Goal: Information Seeking & Learning: Learn about a topic

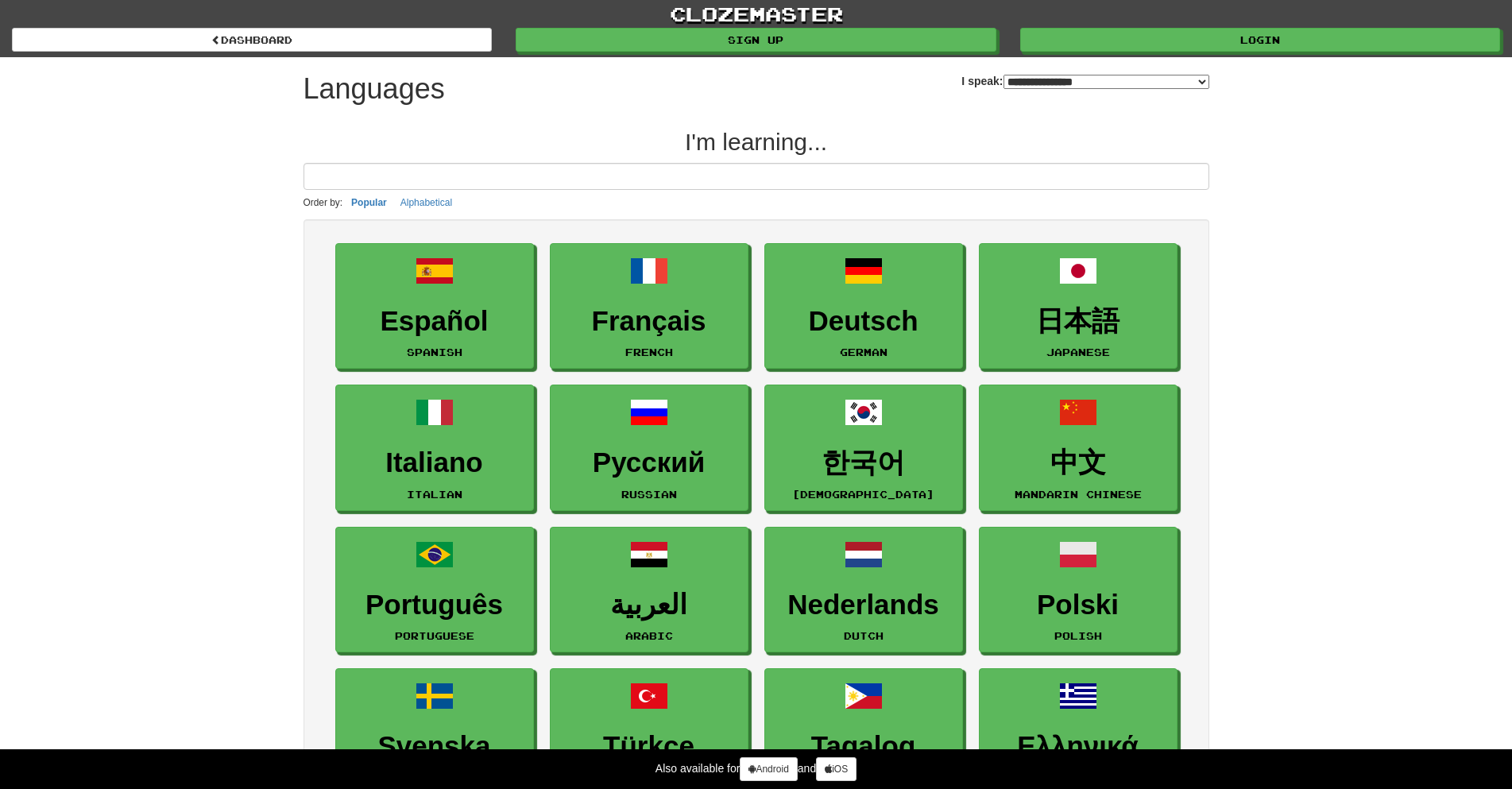
select select "*******"
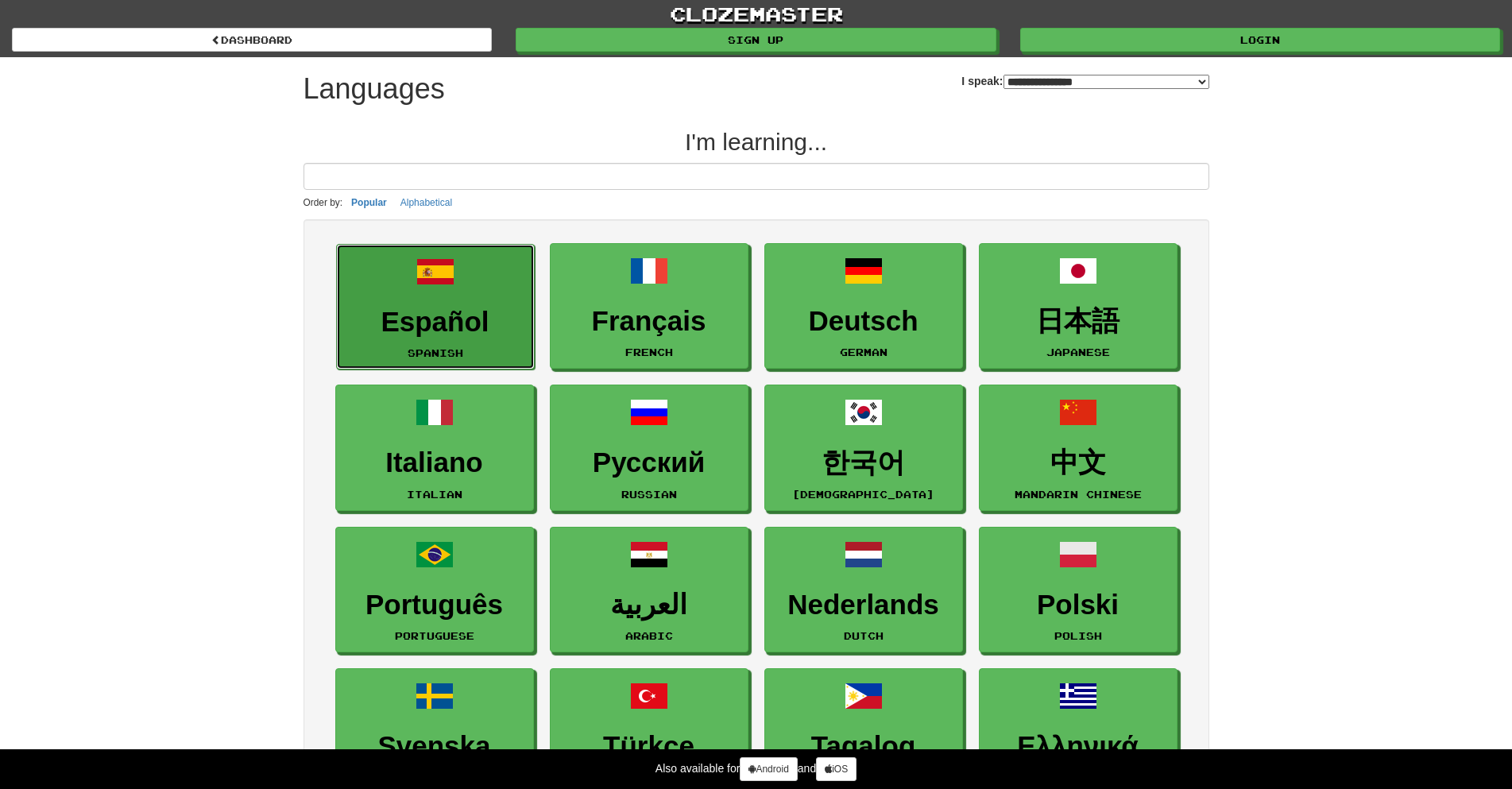
click at [464, 315] on h3 "Español" at bounding box center [435, 322] width 181 height 31
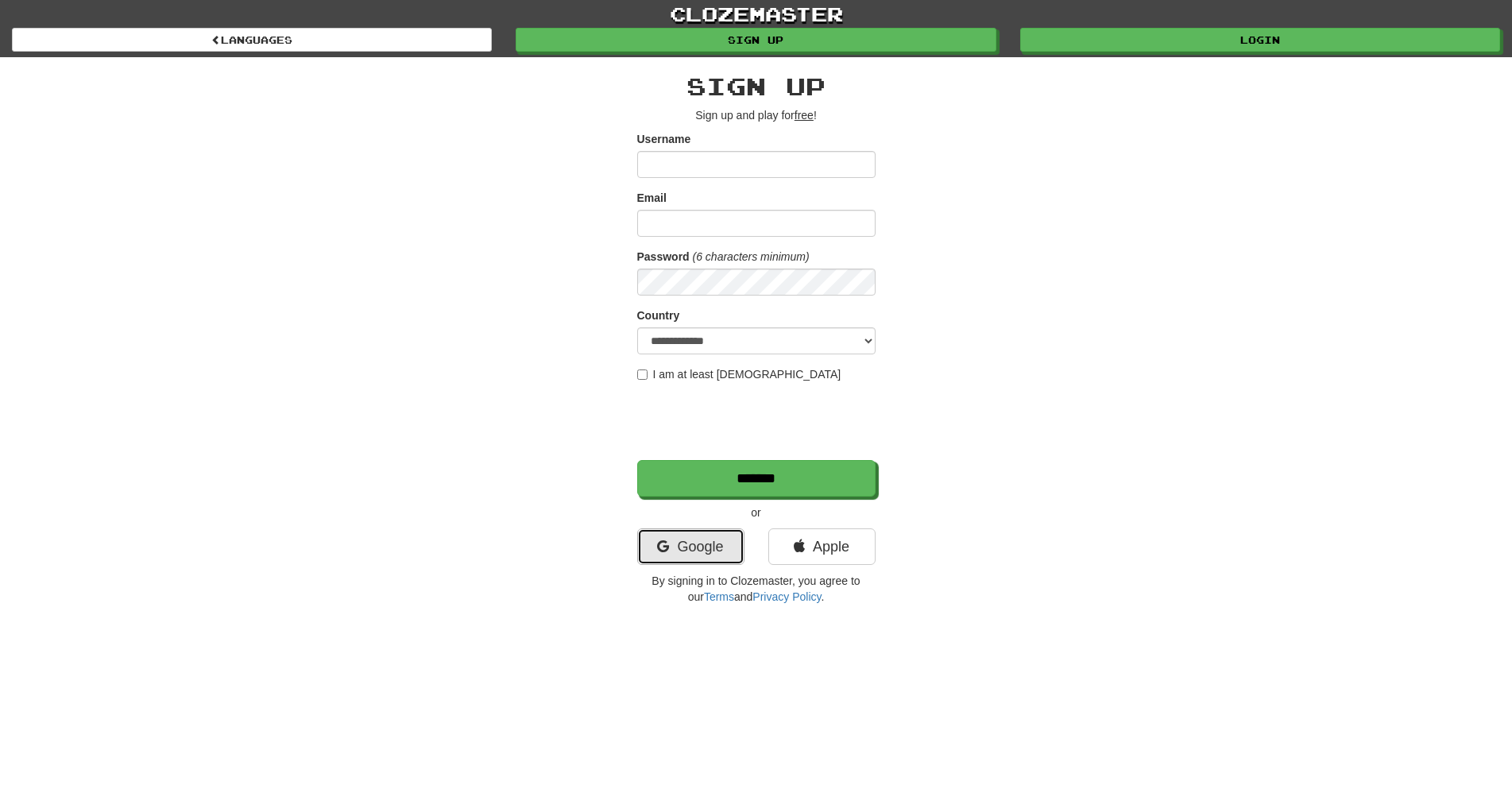
click at [733, 555] on link "Google" at bounding box center [691, 546] width 108 height 37
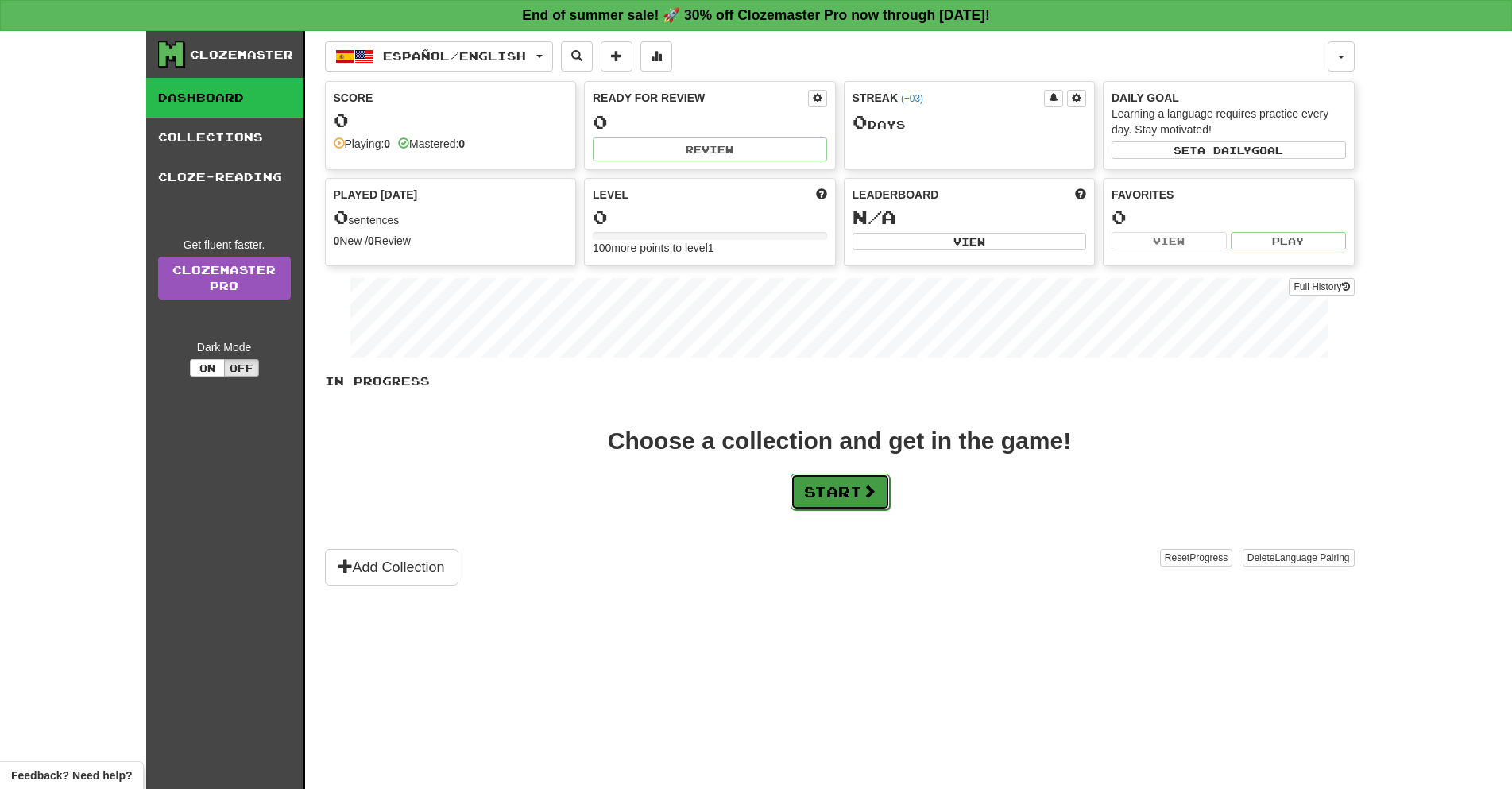
click at [822, 500] on button "Start" at bounding box center [841, 491] width 99 height 37
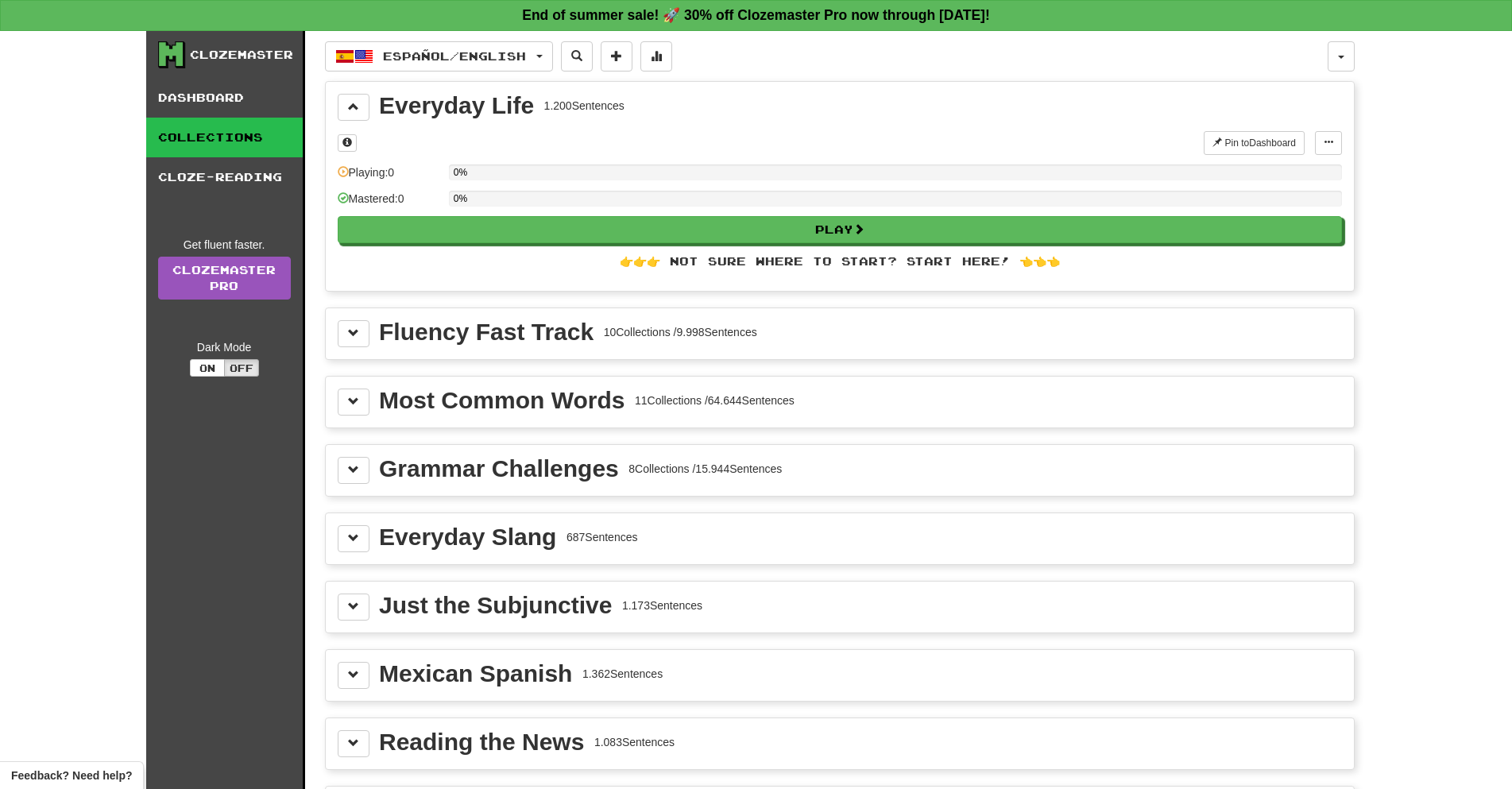
click at [550, 342] on div "Fluency Fast Track" at bounding box center [486, 332] width 214 height 24
click at [542, 333] on div "Fluency Fast Track" at bounding box center [486, 332] width 214 height 24
click at [355, 330] on span at bounding box center [354, 333] width 11 height 11
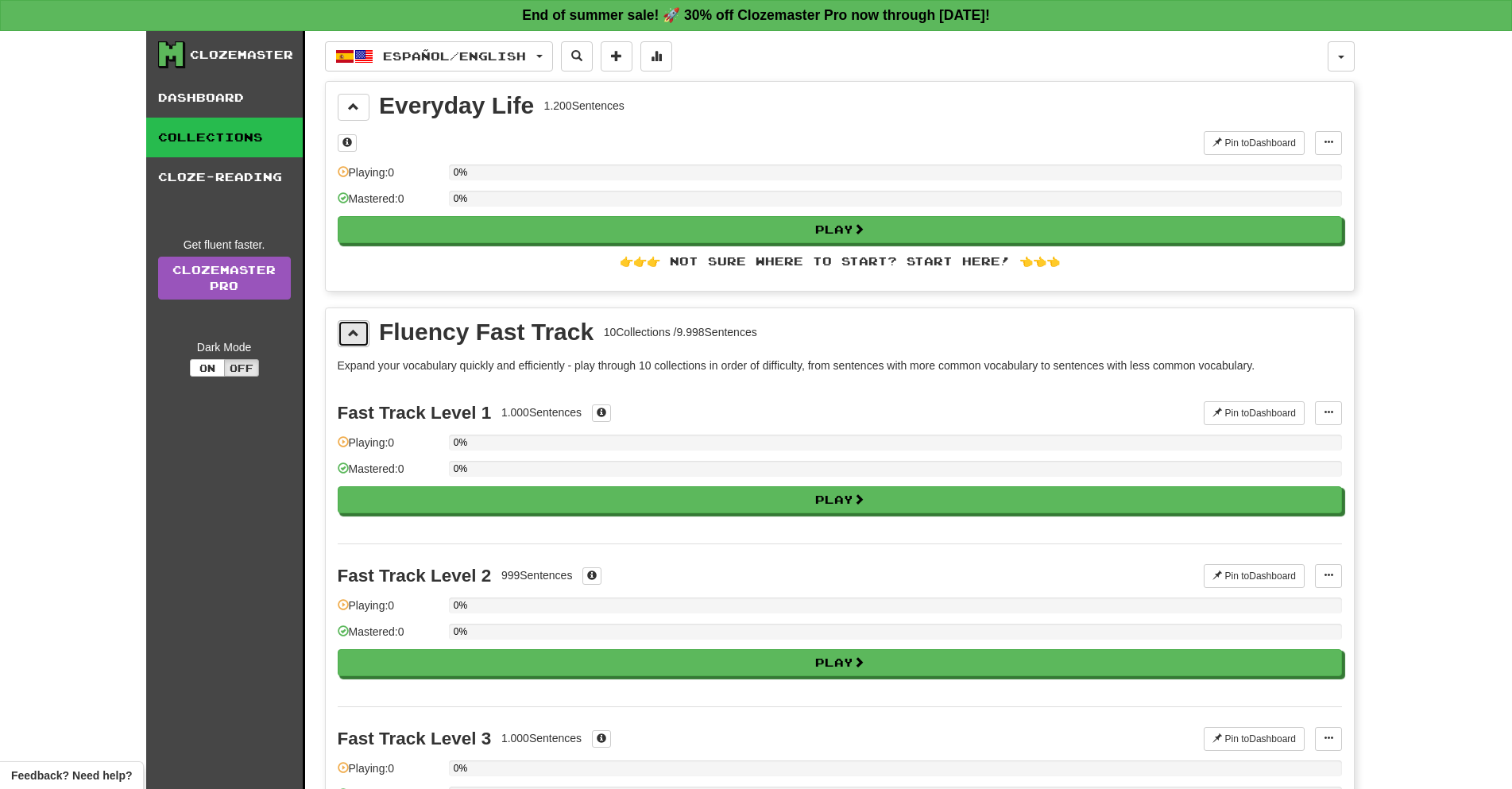
click at [355, 330] on span at bounding box center [354, 333] width 11 height 11
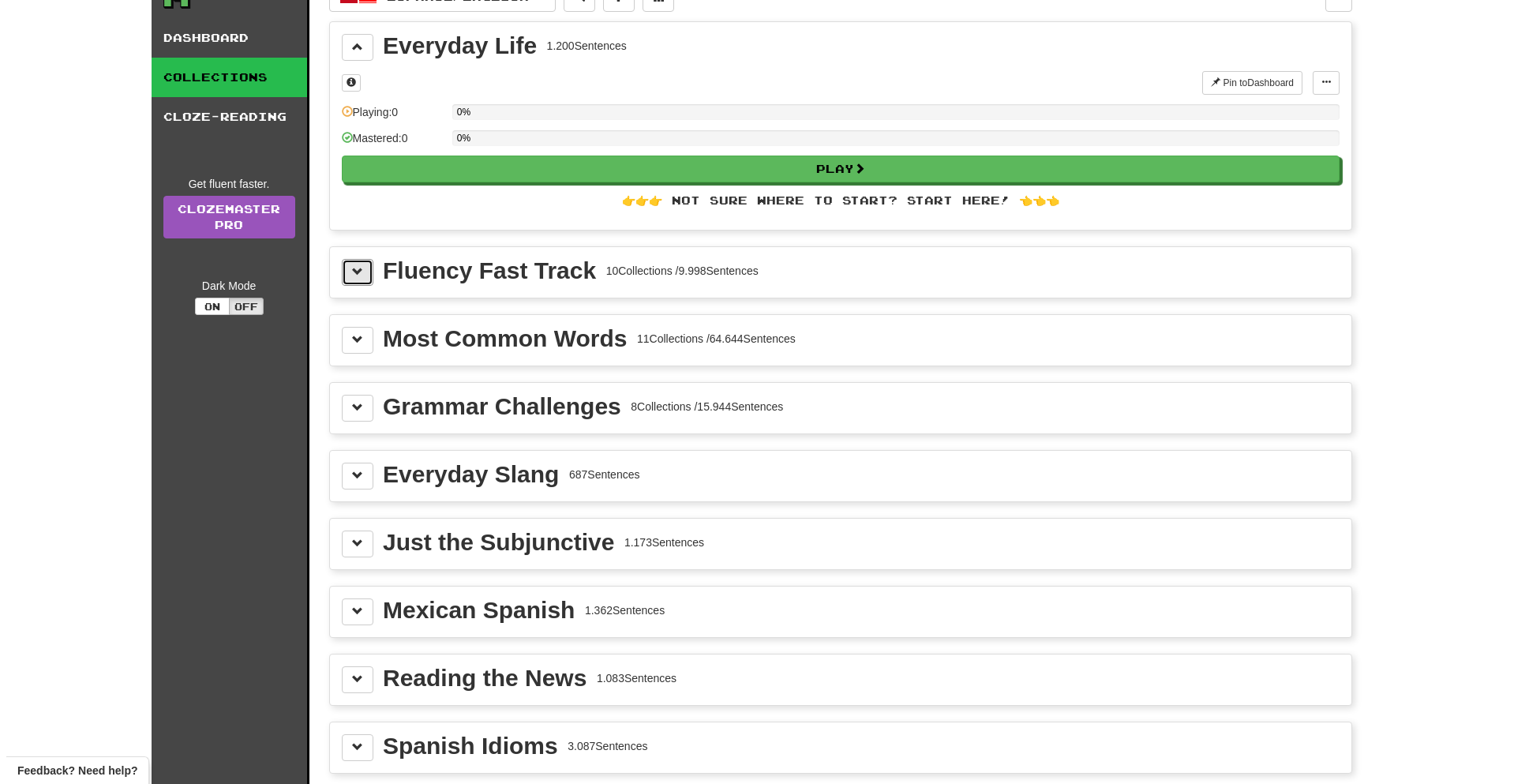
scroll to position [158, 0]
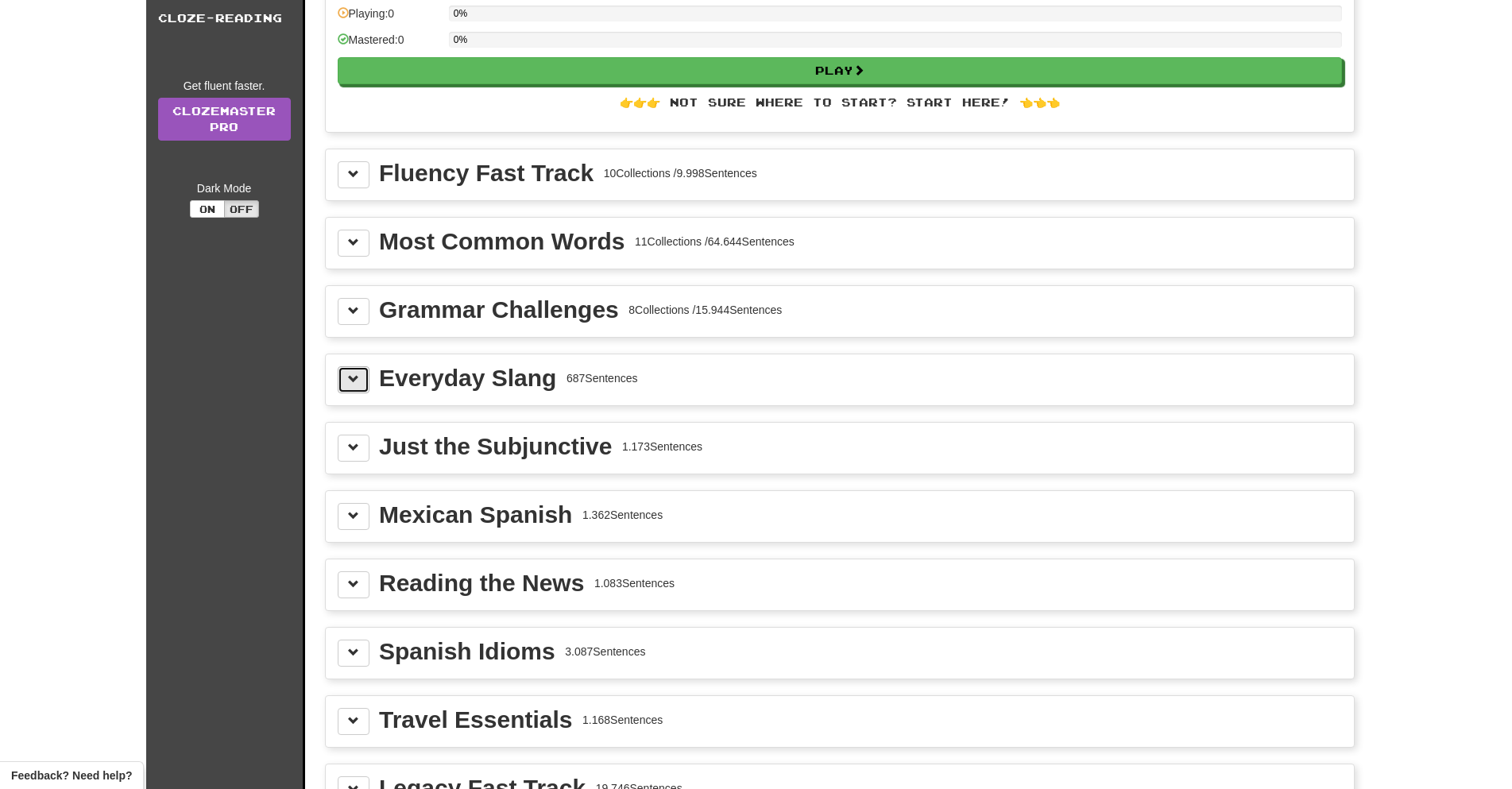
click at [363, 381] on button at bounding box center [353, 379] width 32 height 27
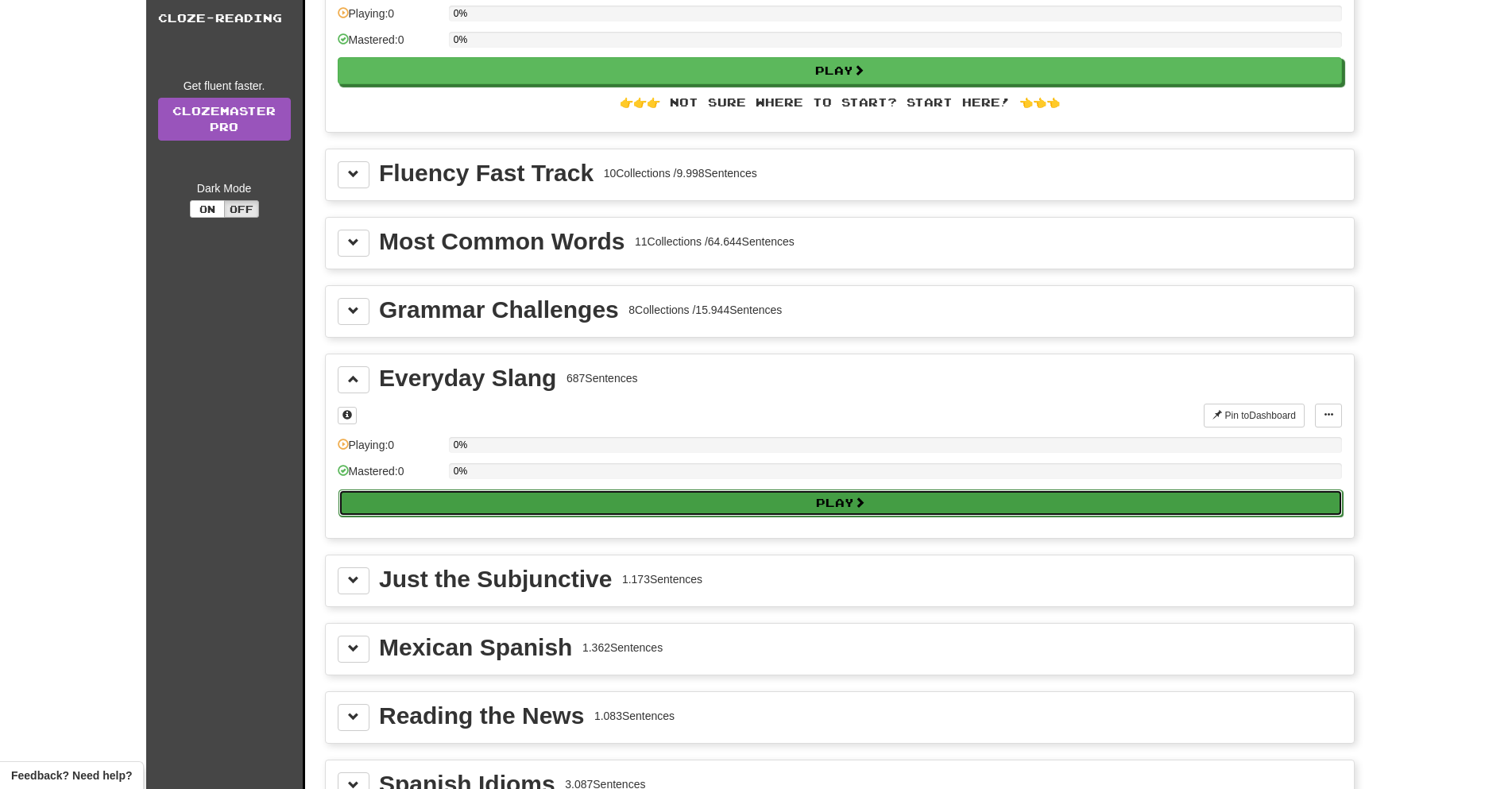
click at [400, 491] on button "Play" at bounding box center [841, 502] width 1005 height 27
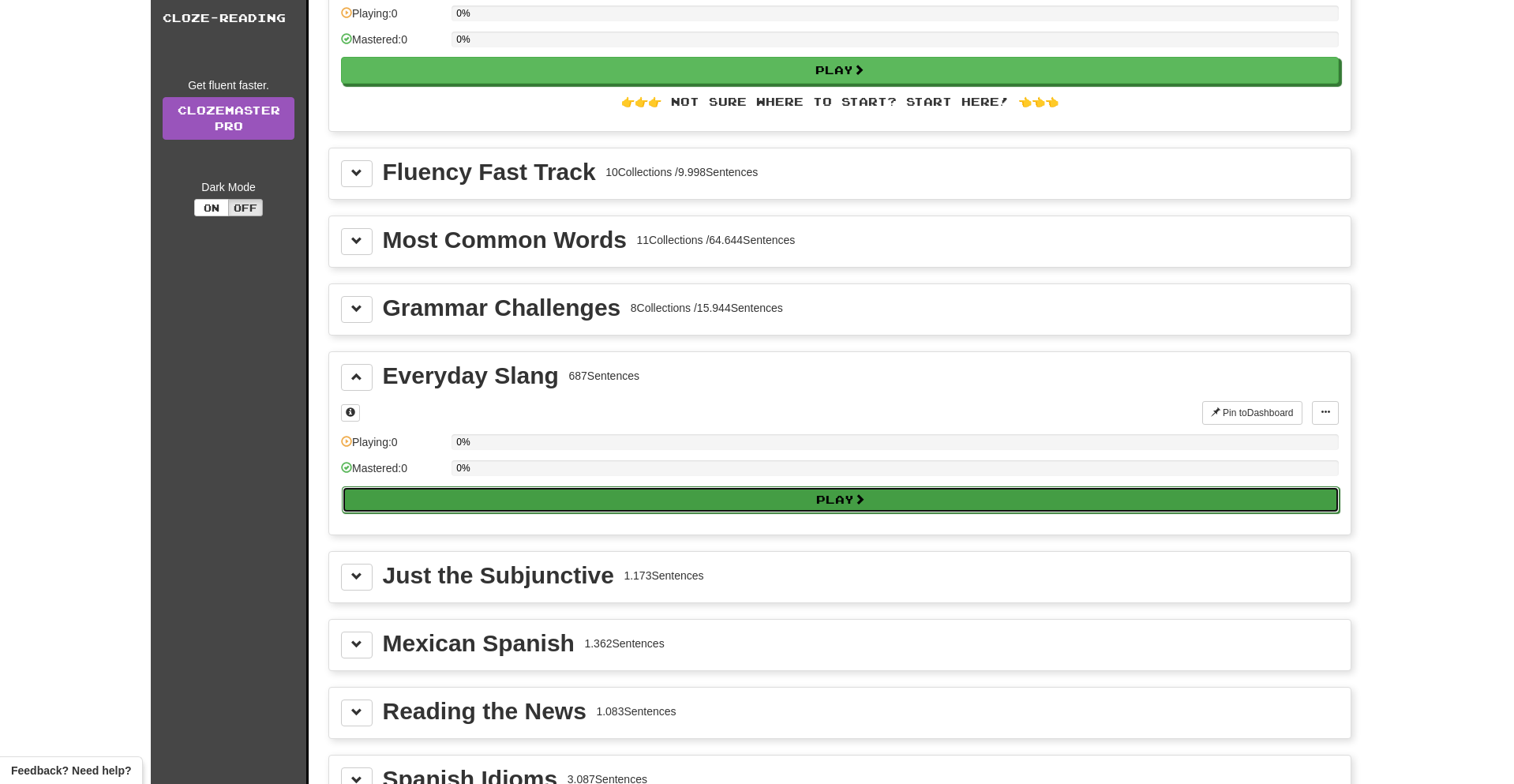
select select "**"
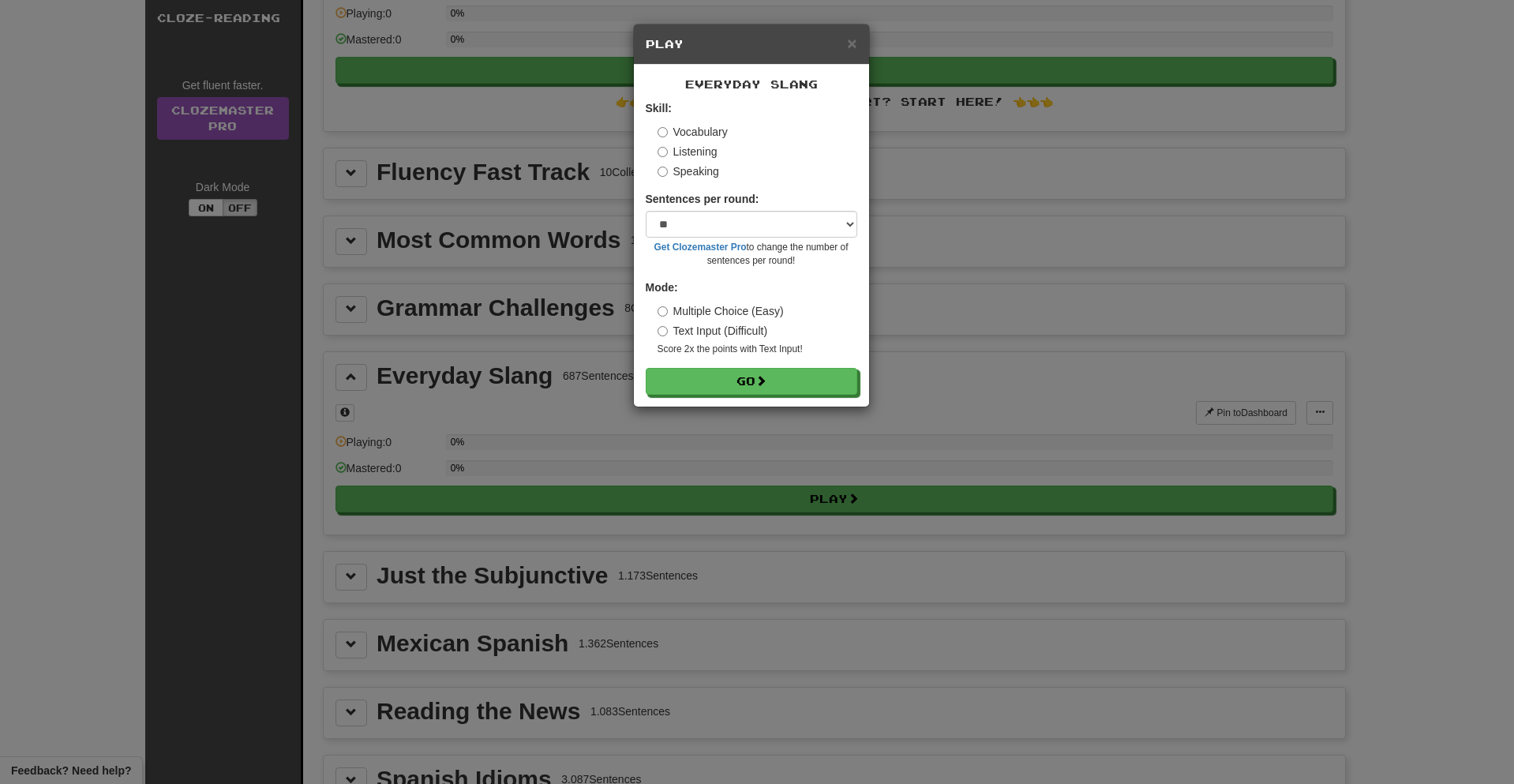
click at [768, 398] on div "Everyday Slang Skill: Vocabulary Listening Speaking Sentences per round: * ** *…" at bounding box center [751, 236] width 235 height 342
click at [747, 386] on button "Go" at bounding box center [752, 381] width 211 height 27
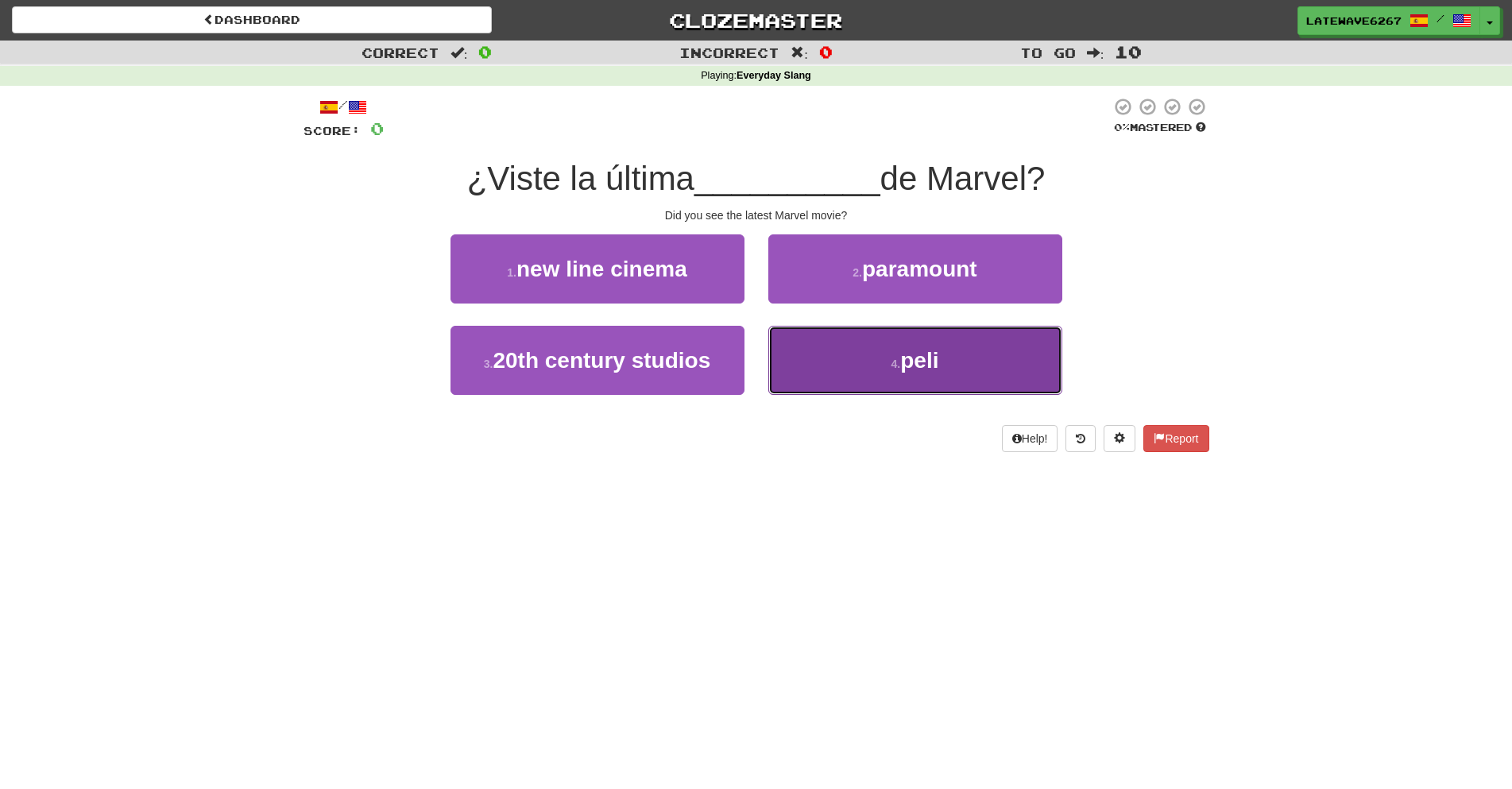
click at [919, 365] on span "peli" at bounding box center [919, 360] width 38 height 24
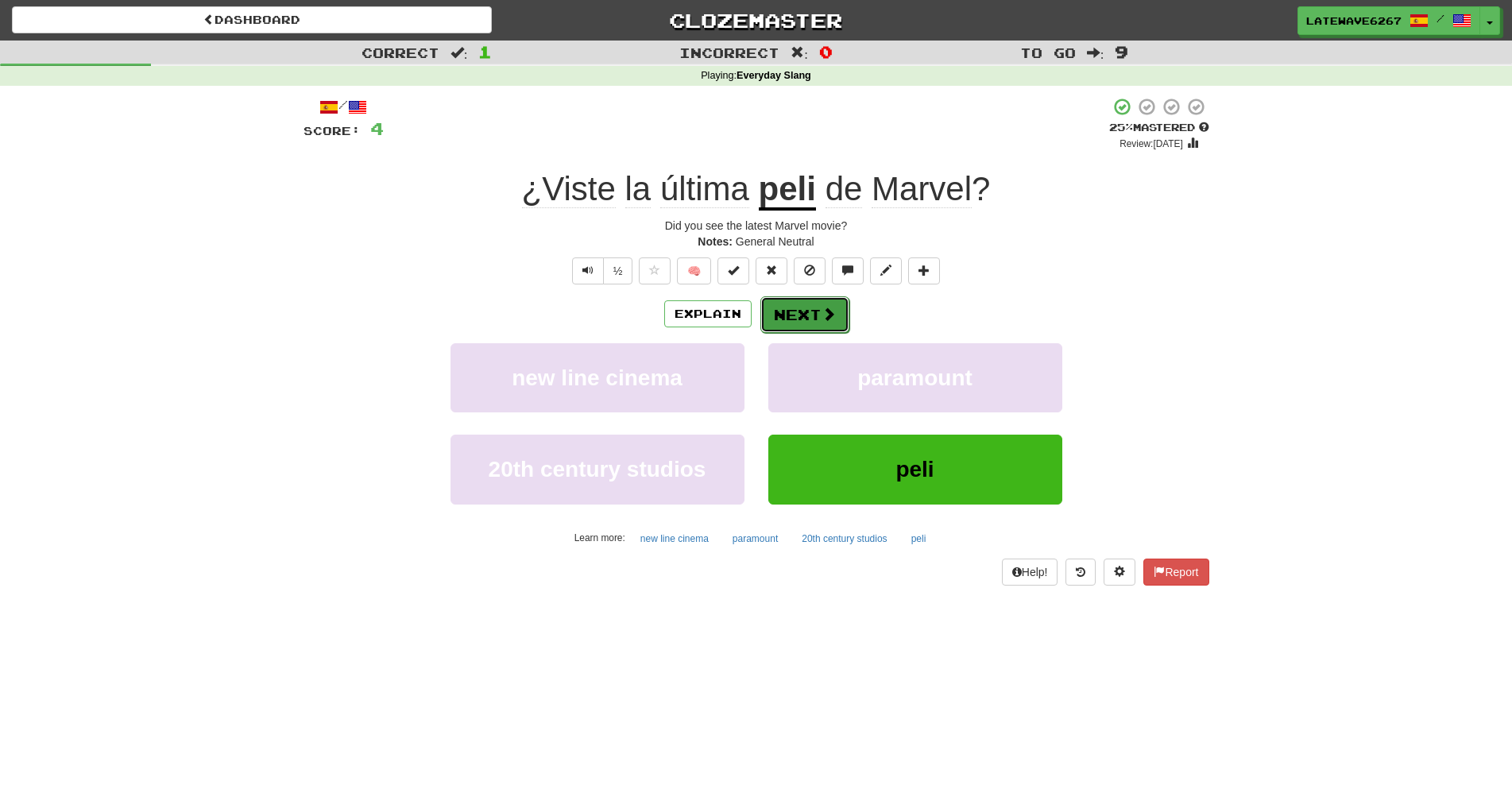
click at [811, 309] on button "Next" at bounding box center [805, 314] width 89 height 37
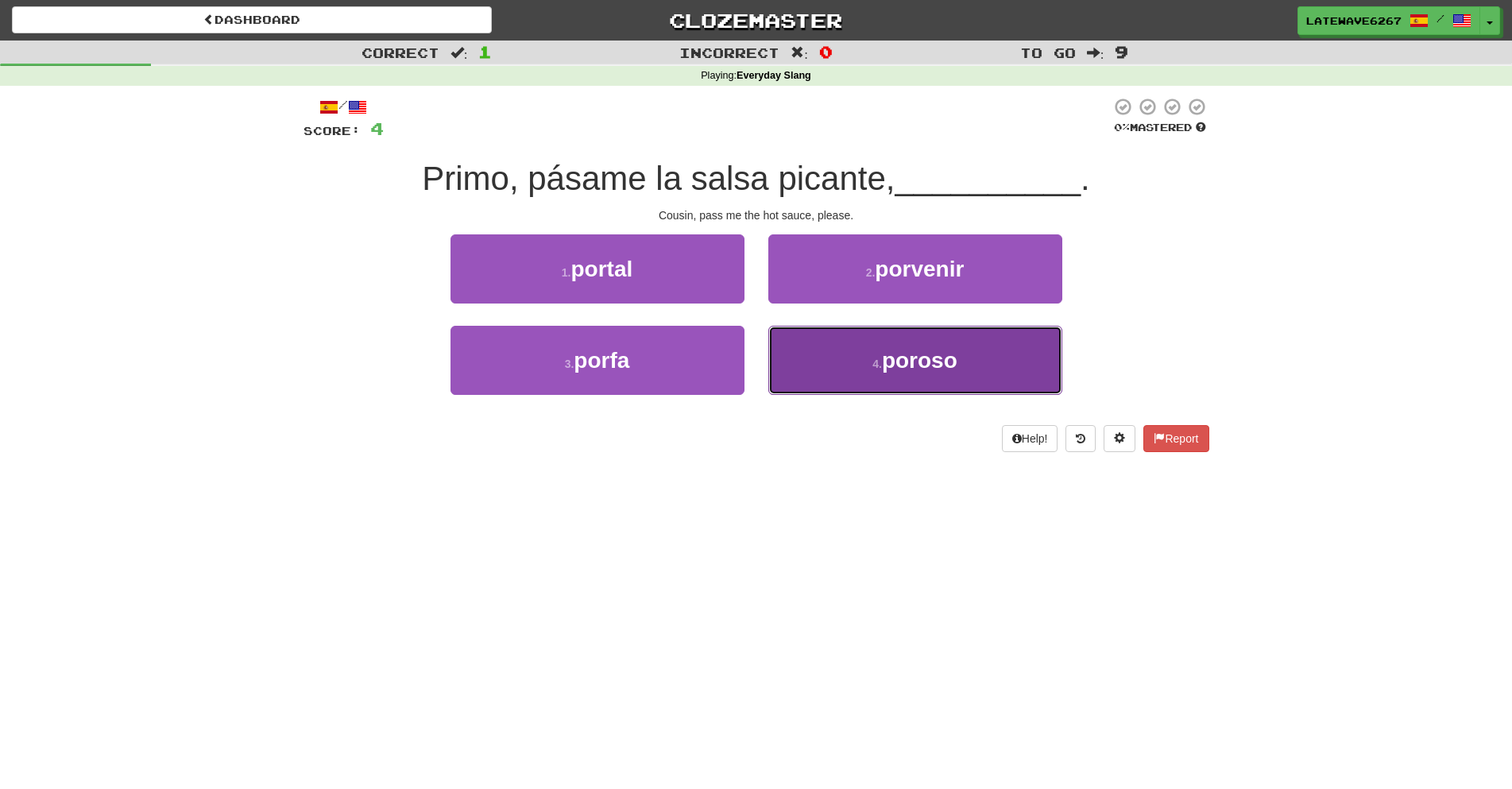
click at [879, 357] on small "4 ." at bounding box center [878, 364] width 10 height 13
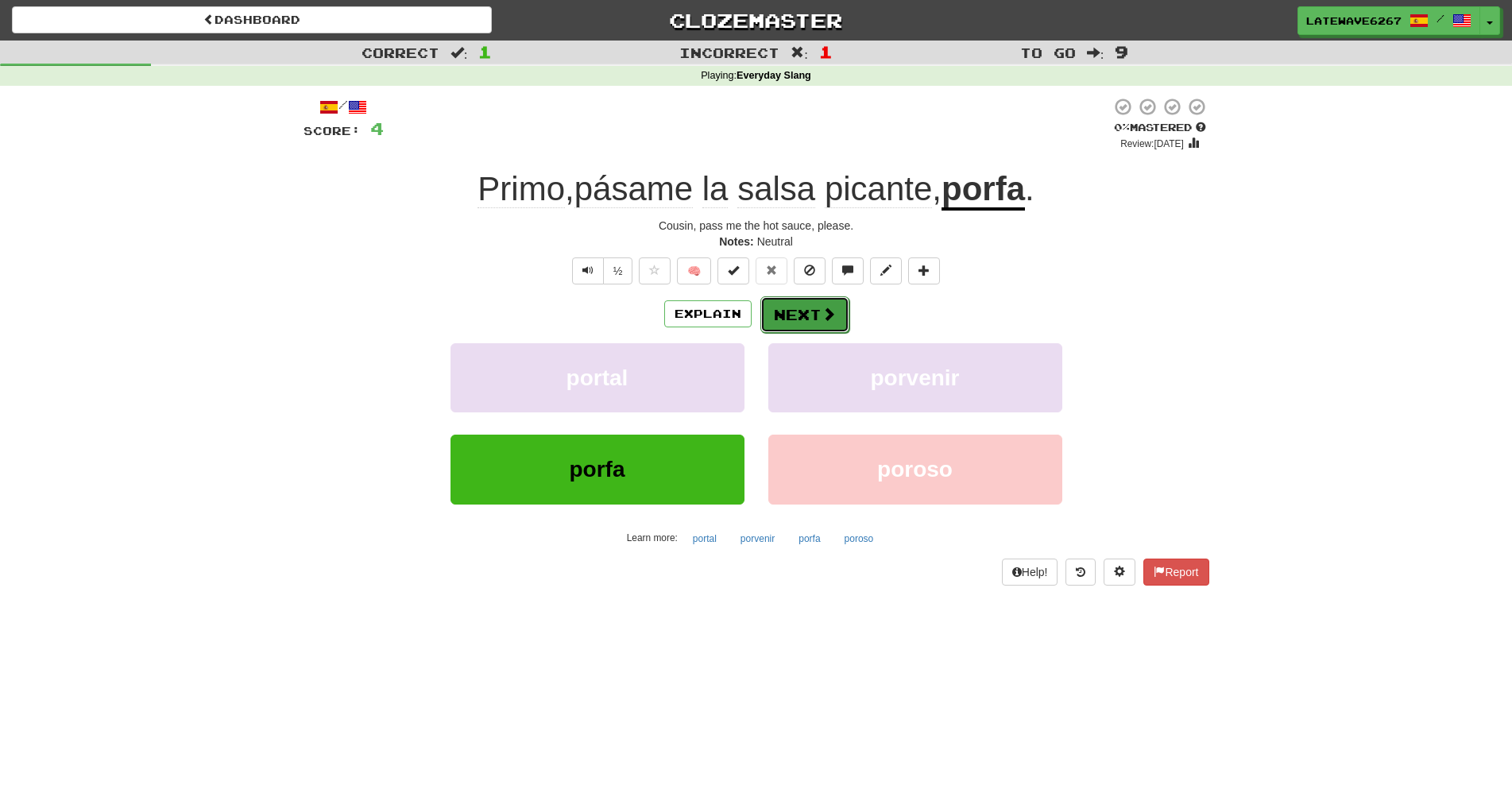
click at [824, 318] on span at bounding box center [829, 314] width 15 height 15
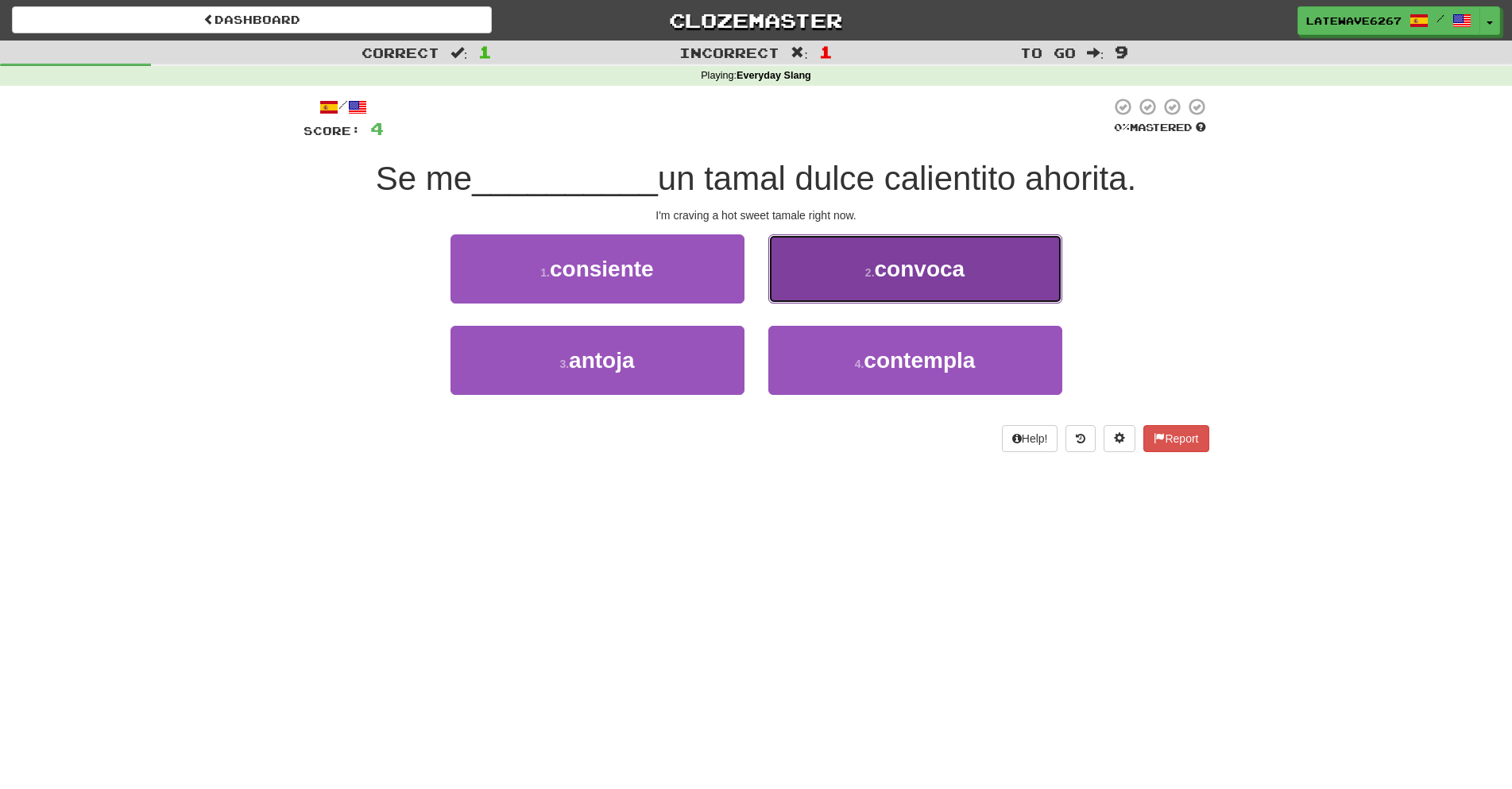
click at [942, 302] on button "2 . convoca" at bounding box center [915, 268] width 294 height 69
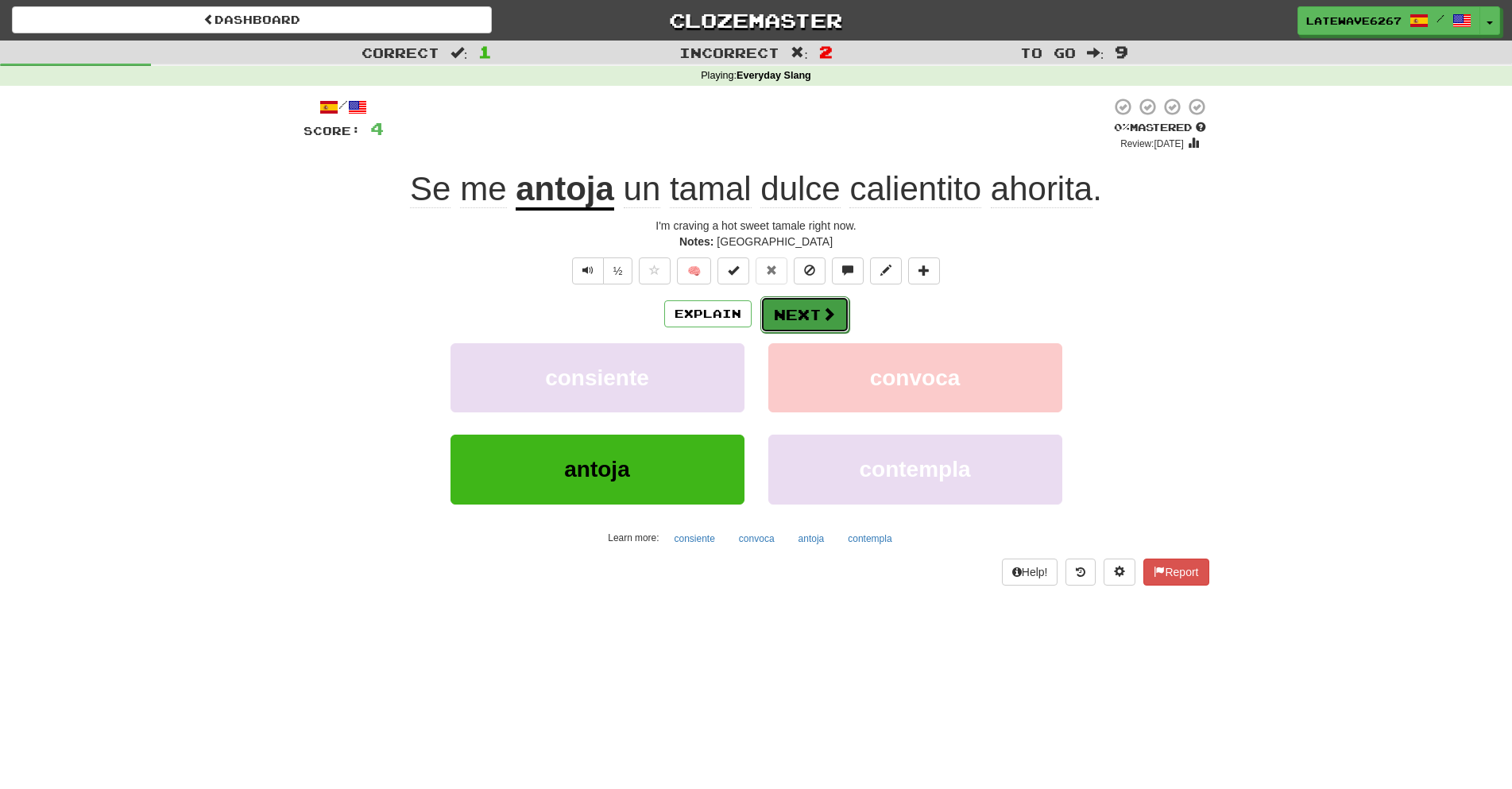
click at [829, 298] on button "Next" at bounding box center [805, 314] width 89 height 37
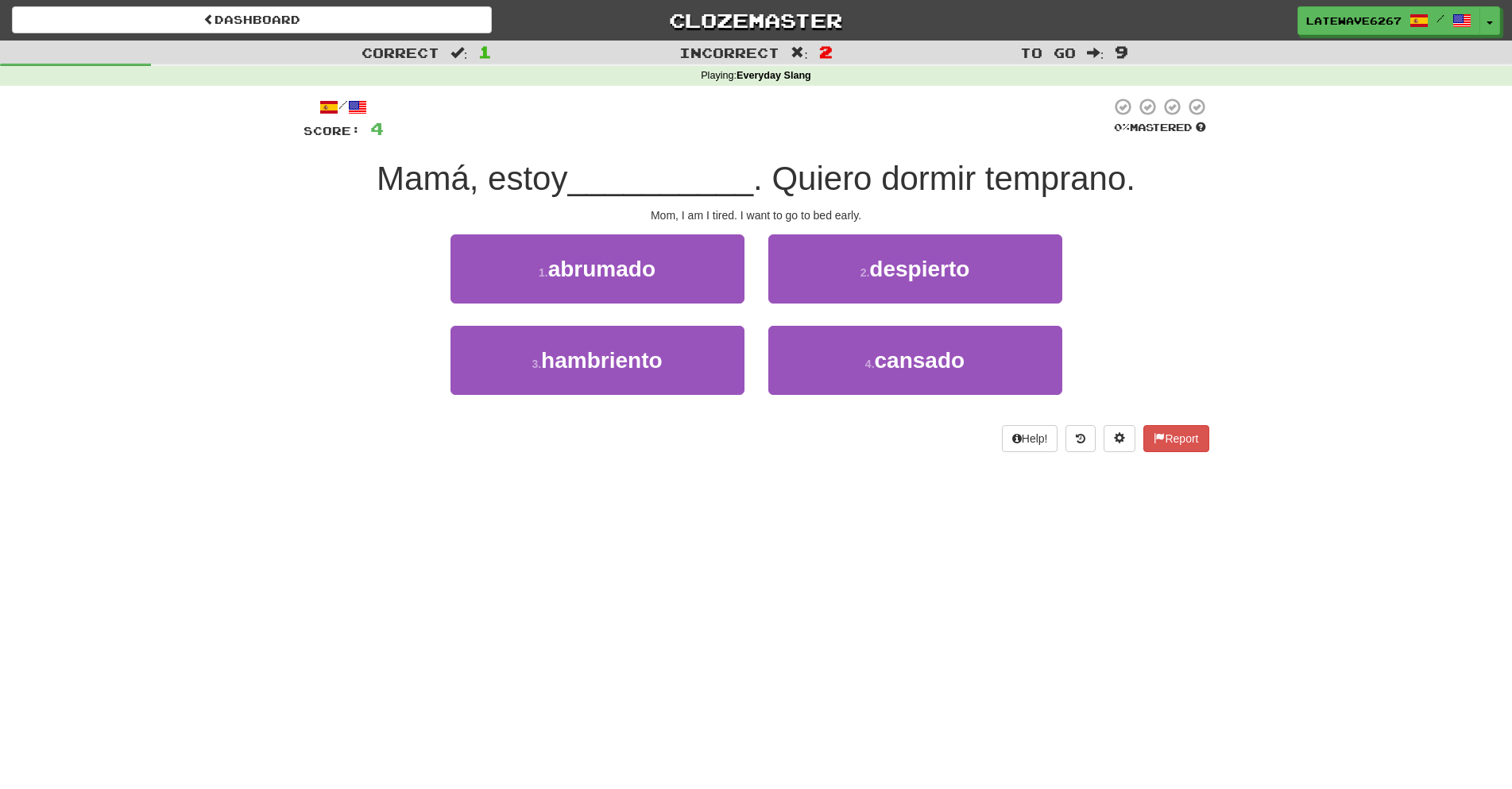
click at [1116, 51] on span "9" at bounding box center [1121, 51] width 14 height 19
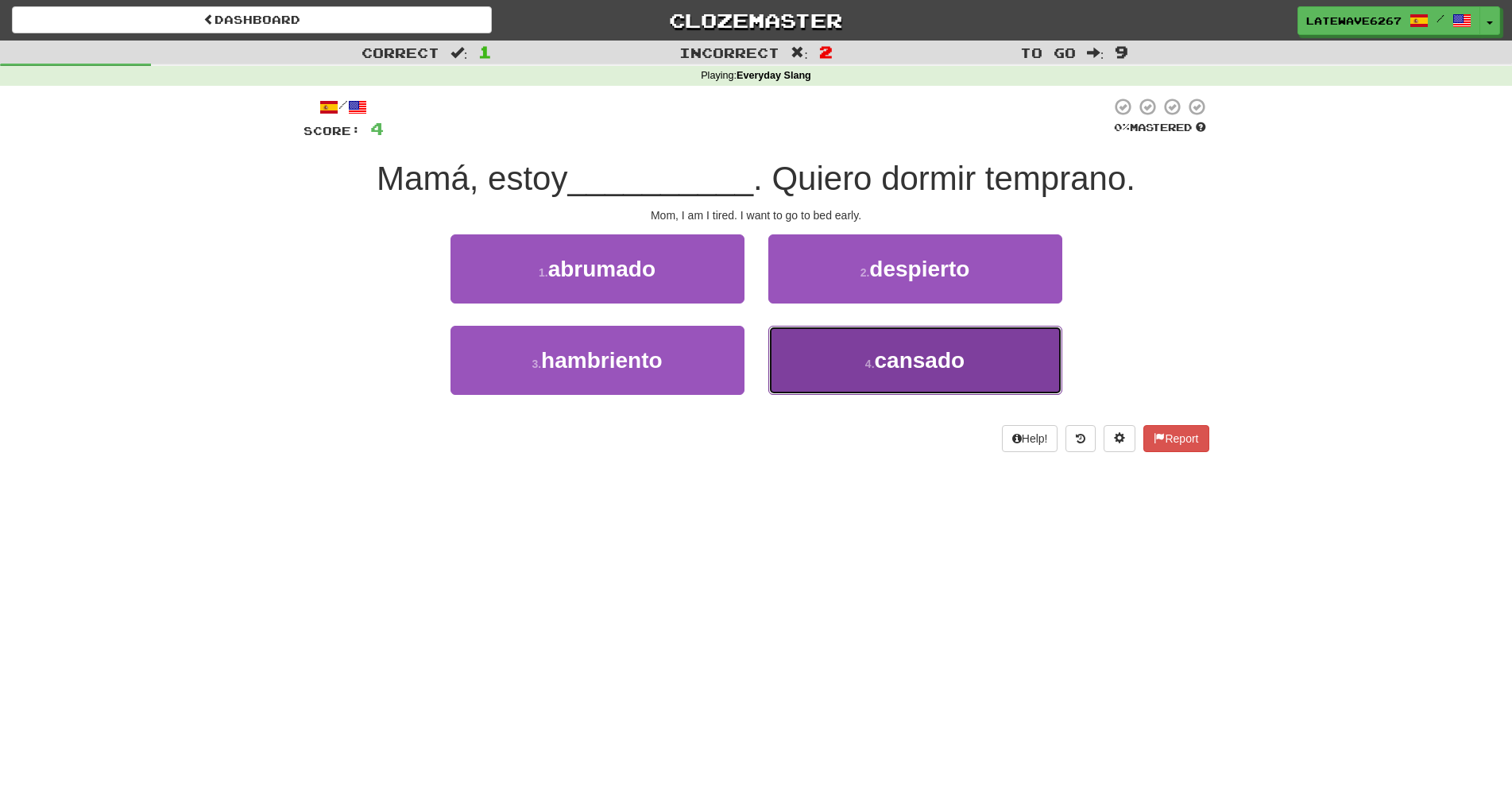
click at [900, 345] on button "4 . cansado" at bounding box center [915, 360] width 294 height 69
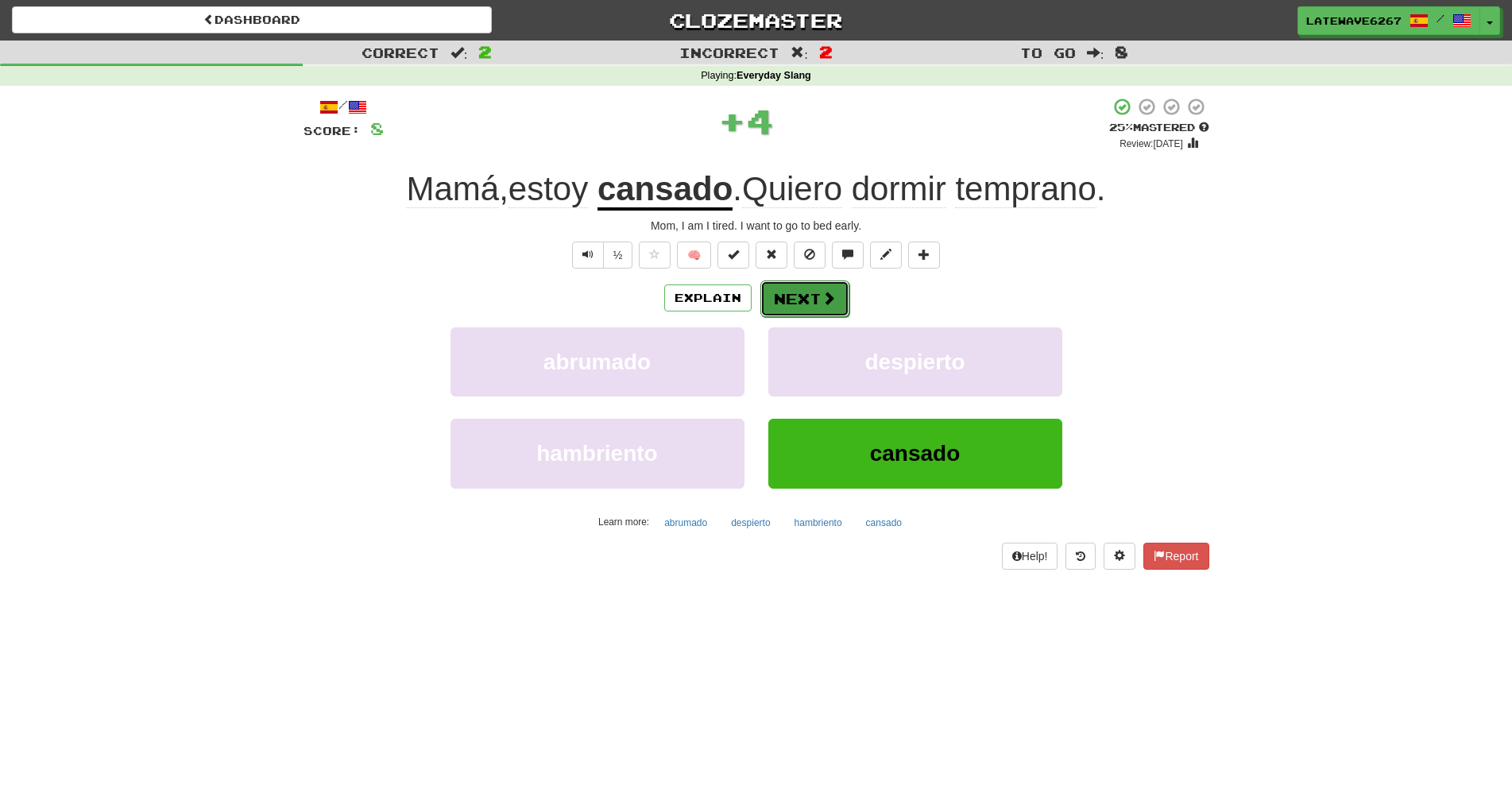
click at [791, 295] on button "Next" at bounding box center [805, 298] width 89 height 37
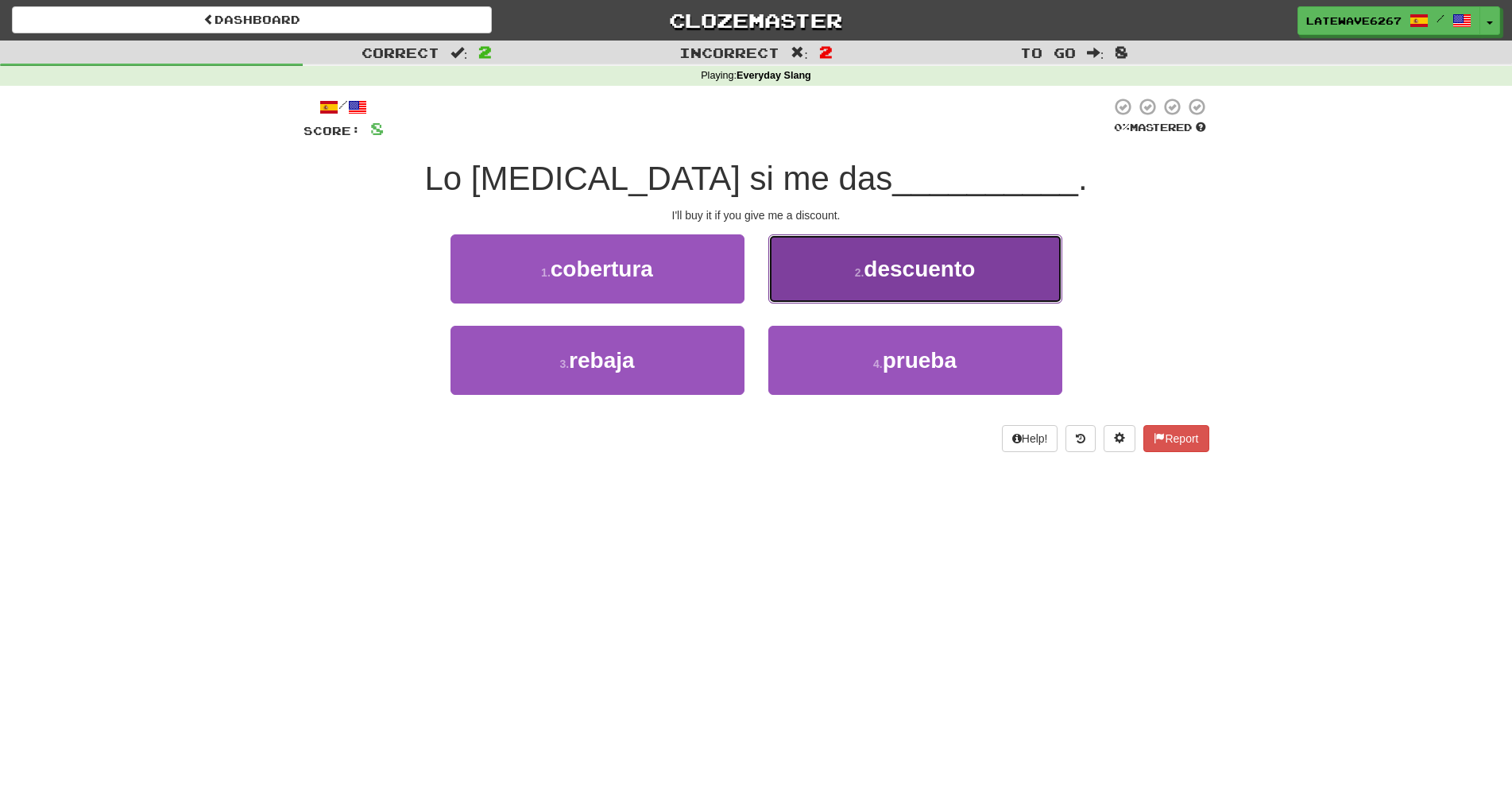
click at [805, 295] on button "2 . descuento" at bounding box center [915, 268] width 294 height 69
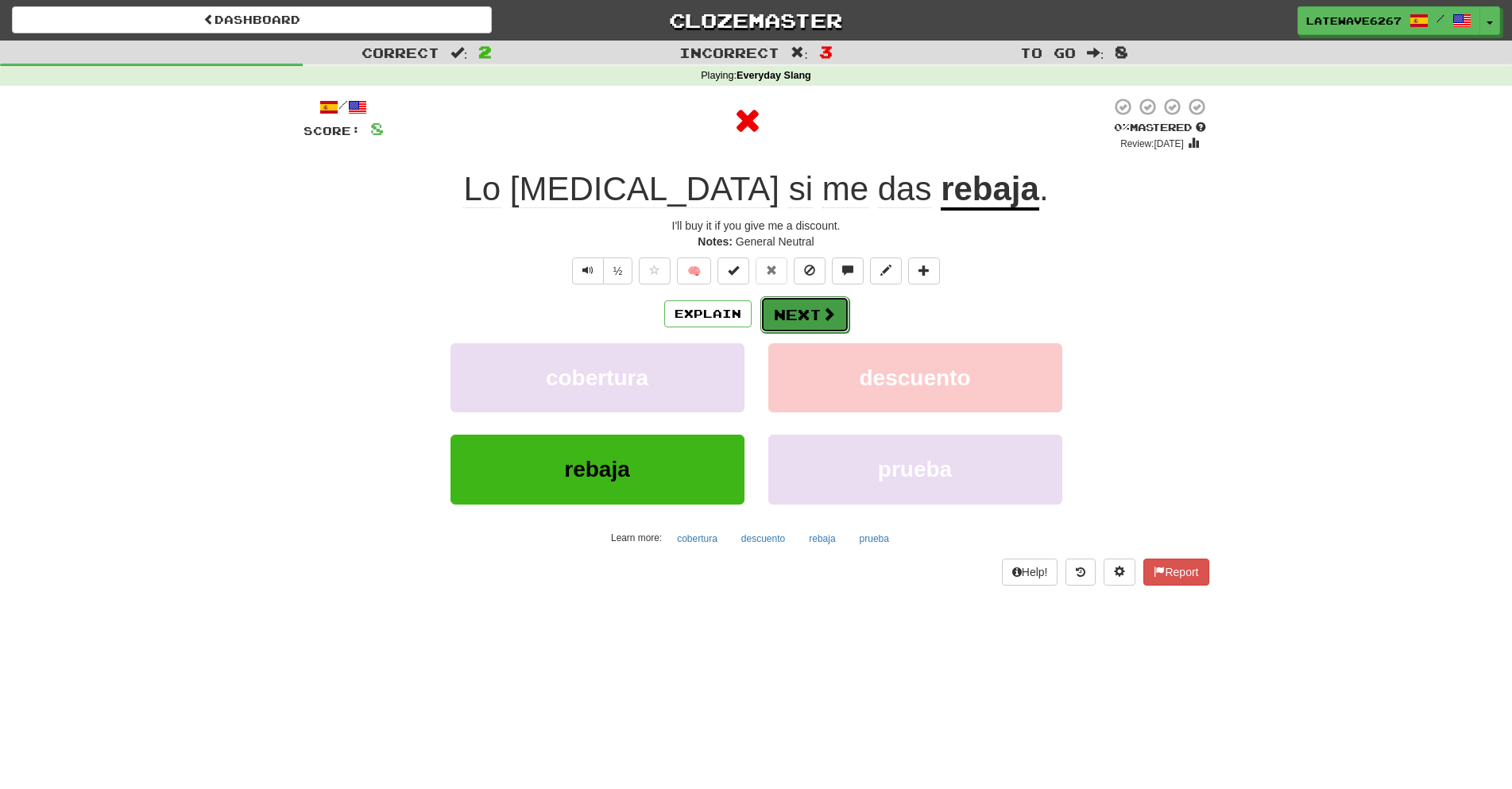
click at [822, 313] on span at bounding box center [829, 314] width 15 height 15
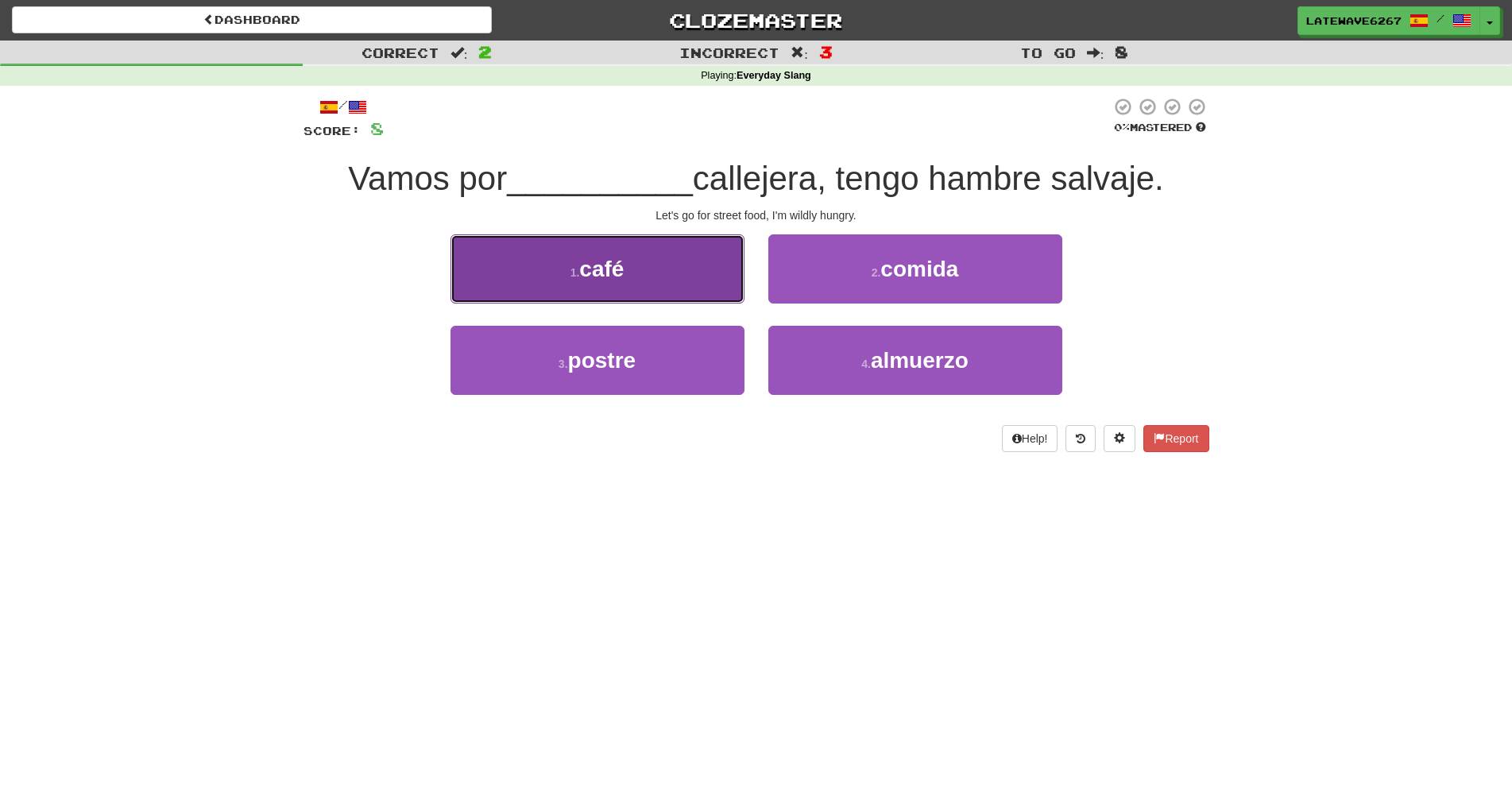
click at [716, 275] on button "1 . café" at bounding box center [597, 268] width 294 height 69
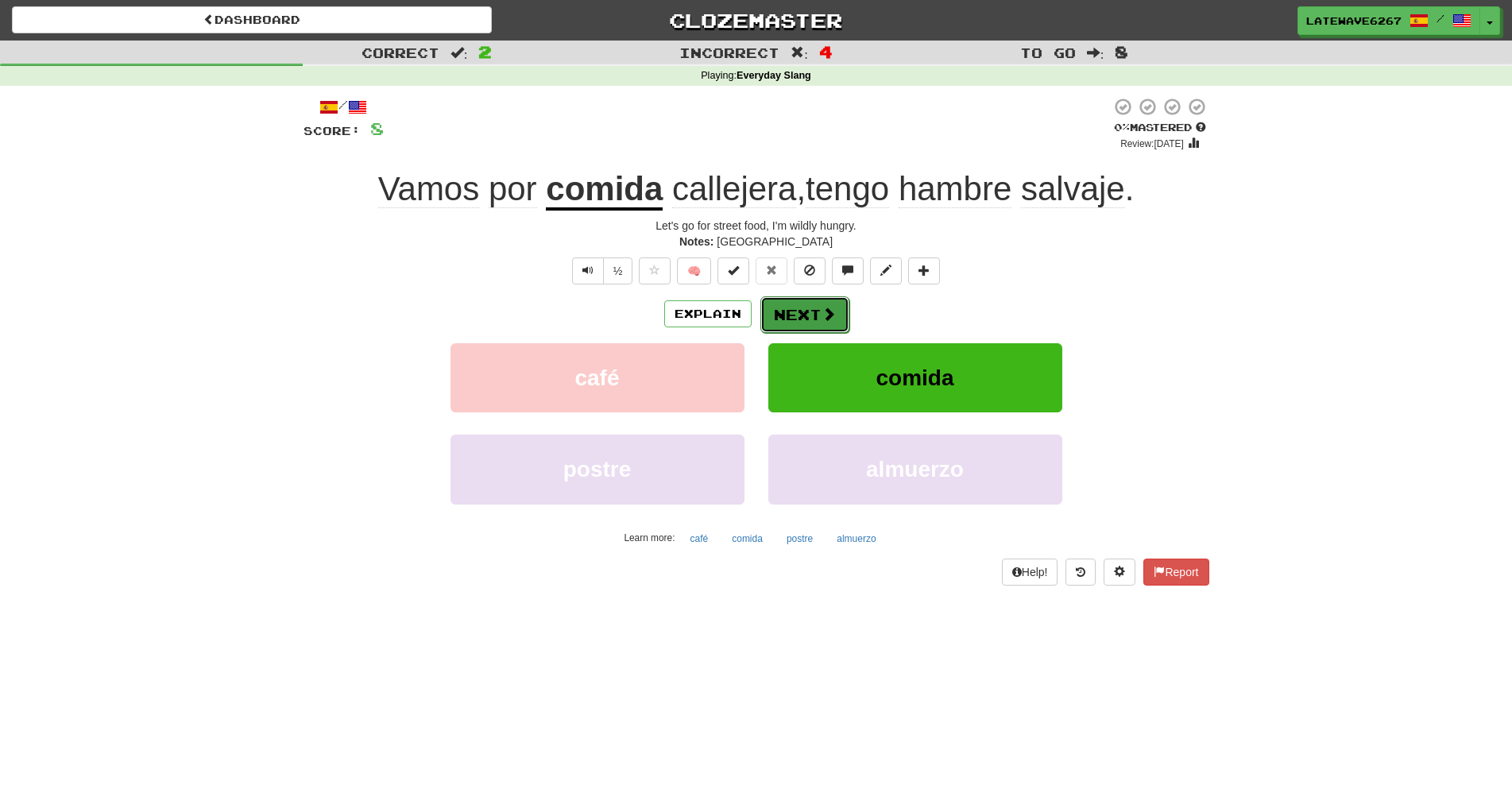
click at [819, 307] on button "Next" at bounding box center [805, 314] width 89 height 37
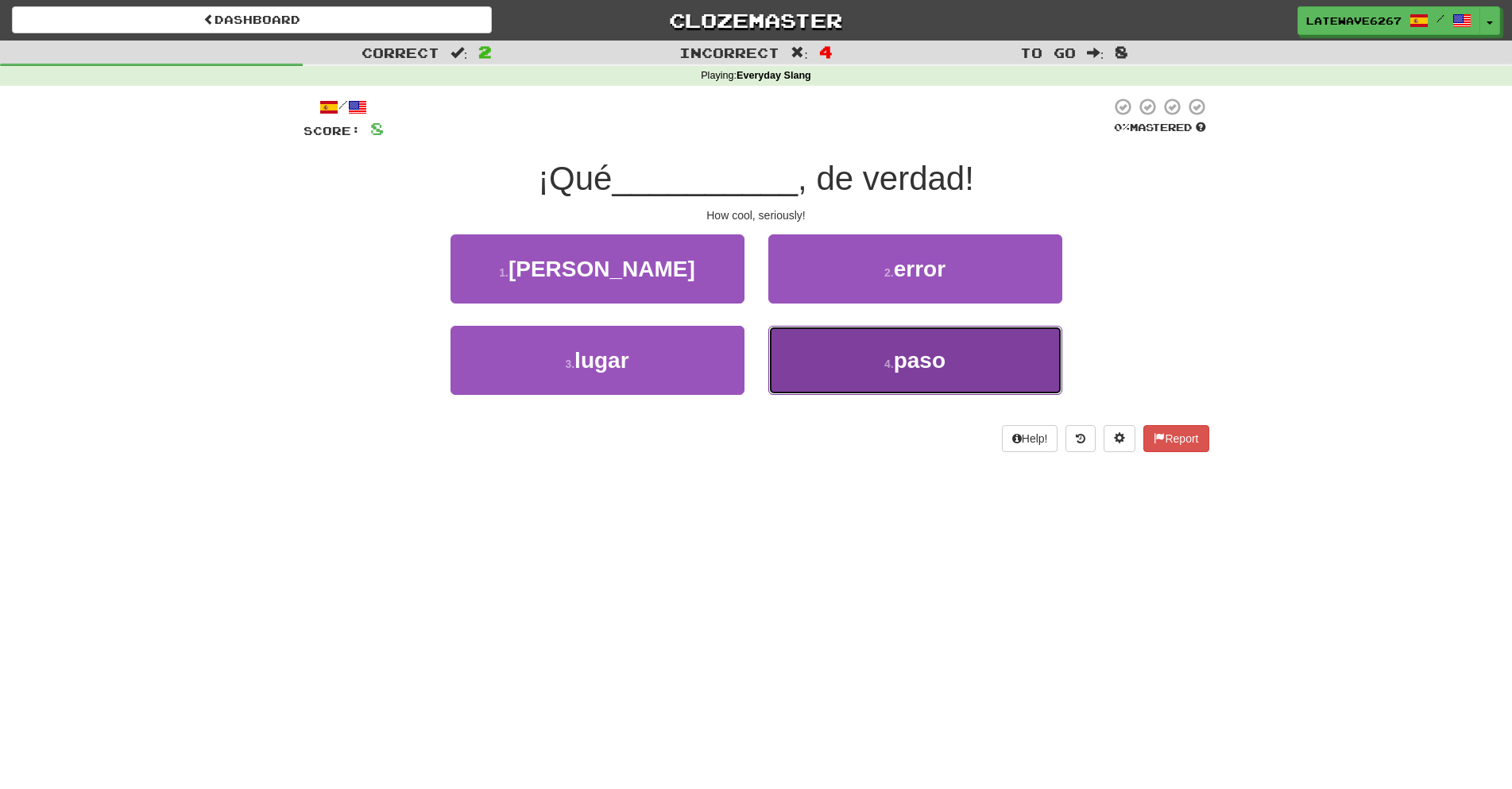
click at [869, 373] on button "4 . paso" at bounding box center [915, 360] width 294 height 69
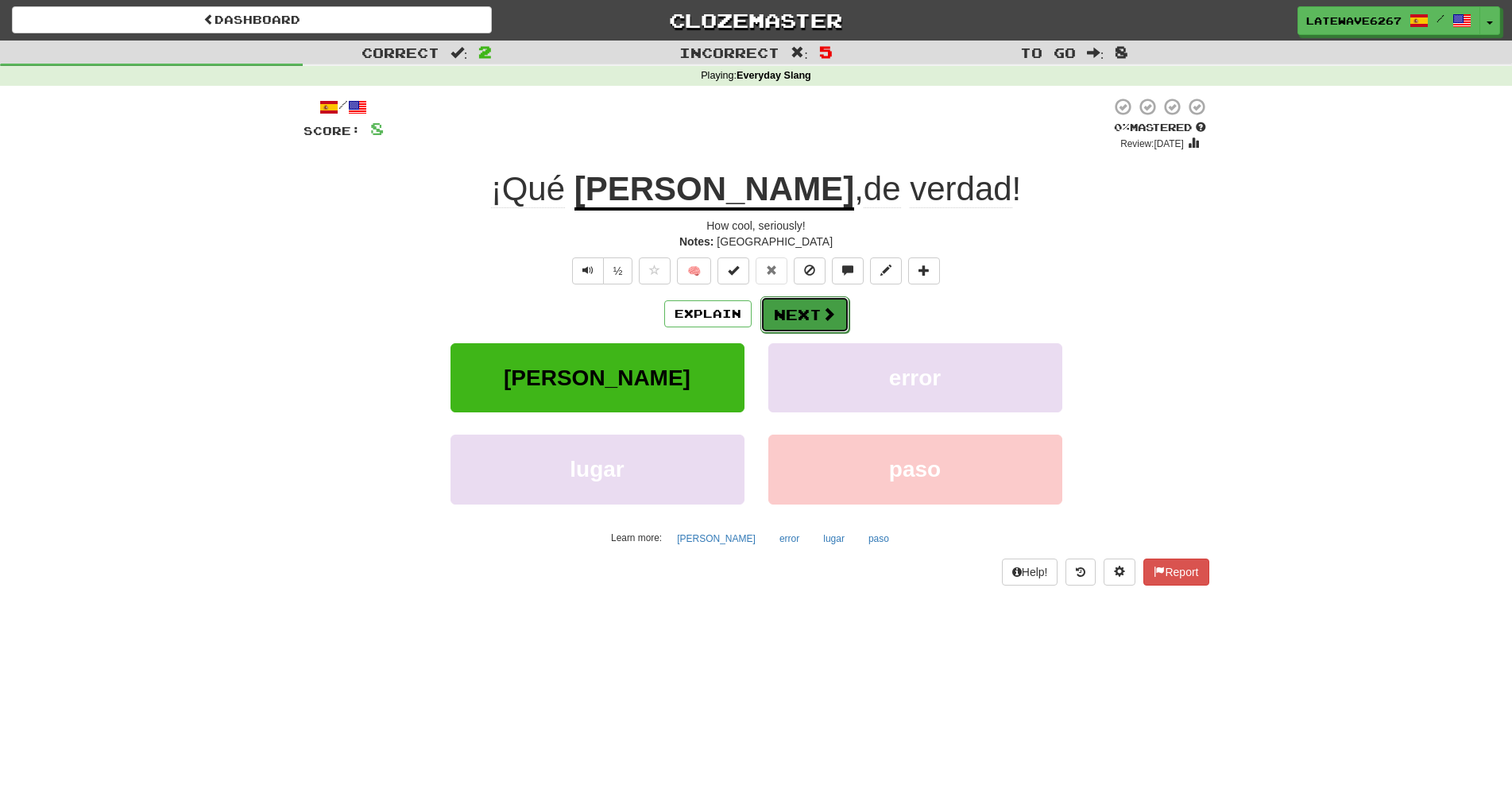
click at [776, 316] on button "Next" at bounding box center [805, 314] width 89 height 37
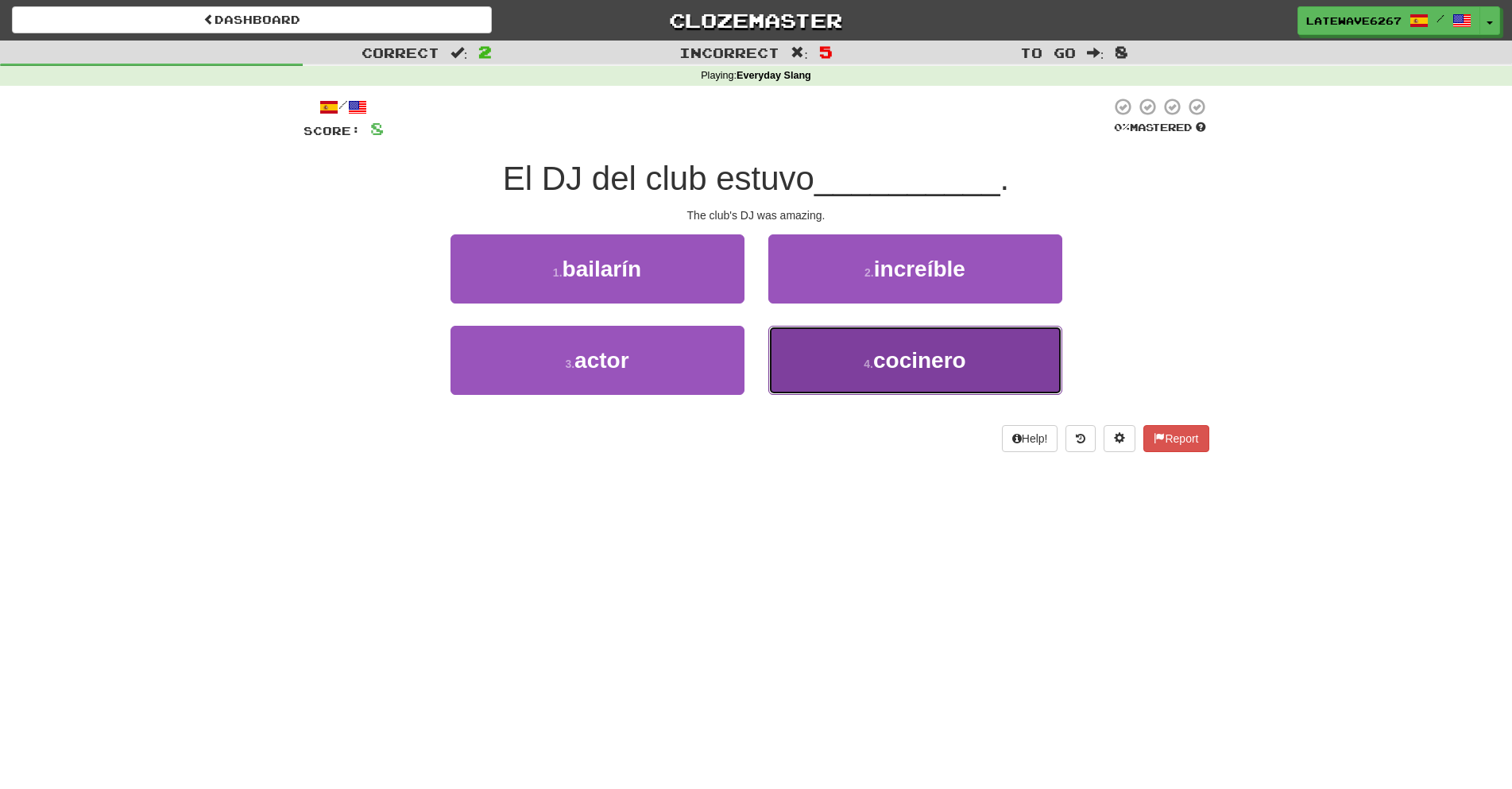
click at [879, 338] on button "4 . cocinero" at bounding box center [915, 360] width 294 height 69
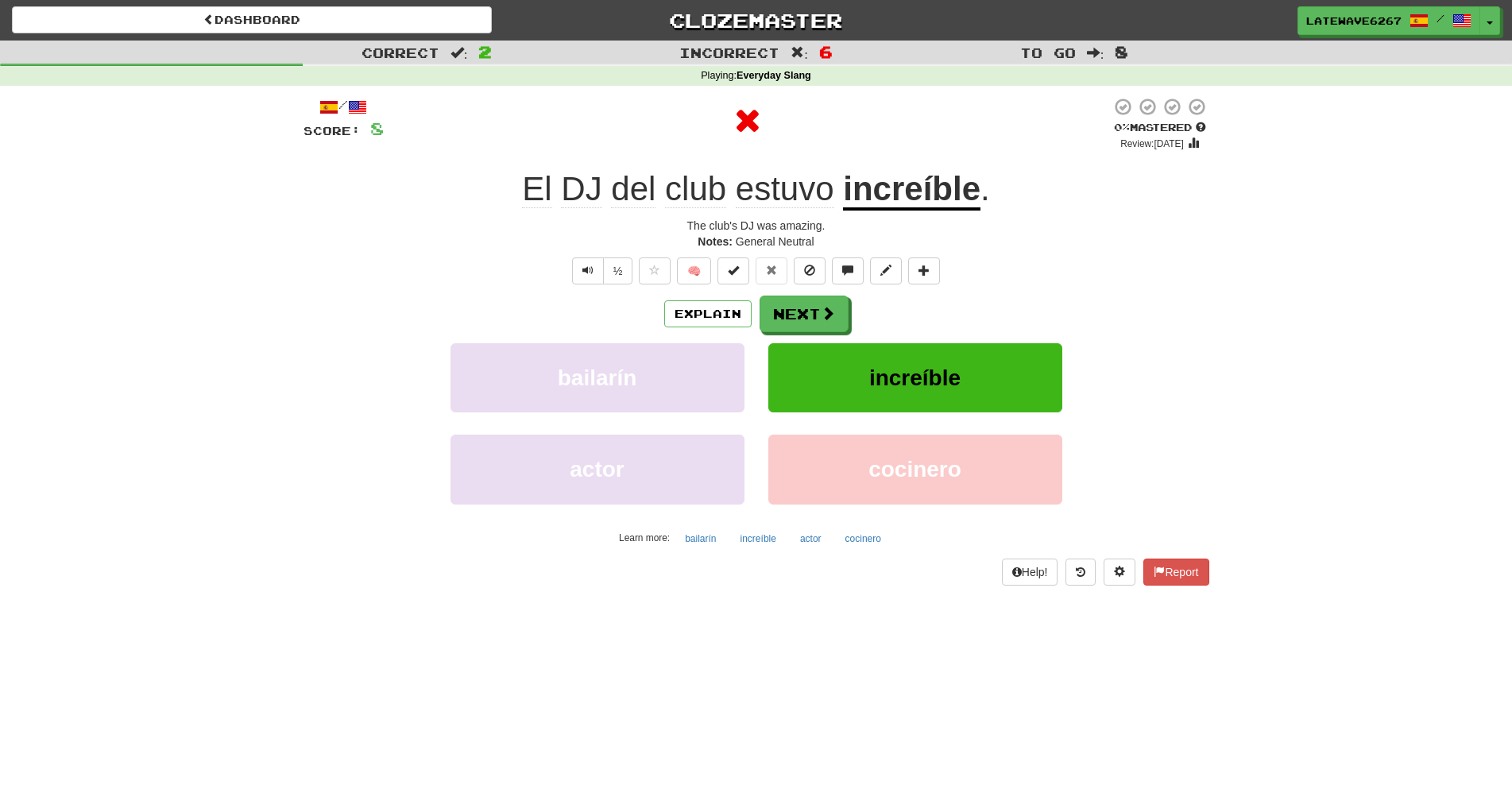
click at [805, 292] on div "/ Score: 8 0 % Mastered Review: 2025-08-21 El DJ del club estuvo increíble . Th…" at bounding box center [756, 341] width 906 height 487
click at [806, 304] on button "Next" at bounding box center [805, 314] width 89 height 37
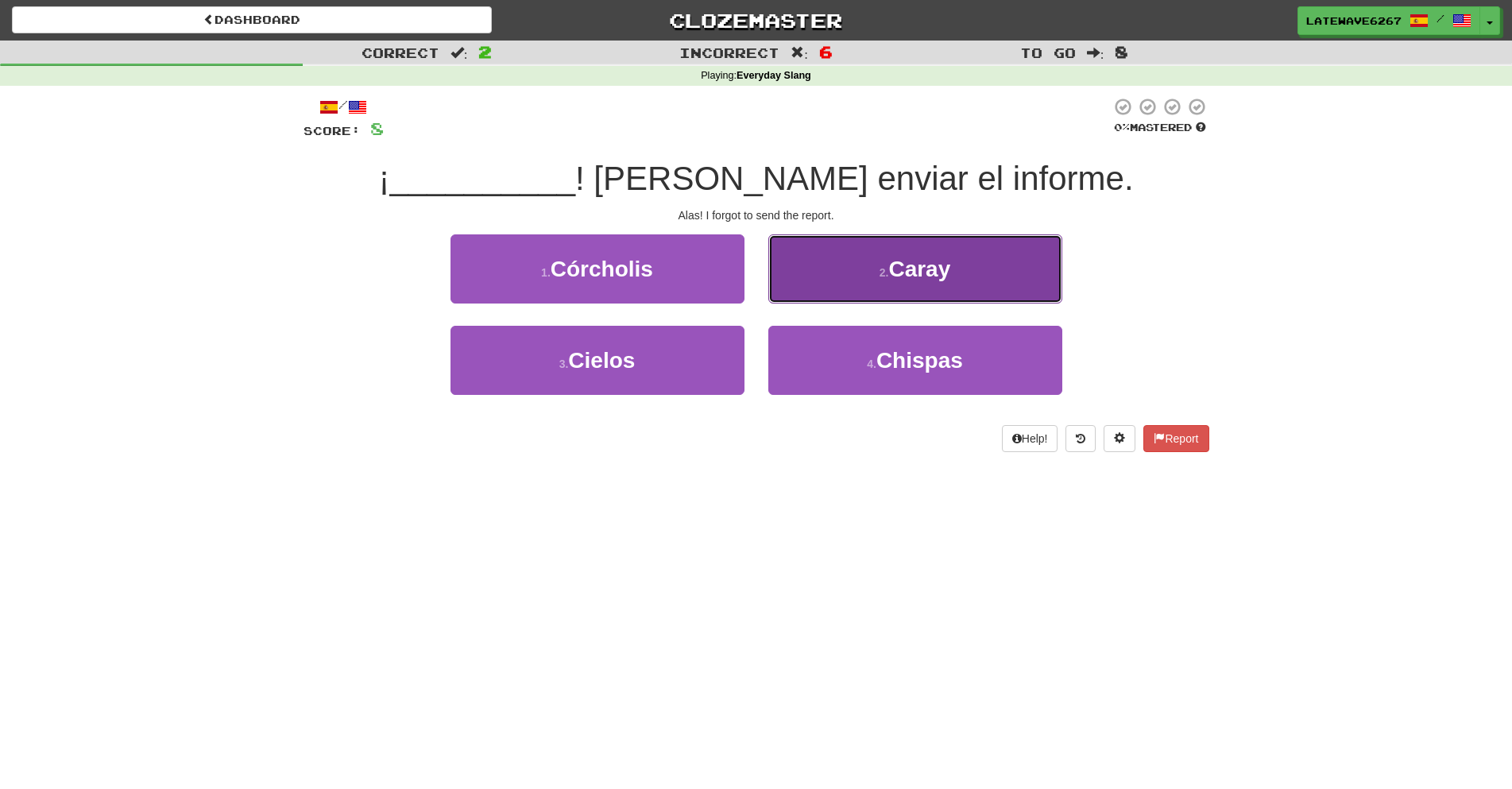
click at [849, 282] on button "2 . Caray" at bounding box center [915, 268] width 294 height 69
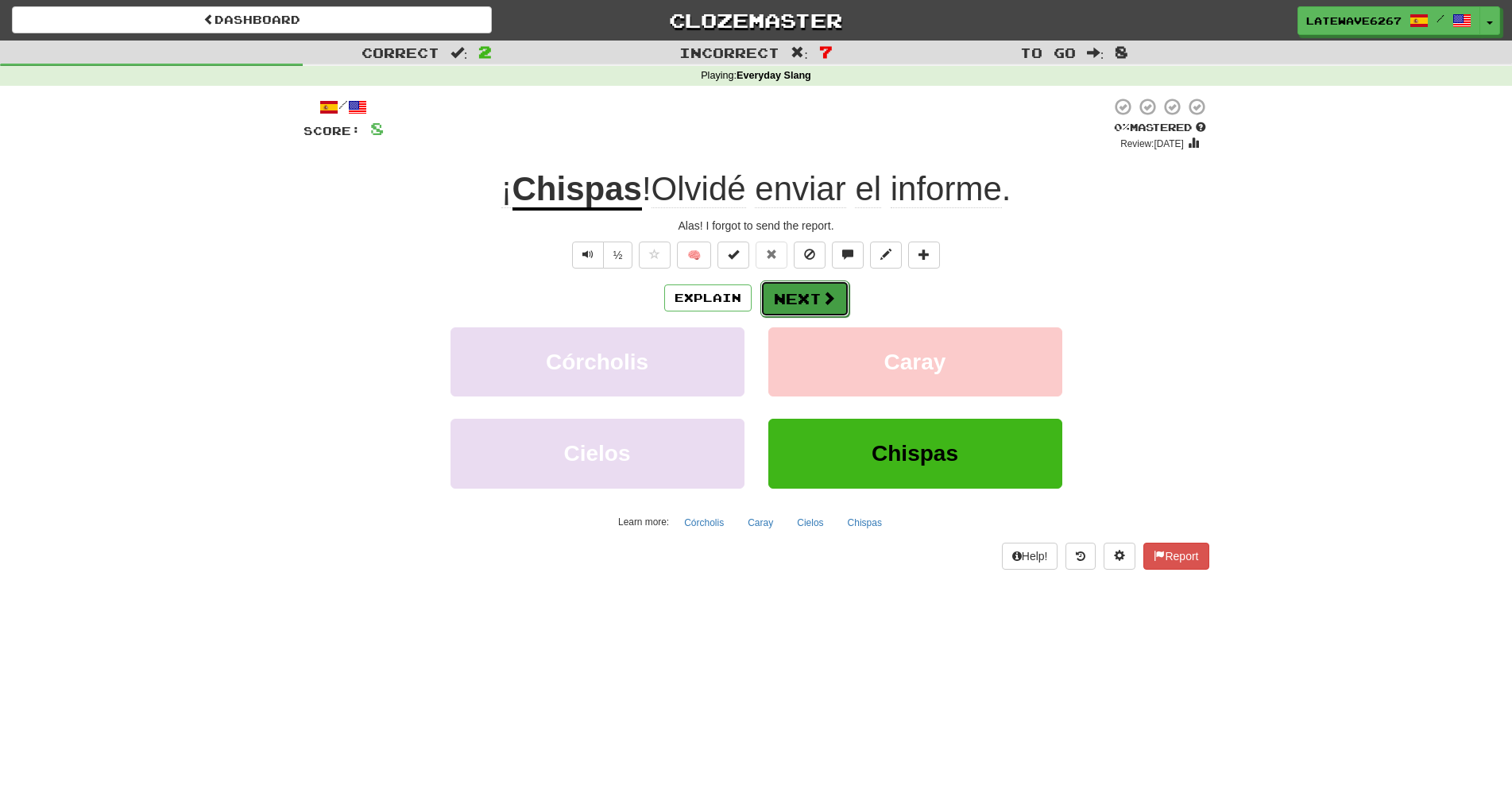
click at [829, 309] on button "Next" at bounding box center [805, 298] width 89 height 37
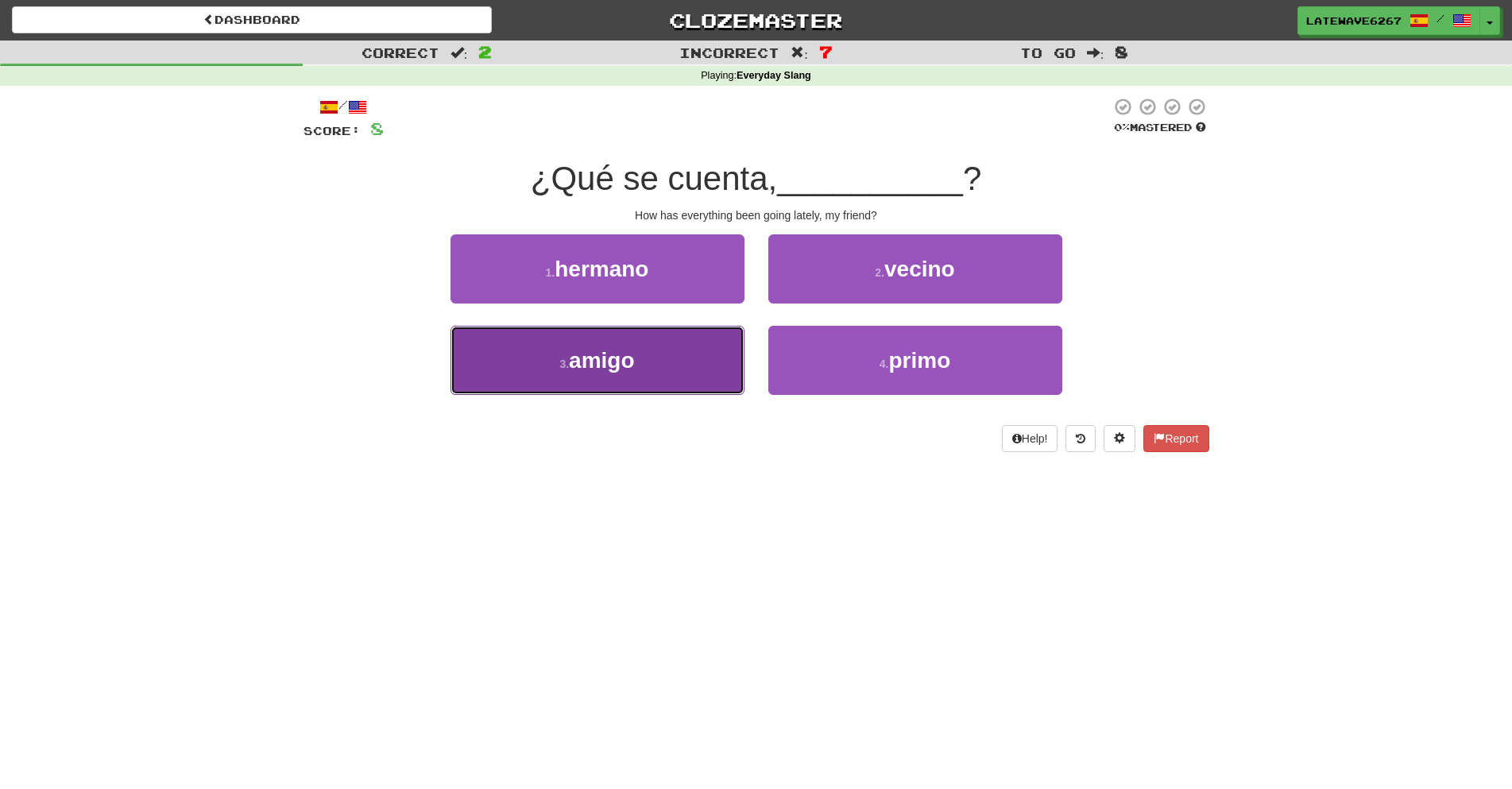
click at [619, 348] on span "amigo" at bounding box center [602, 360] width 65 height 24
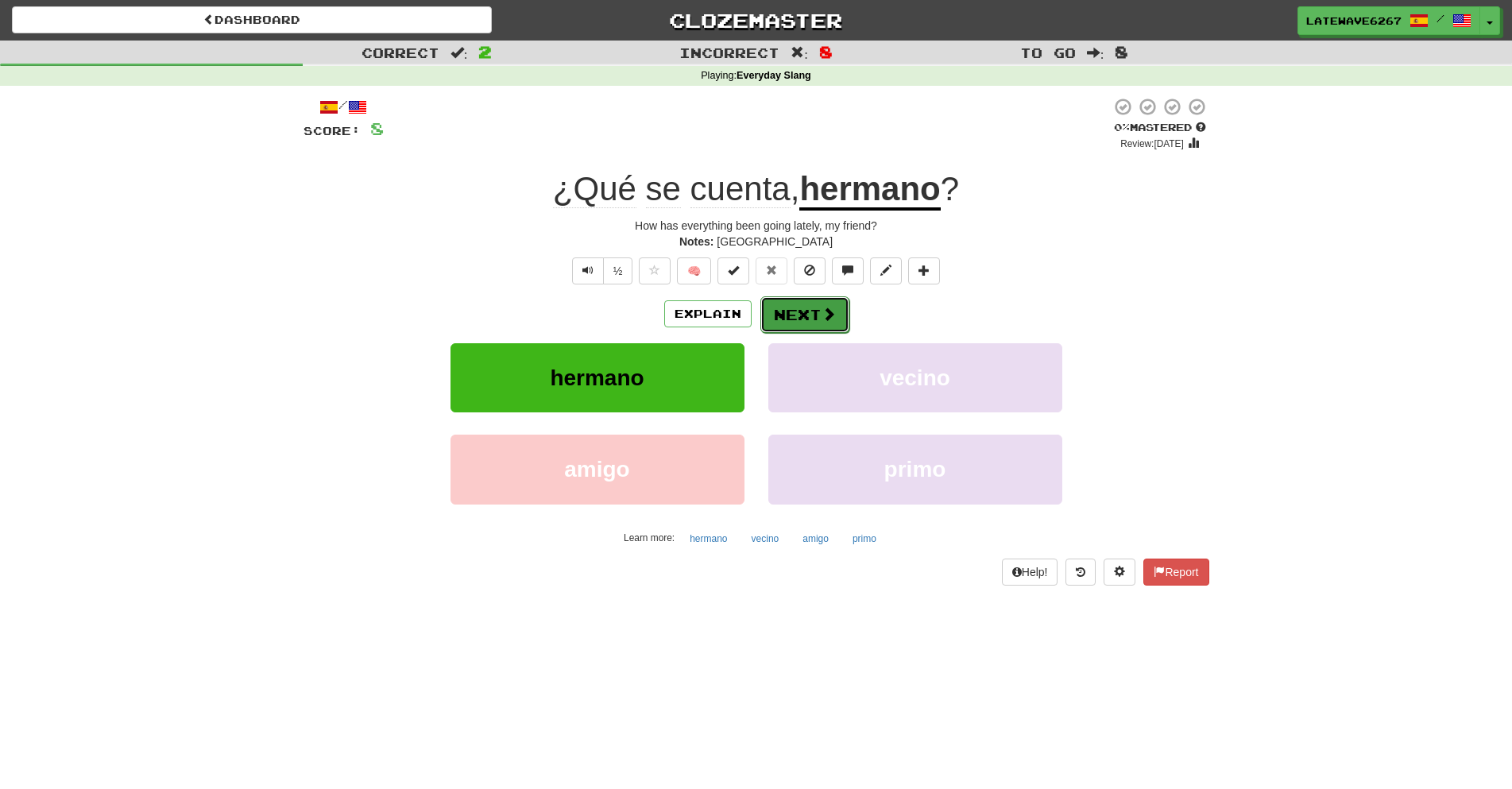
click at [769, 308] on button "Next" at bounding box center [805, 314] width 89 height 37
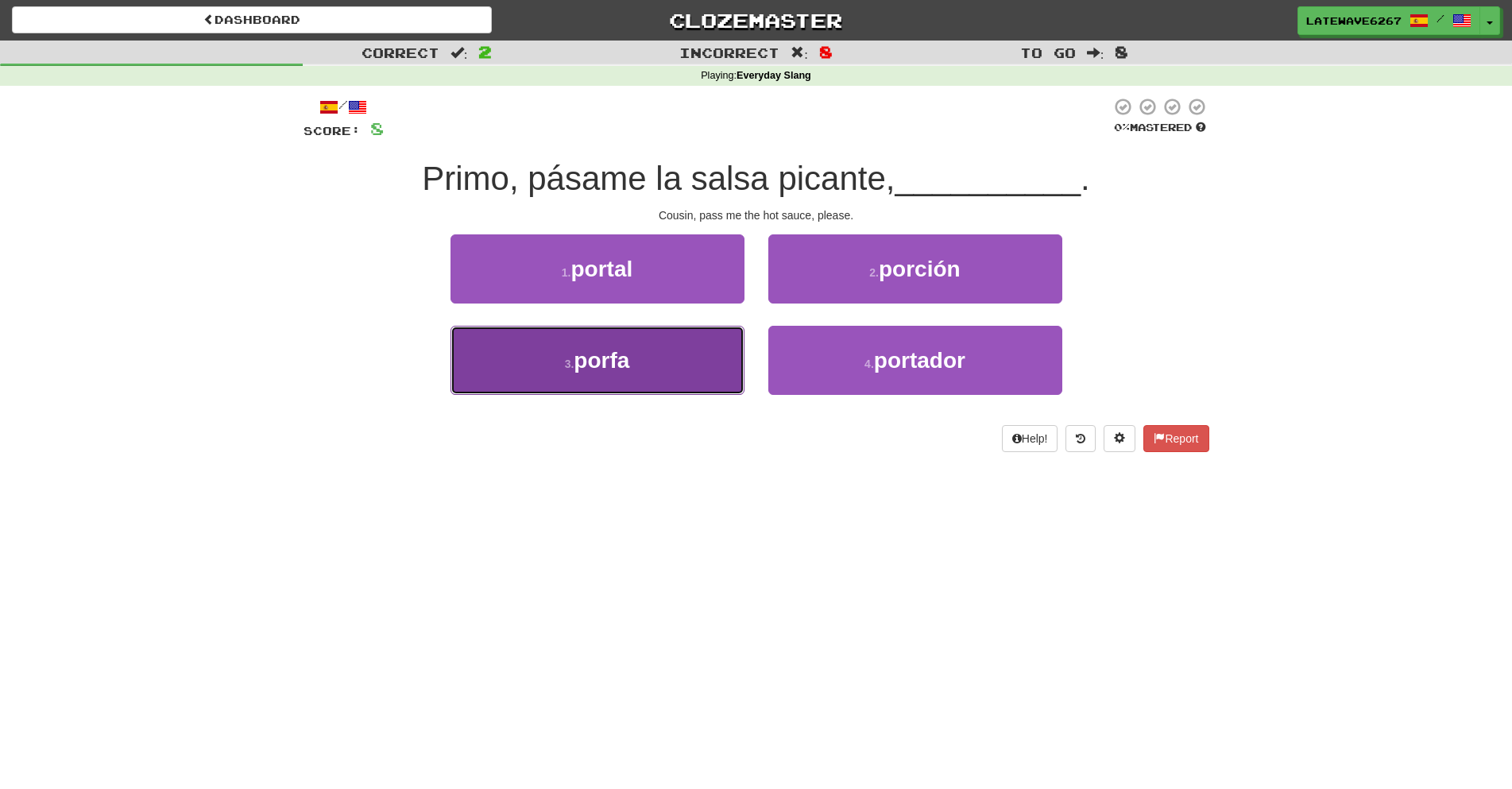
click at [693, 359] on button "3 . porfa" at bounding box center [597, 360] width 294 height 69
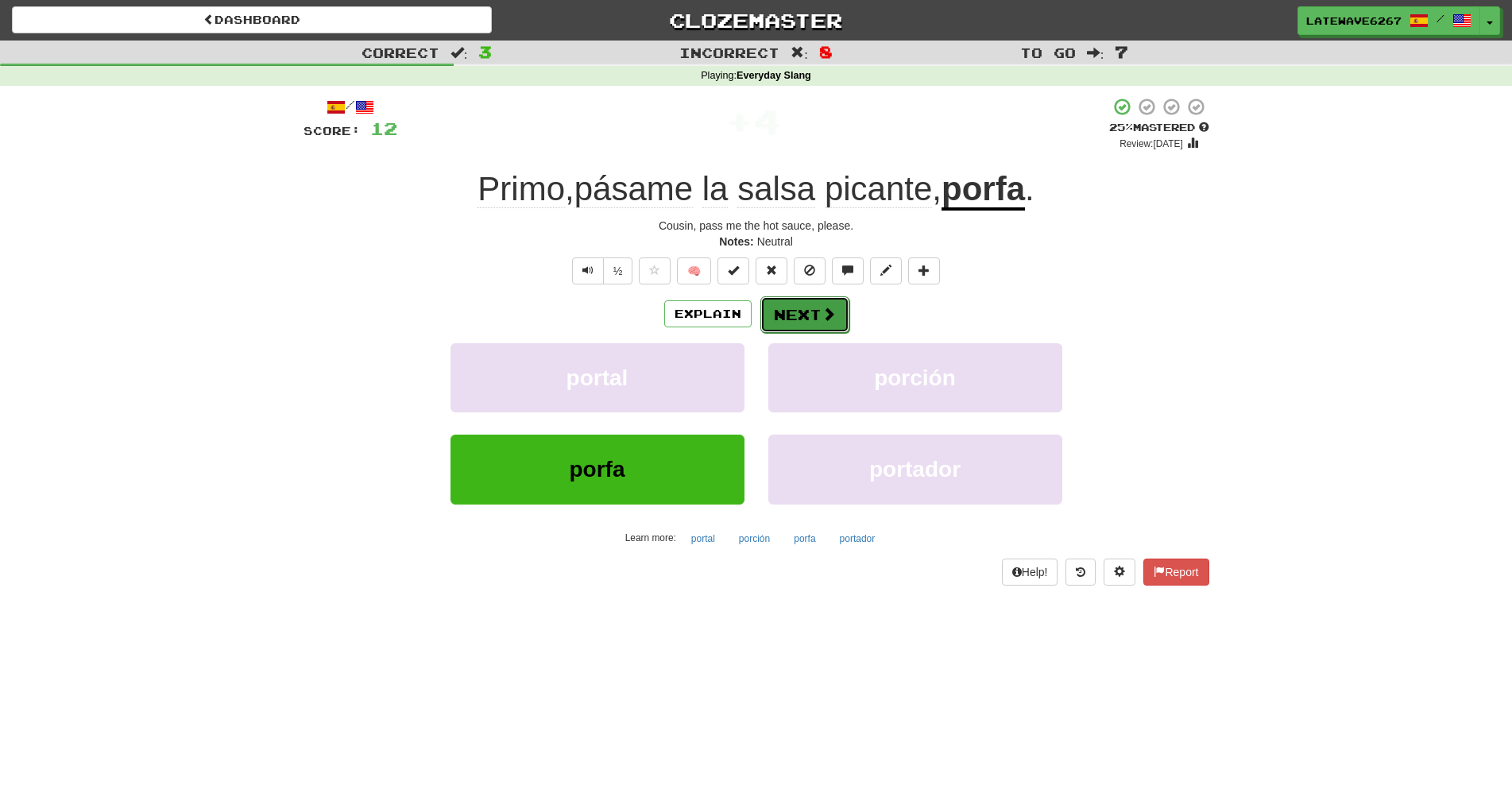
click at [786, 298] on button "Next" at bounding box center [805, 314] width 89 height 37
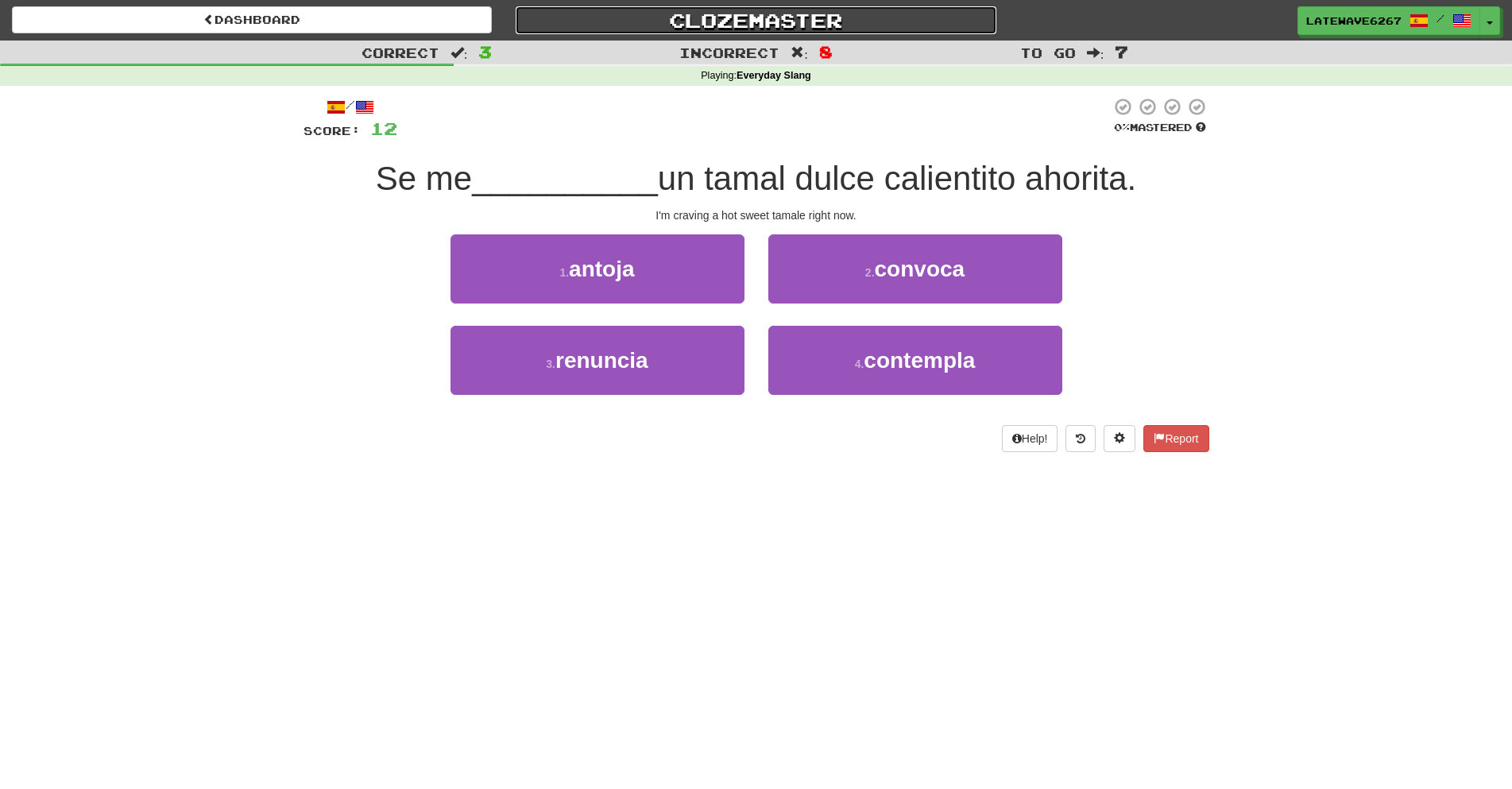
click at [751, 20] on link "Clozemaster" at bounding box center [755, 20] width 480 height 28
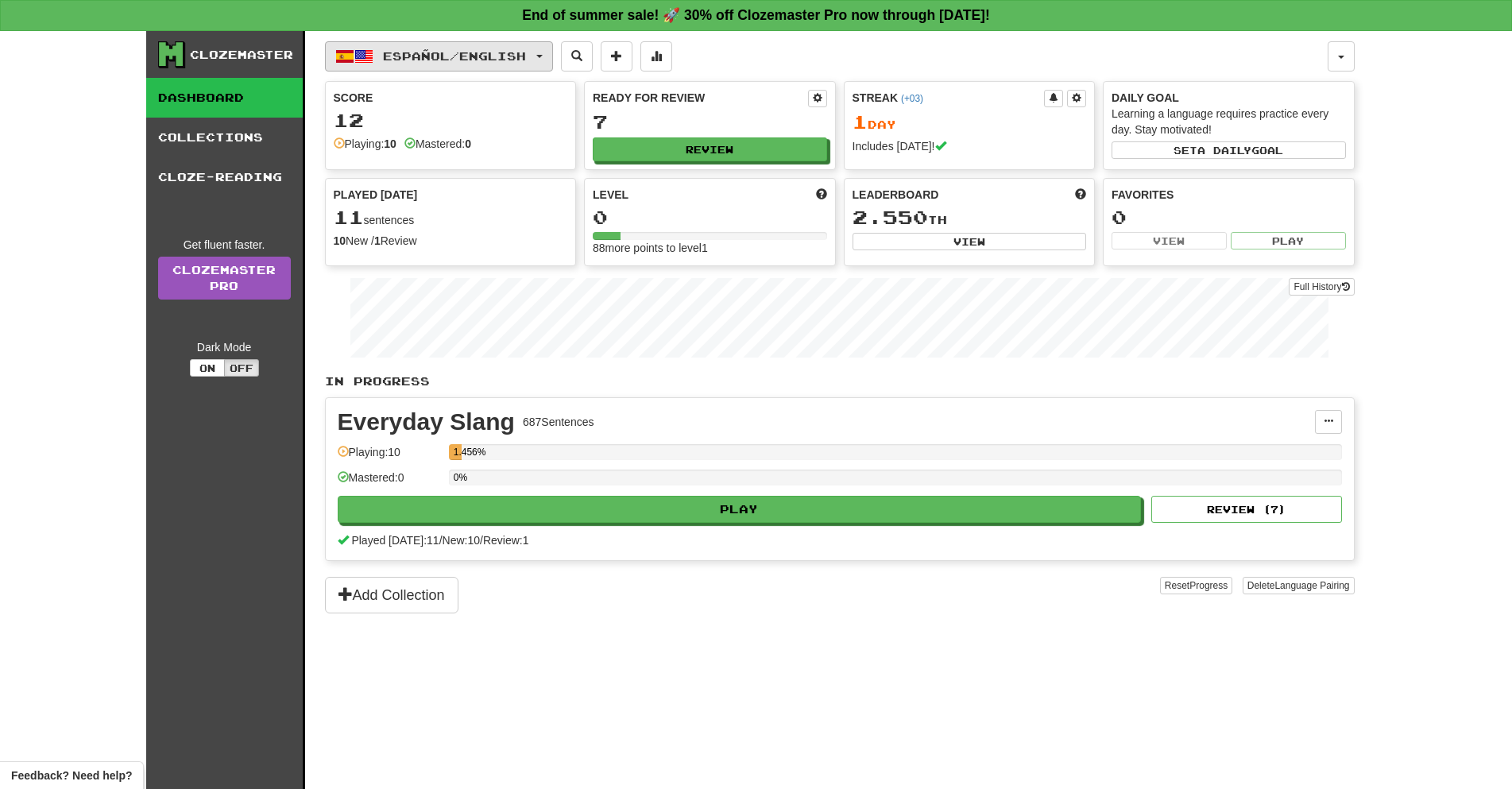
click at [450, 71] on button "Español / English" at bounding box center [440, 56] width 228 height 30
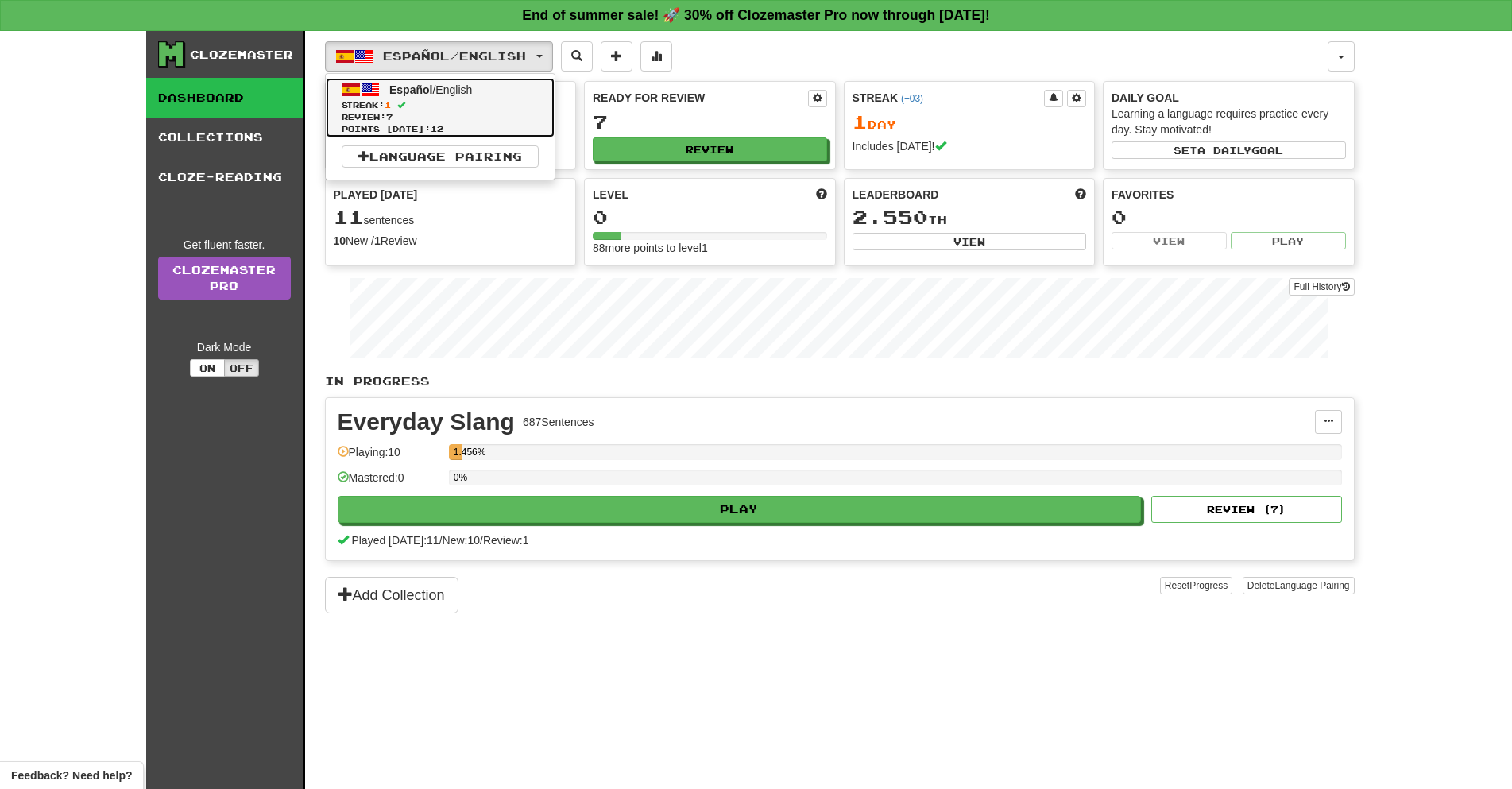
click at [450, 92] on span "Español / English" at bounding box center [430, 90] width 82 height 13
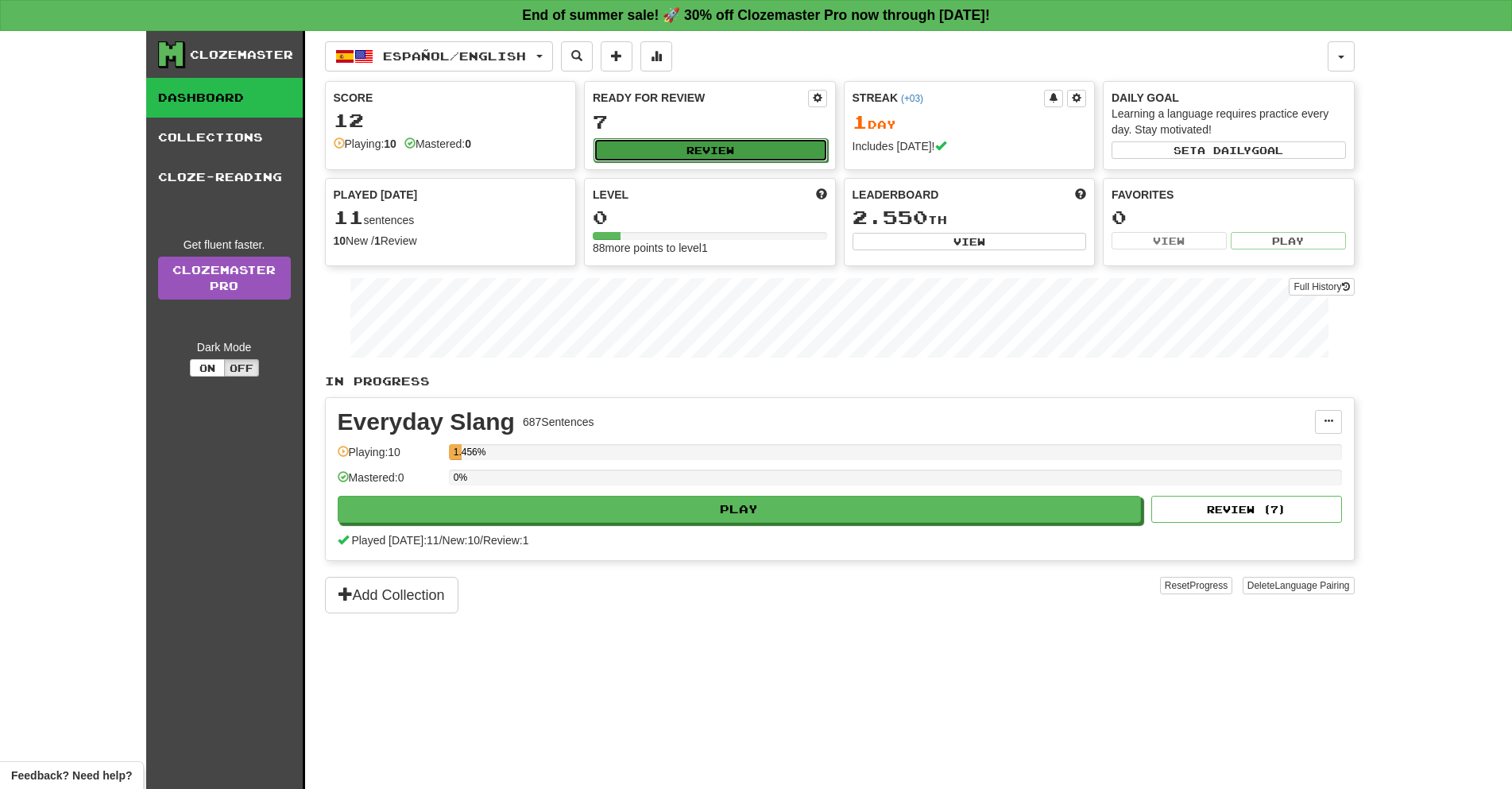
click at [733, 140] on button "Review" at bounding box center [710, 150] width 234 height 24
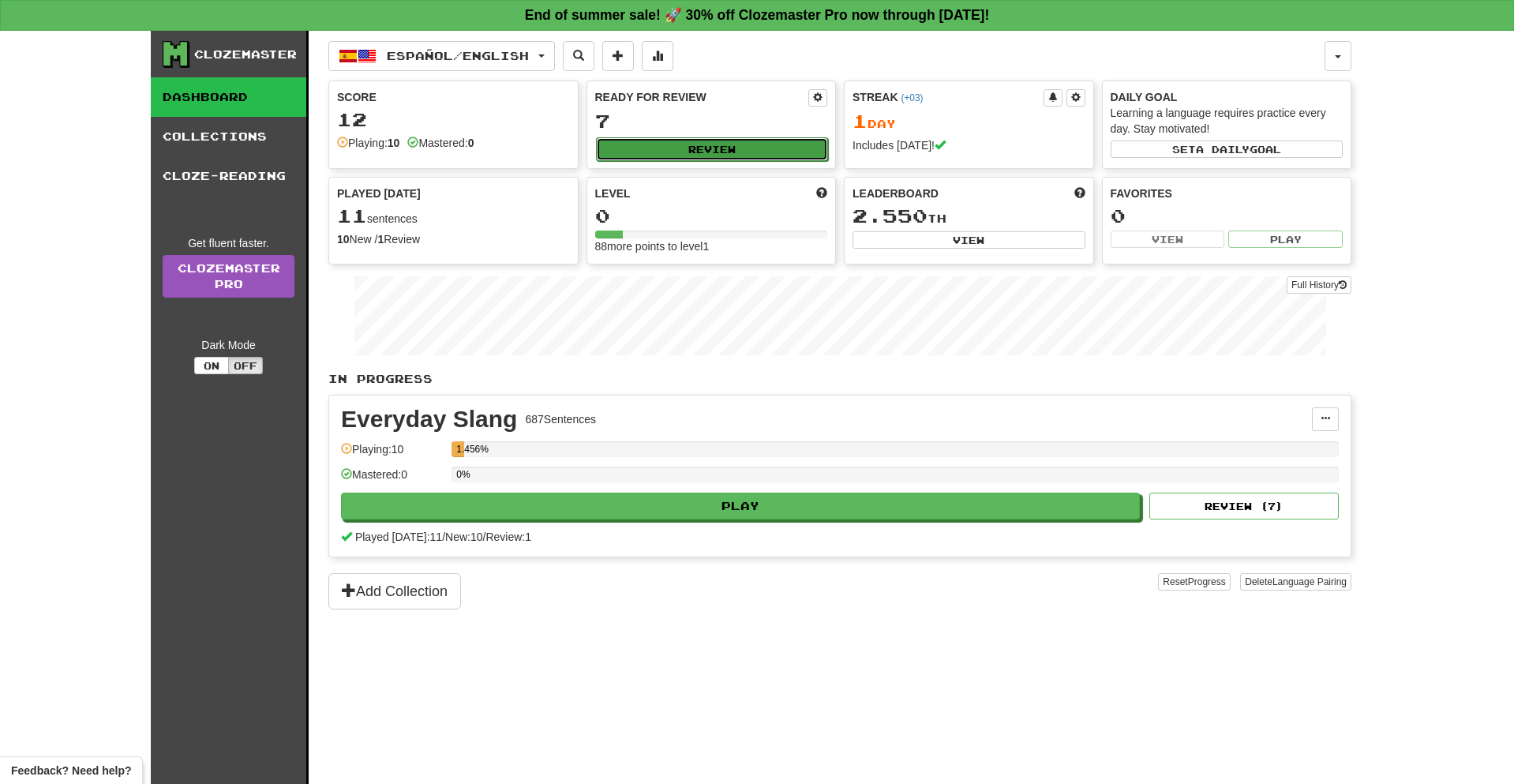
select select "**"
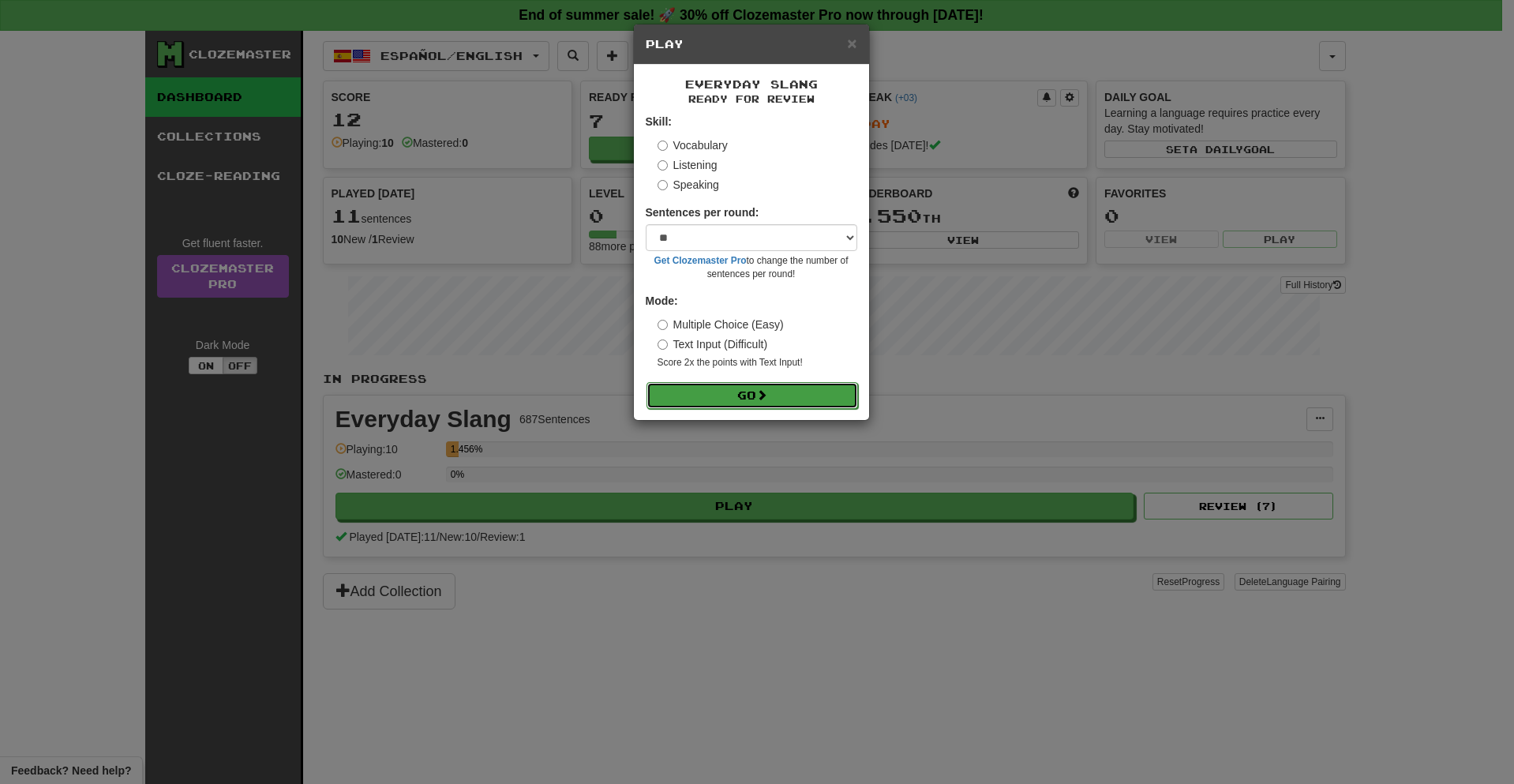
click at [750, 392] on button "Go" at bounding box center [752, 395] width 211 height 27
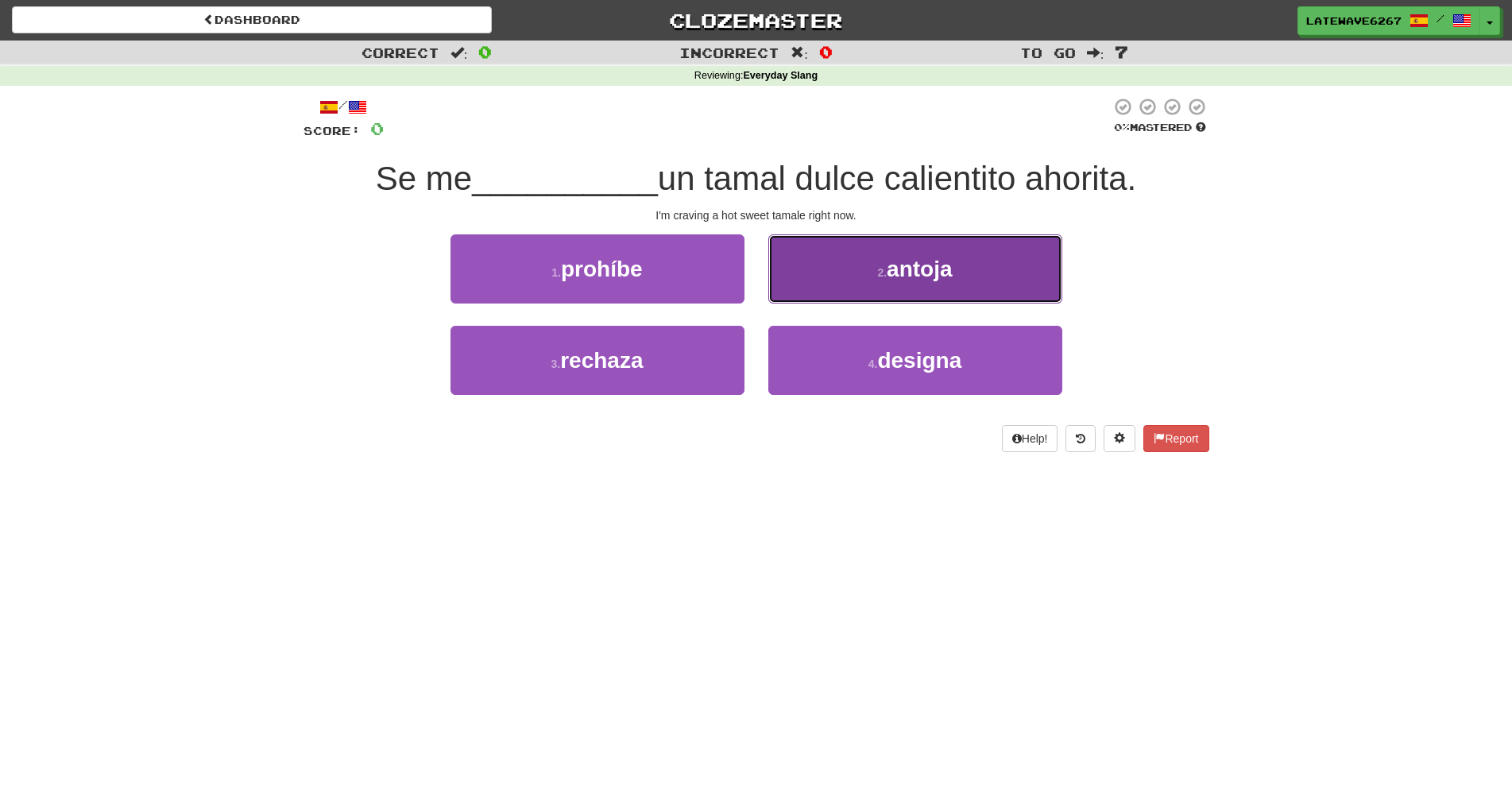
click at [846, 277] on button "2 . antoja" at bounding box center [915, 268] width 294 height 69
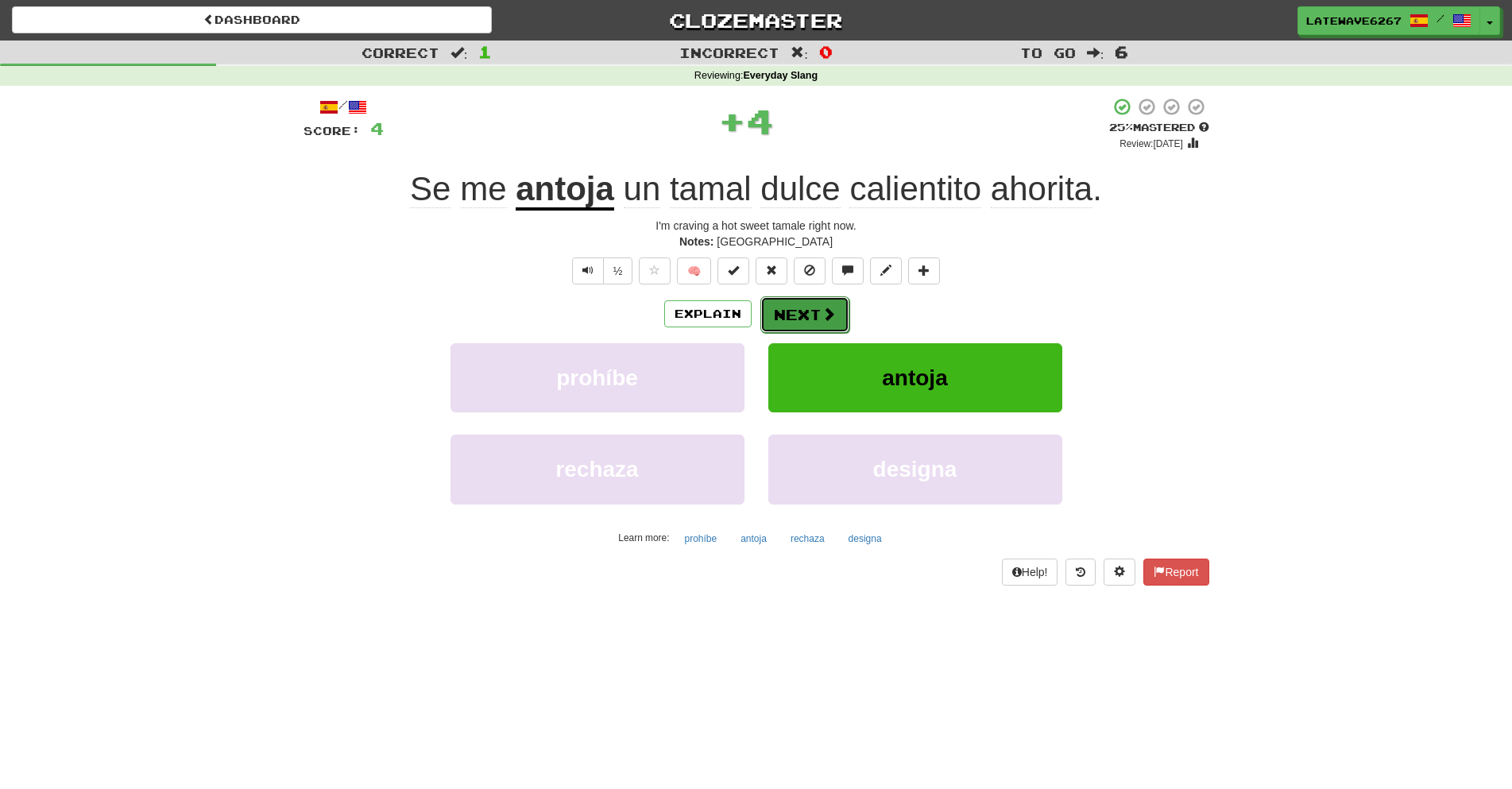
click at [793, 310] on button "Next" at bounding box center [805, 314] width 89 height 37
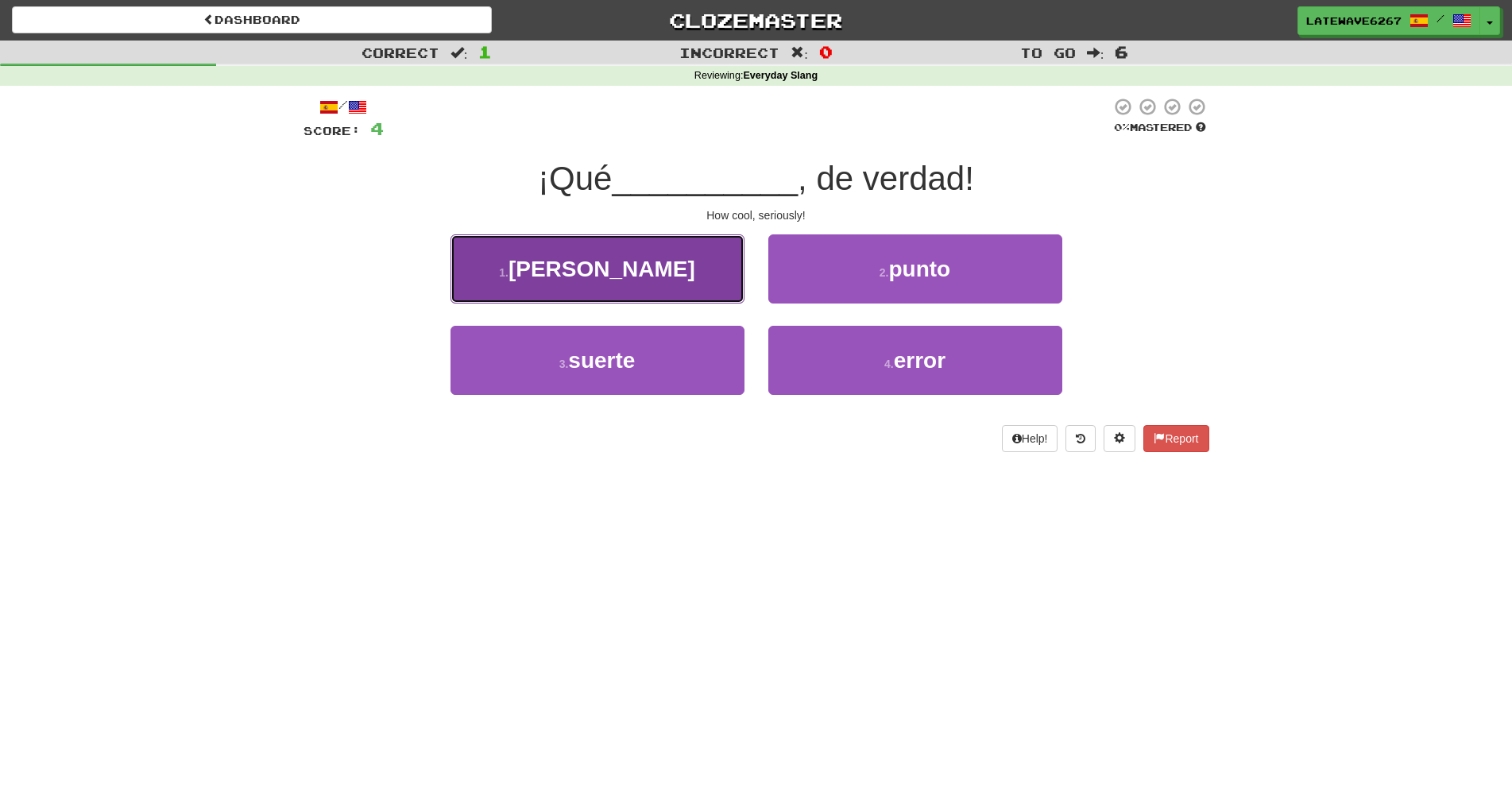
click at [703, 271] on button "1 . [GEOGRAPHIC_DATA]" at bounding box center [597, 268] width 294 height 69
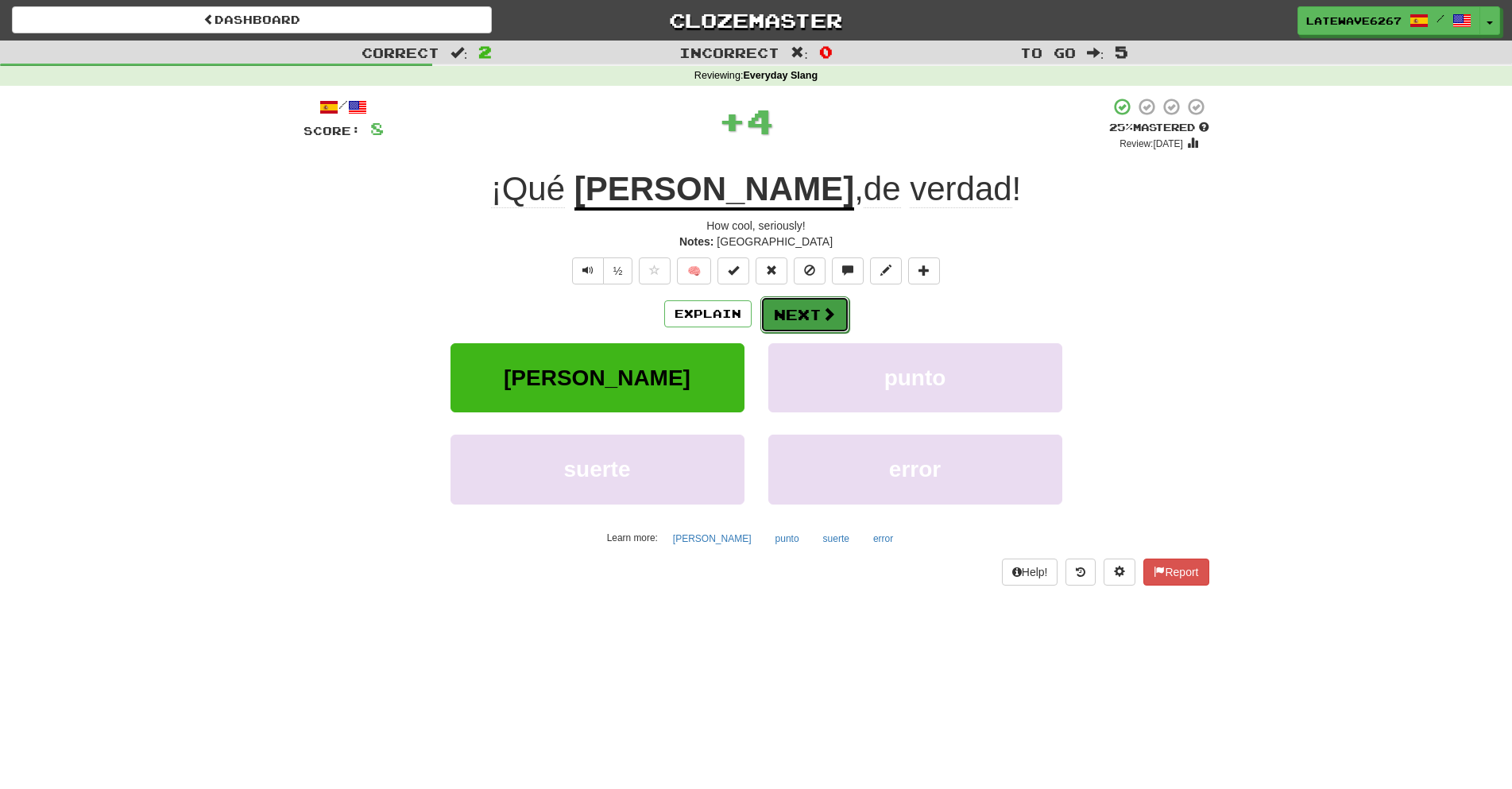
click at [800, 314] on button "Next" at bounding box center [805, 314] width 89 height 37
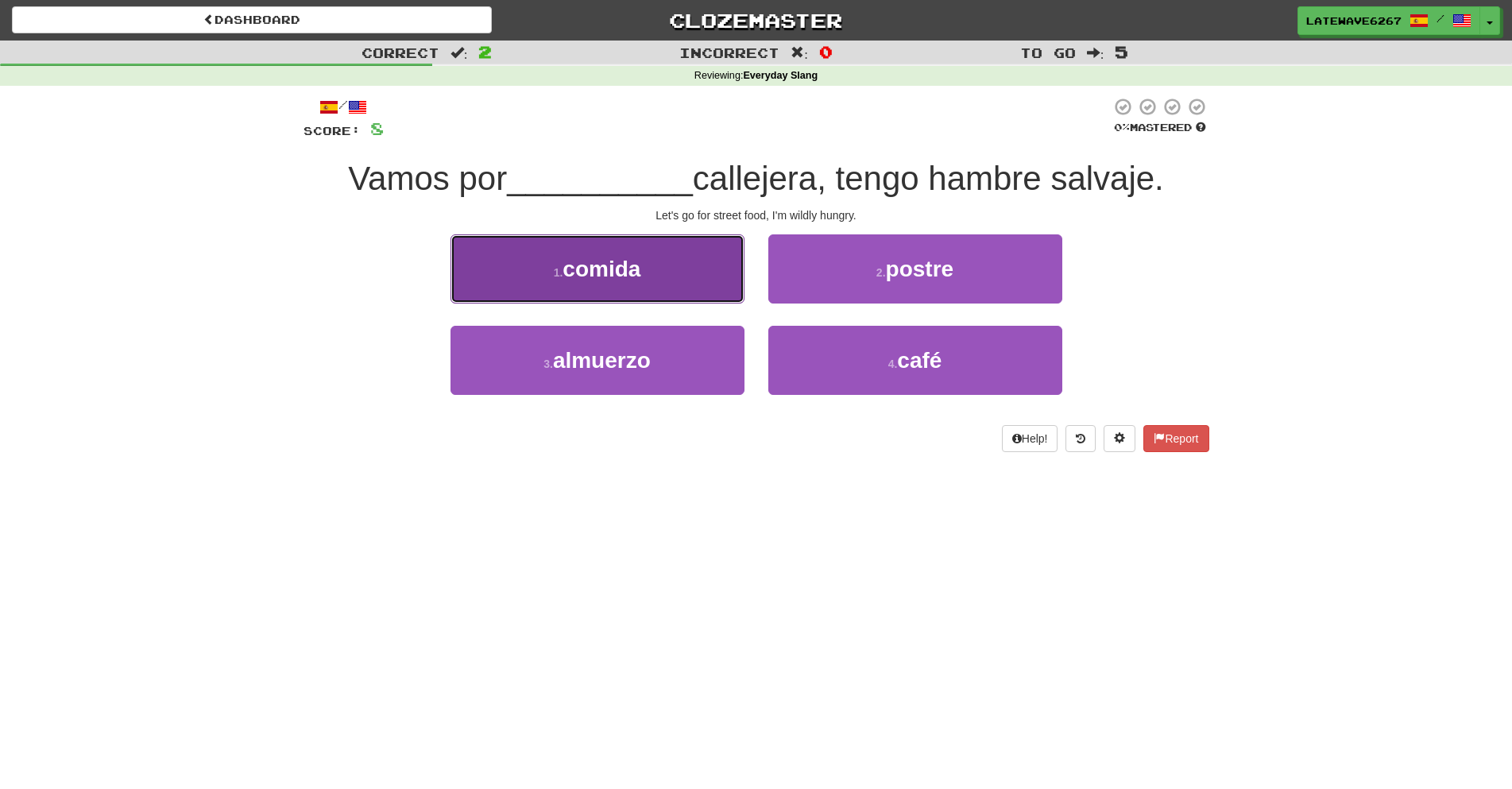
click at [705, 298] on button "1 . comida" at bounding box center [597, 268] width 294 height 69
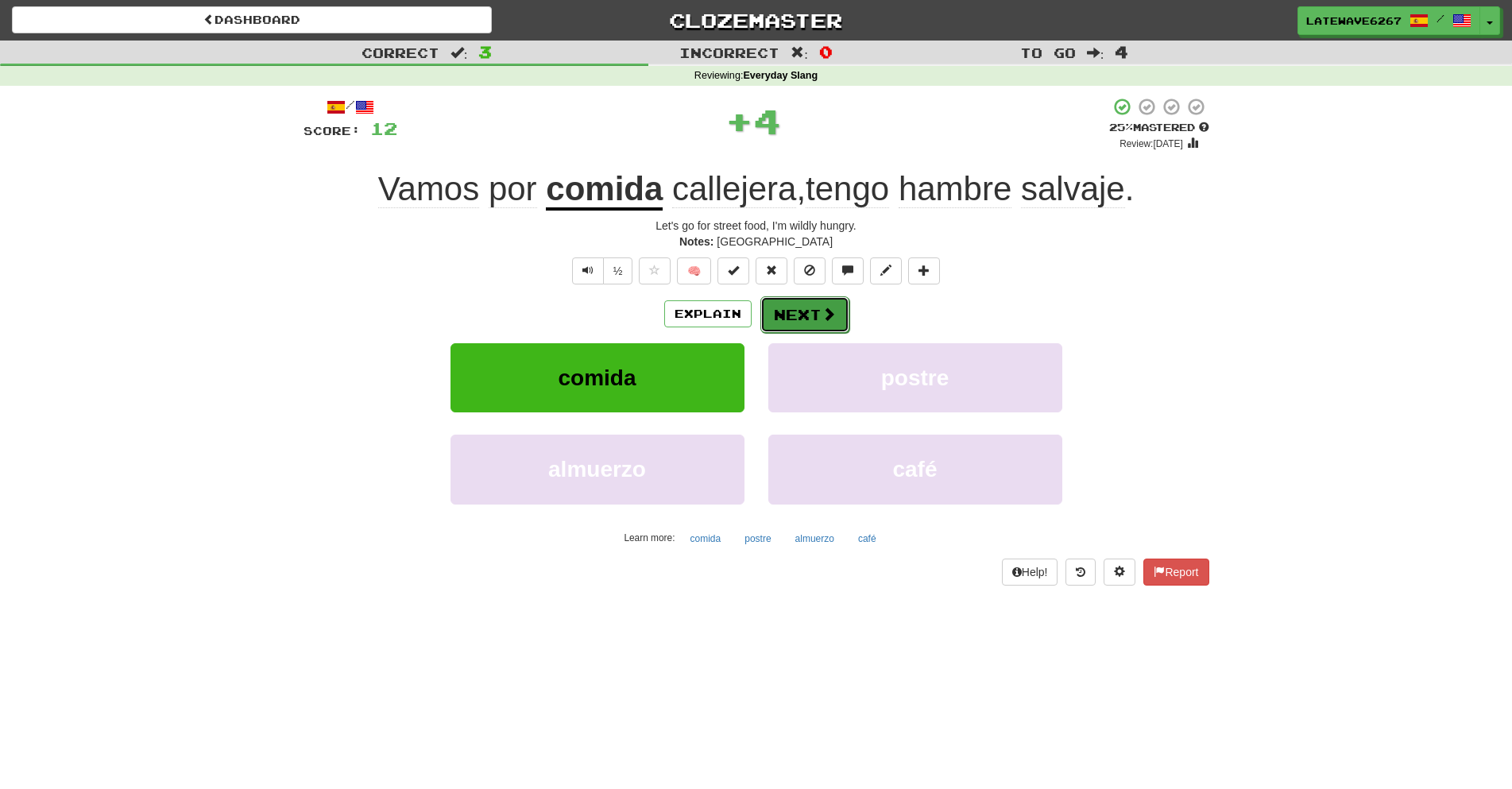
click at [783, 312] on button "Next" at bounding box center [805, 314] width 89 height 37
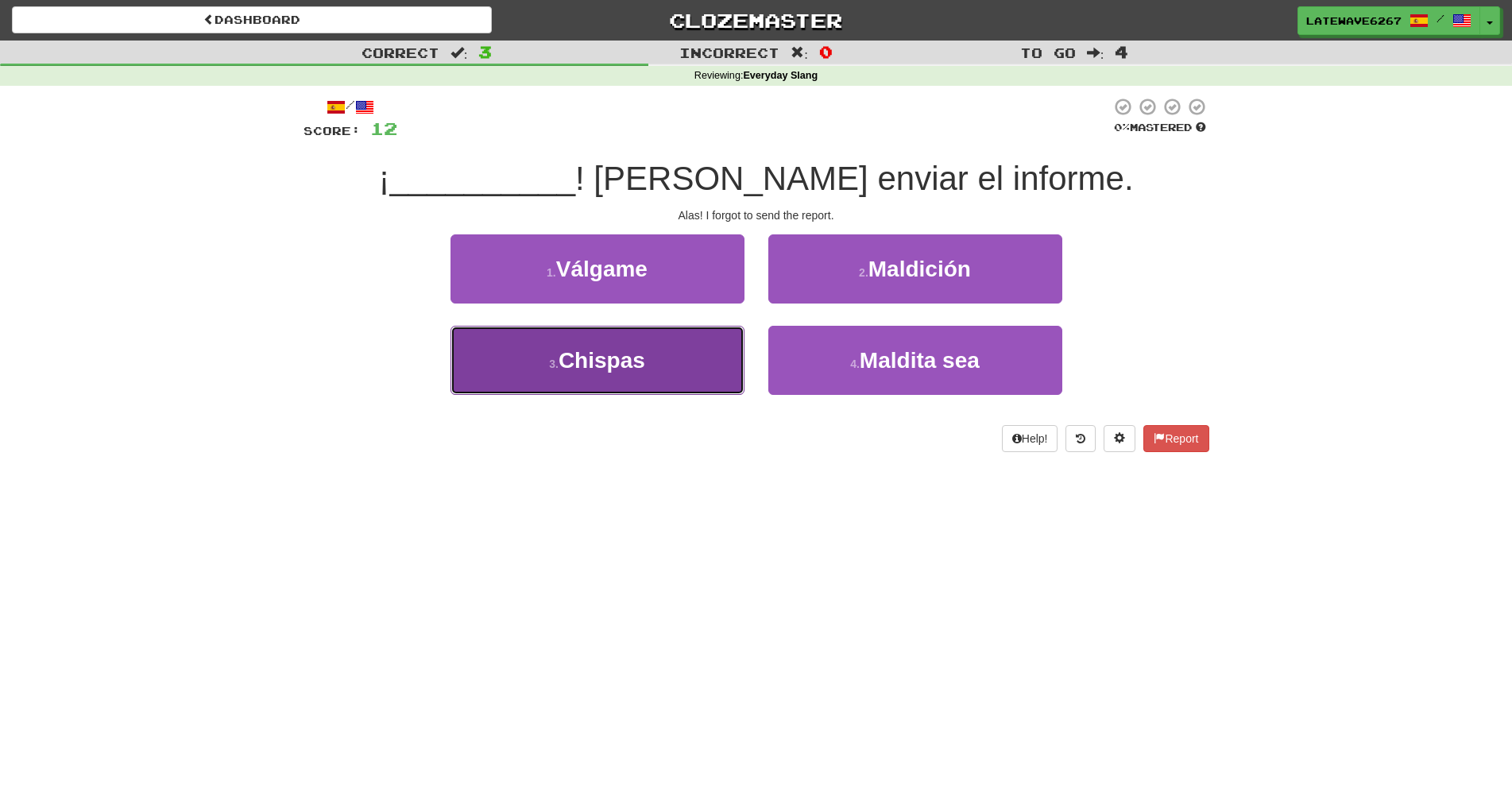
click at [703, 372] on button "3 . Chispas" at bounding box center [597, 360] width 294 height 69
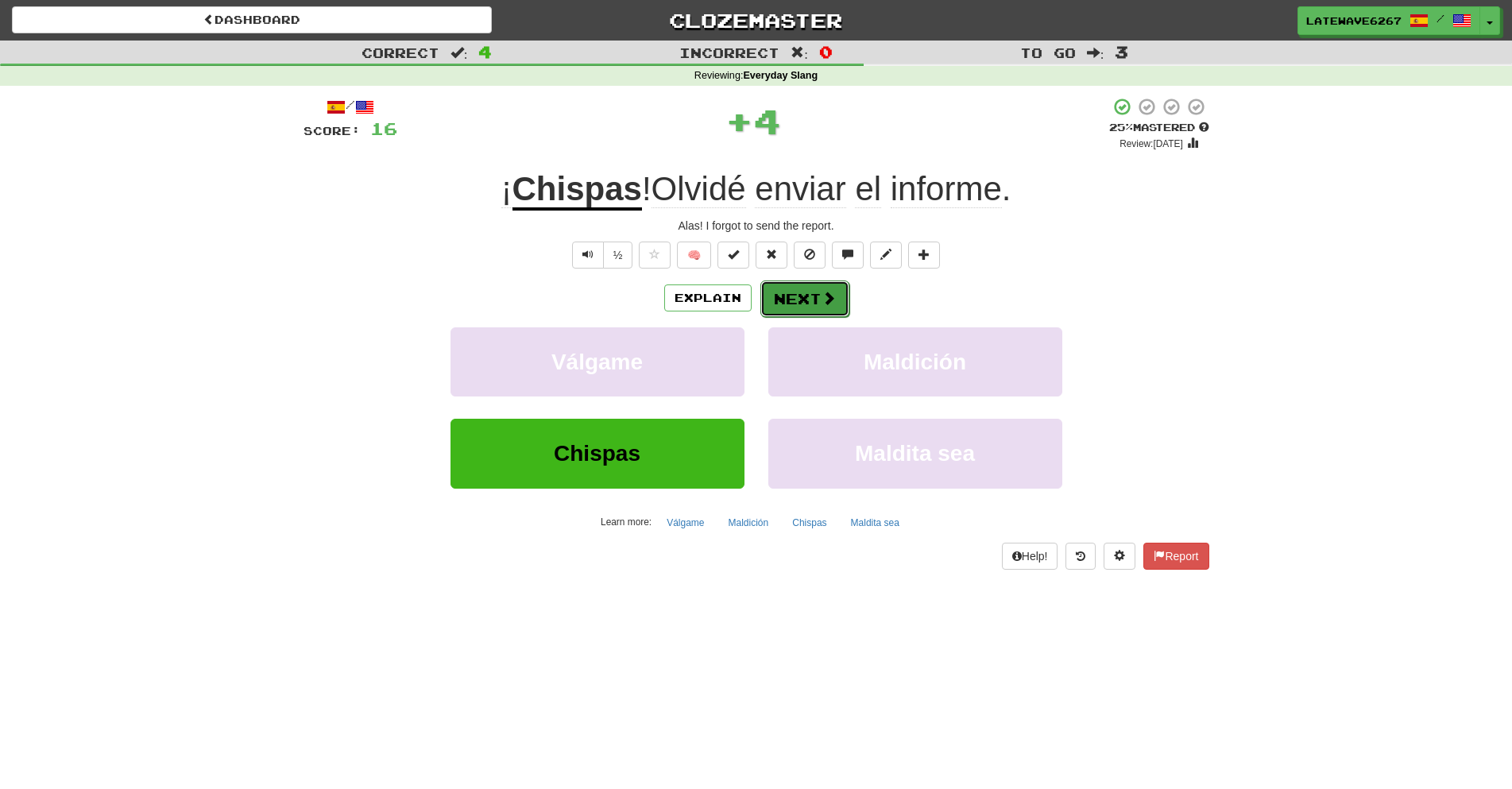
click at [792, 289] on button "Next" at bounding box center [805, 298] width 89 height 37
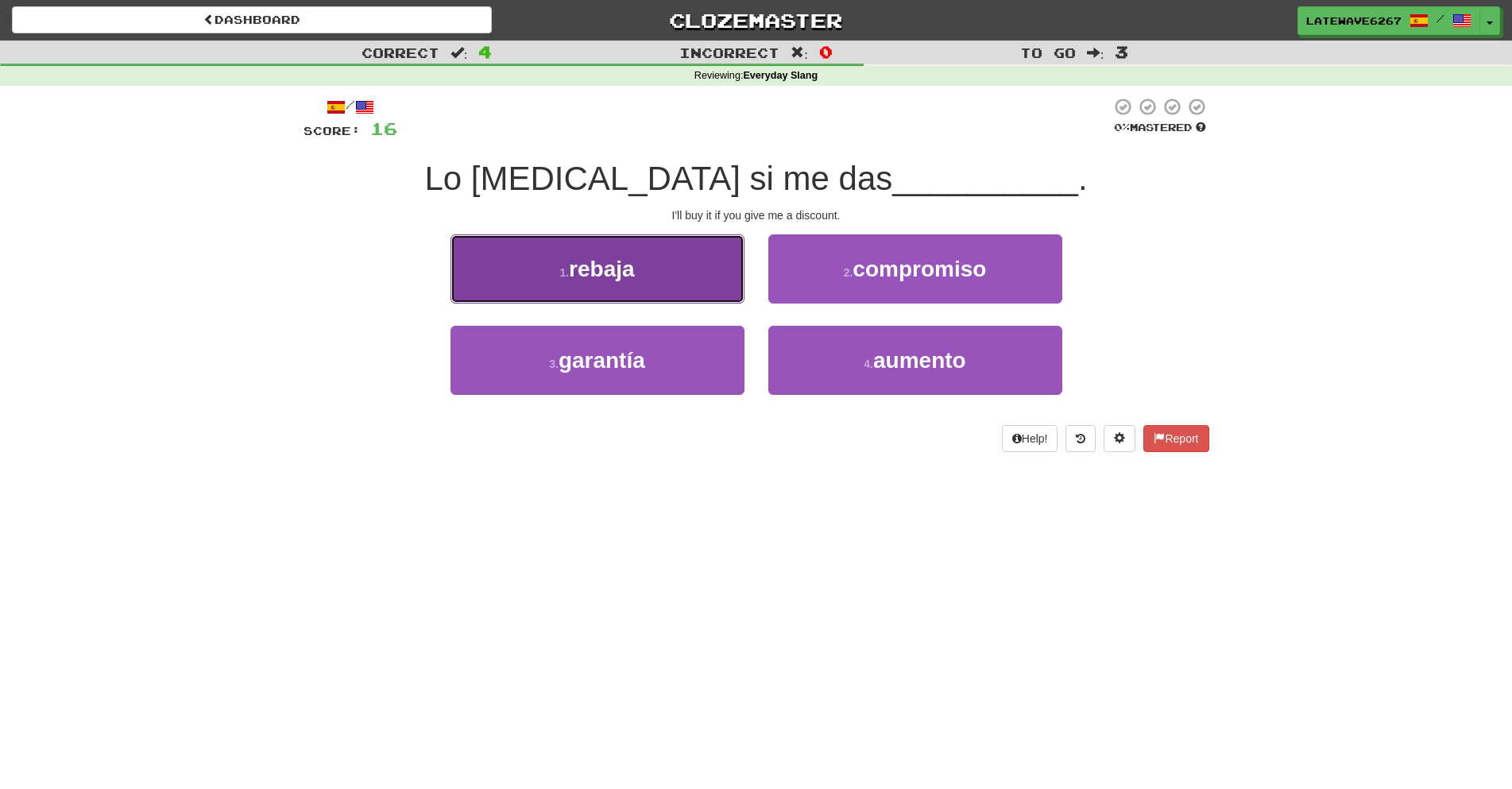
click at [693, 283] on button "1 . [GEOGRAPHIC_DATA]" at bounding box center [597, 268] width 294 height 69
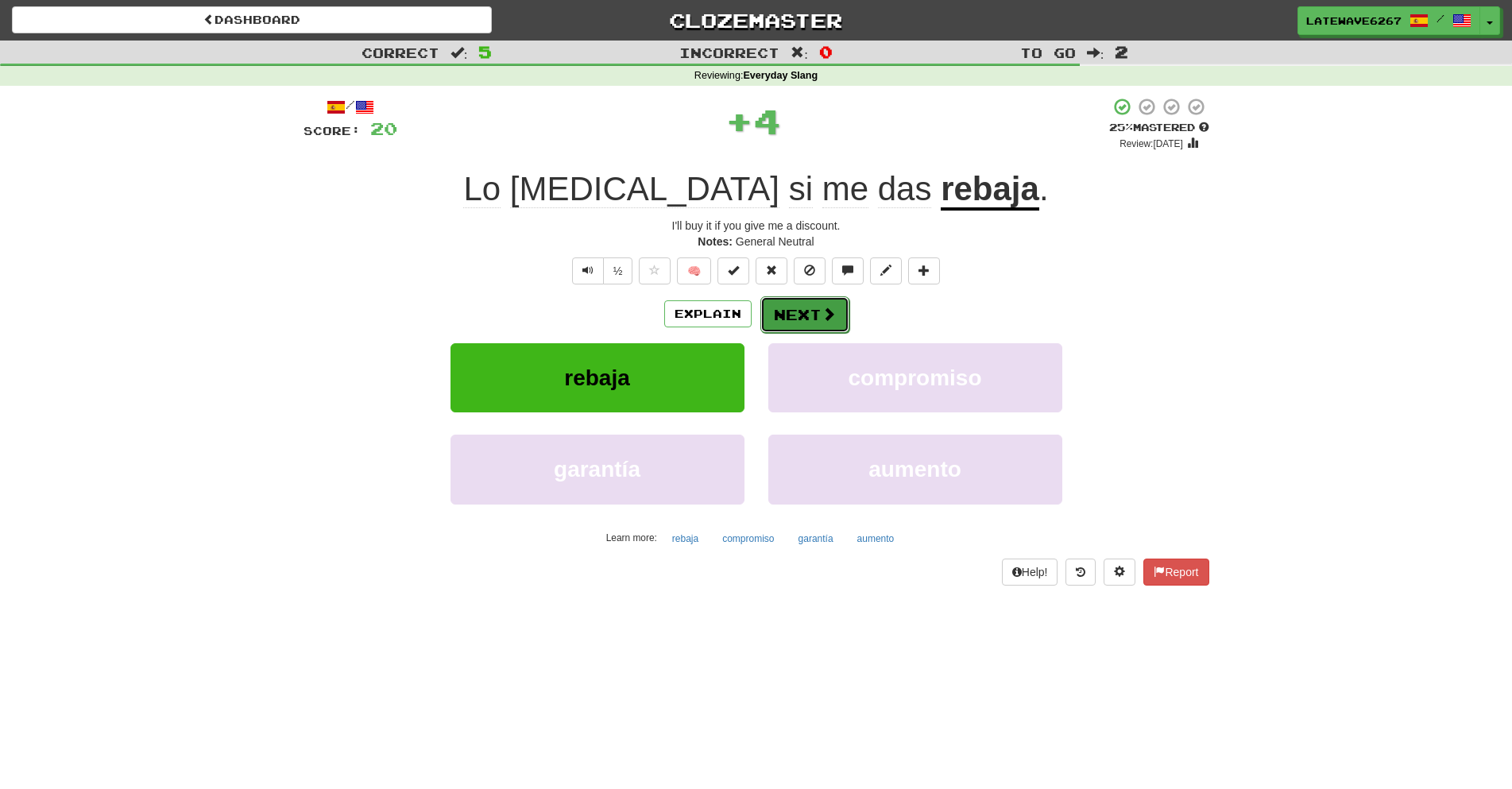
click at [822, 312] on span at bounding box center [829, 314] width 15 height 15
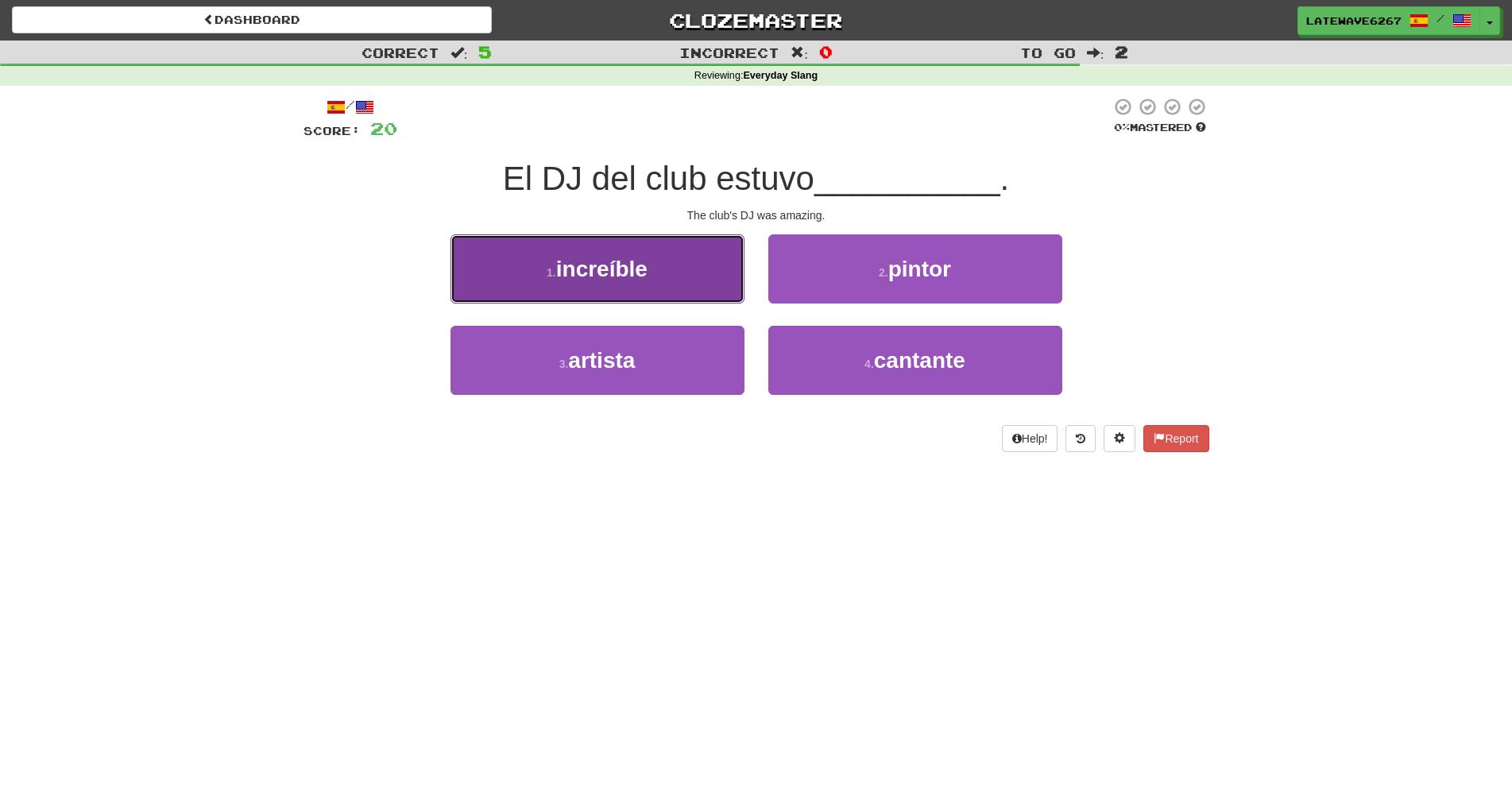
click at [685, 284] on button "1 . increíble" at bounding box center [597, 268] width 294 height 69
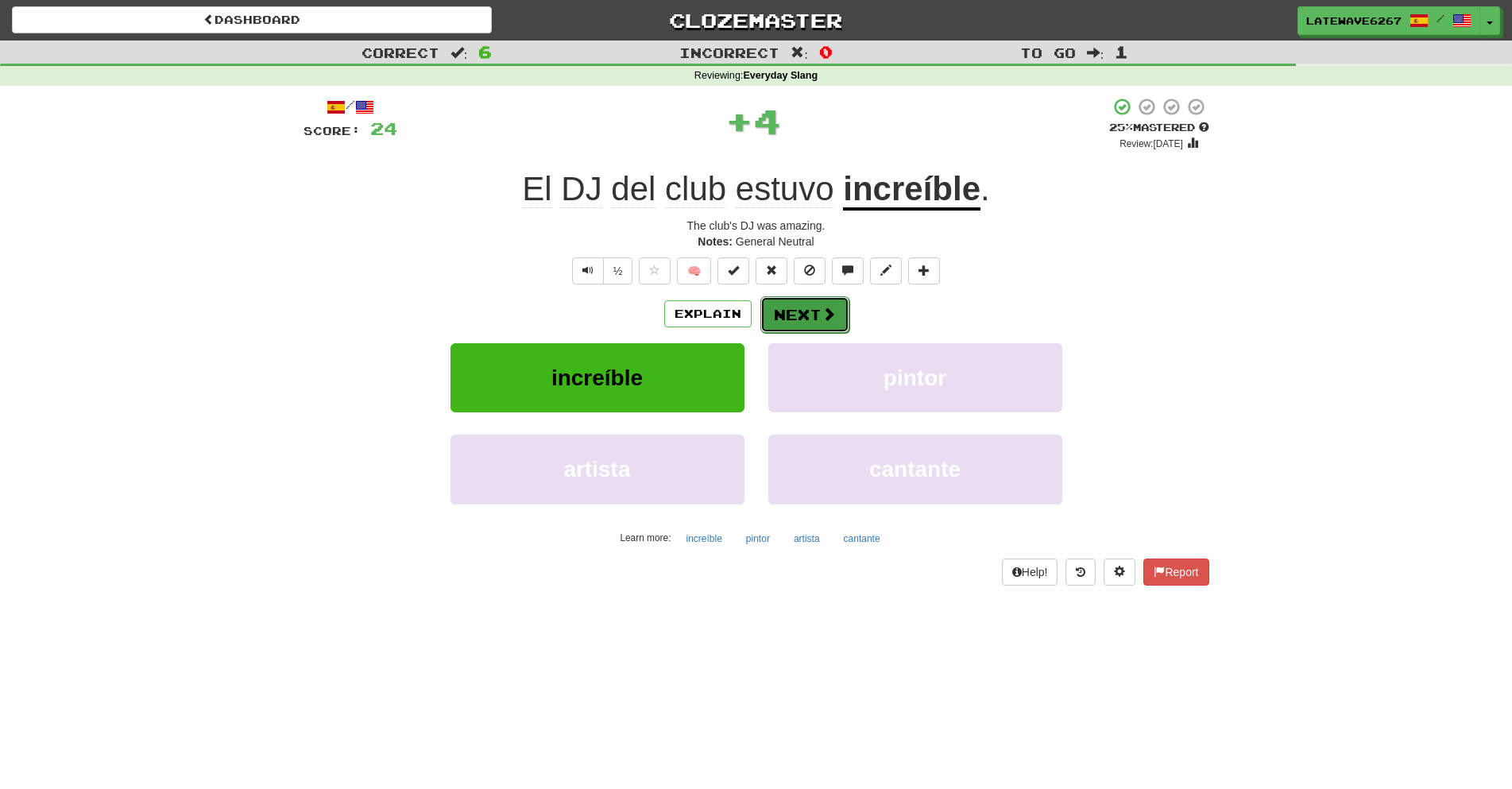
click at [806, 307] on button "Next" at bounding box center [805, 314] width 89 height 37
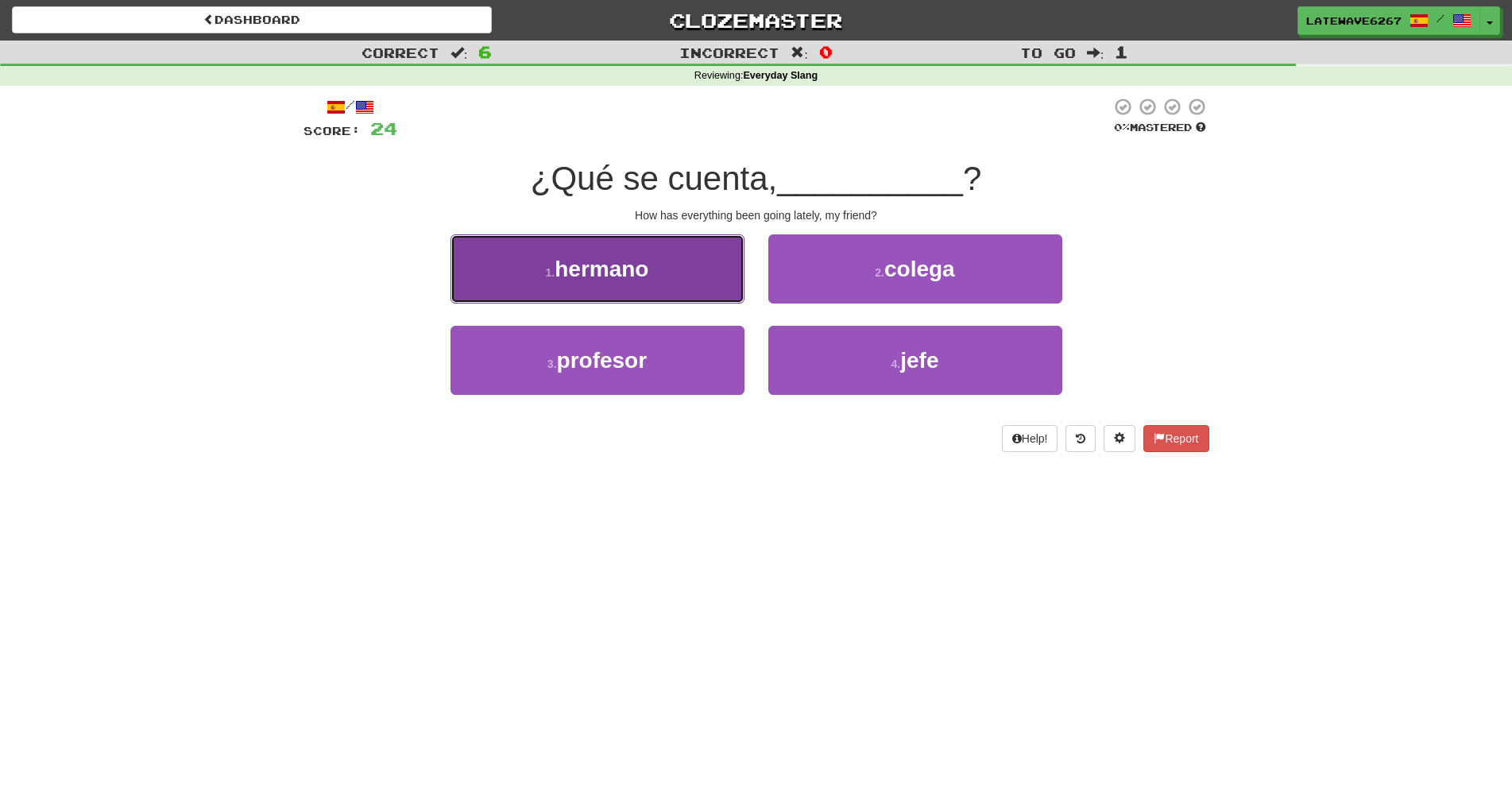
click at [720, 276] on button "1 . hermano" at bounding box center [597, 268] width 294 height 69
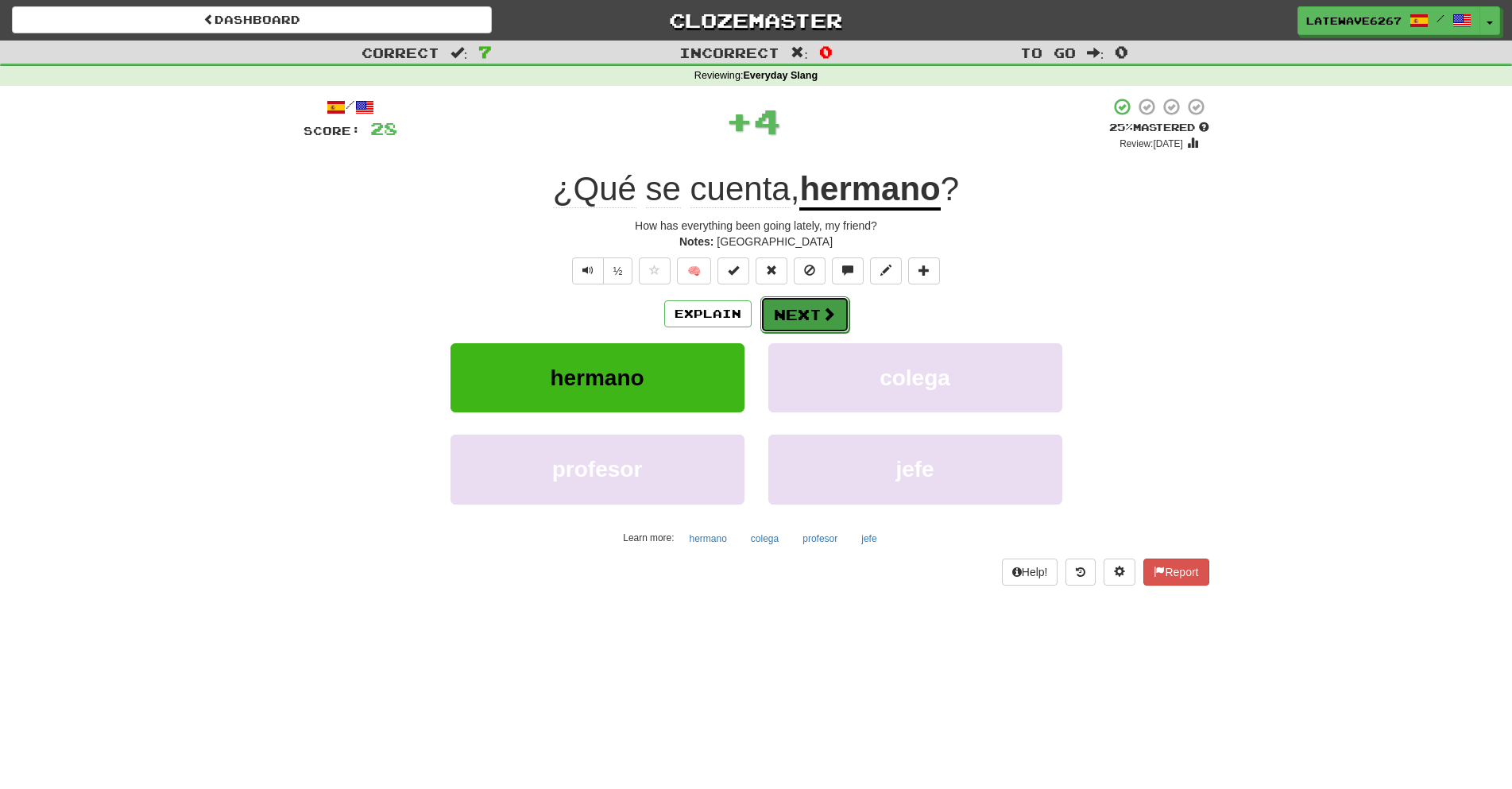
click at [811, 310] on button "Next" at bounding box center [805, 314] width 89 height 37
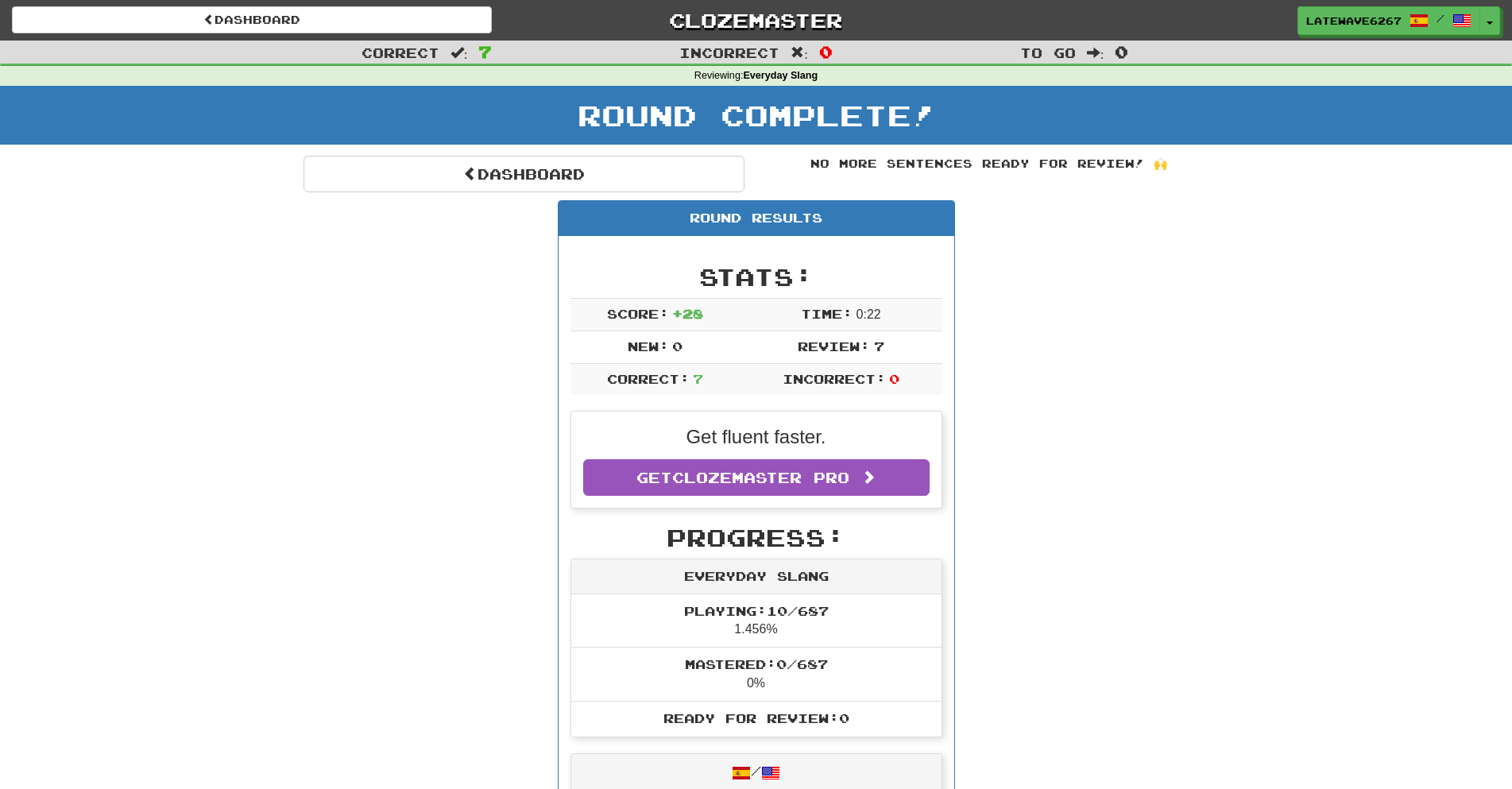
click at [746, 35] on div "Dashboard Clozemaster LateWave6267 / Toggle Dropdown Dashboard Leaderboard Acti…" at bounding box center [756, 20] width 1488 height 41
click at [745, 24] on link "Clozemaster" at bounding box center [755, 20] width 480 height 28
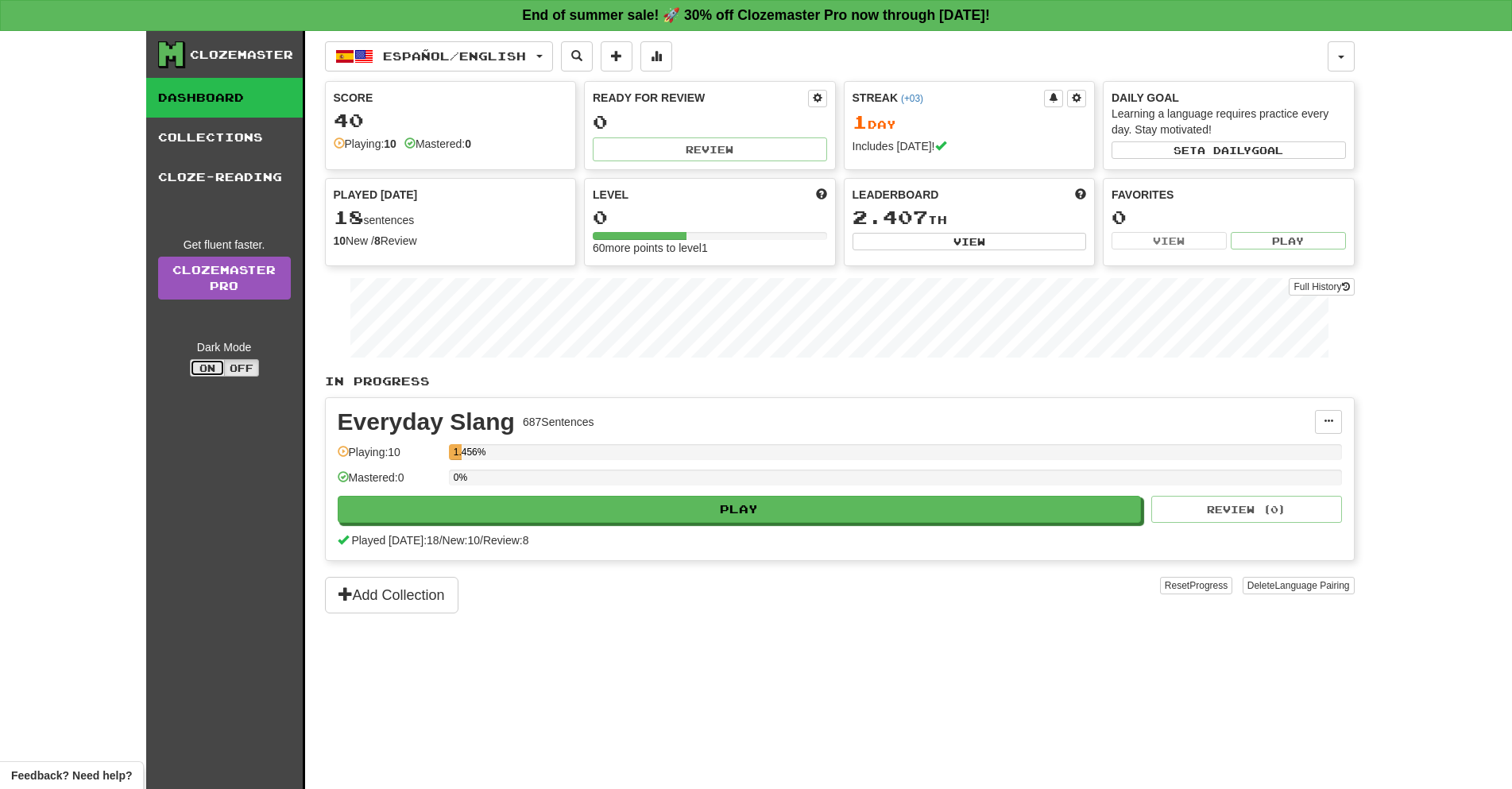
click at [219, 362] on button "On" at bounding box center [207, 367] width 35 height 17
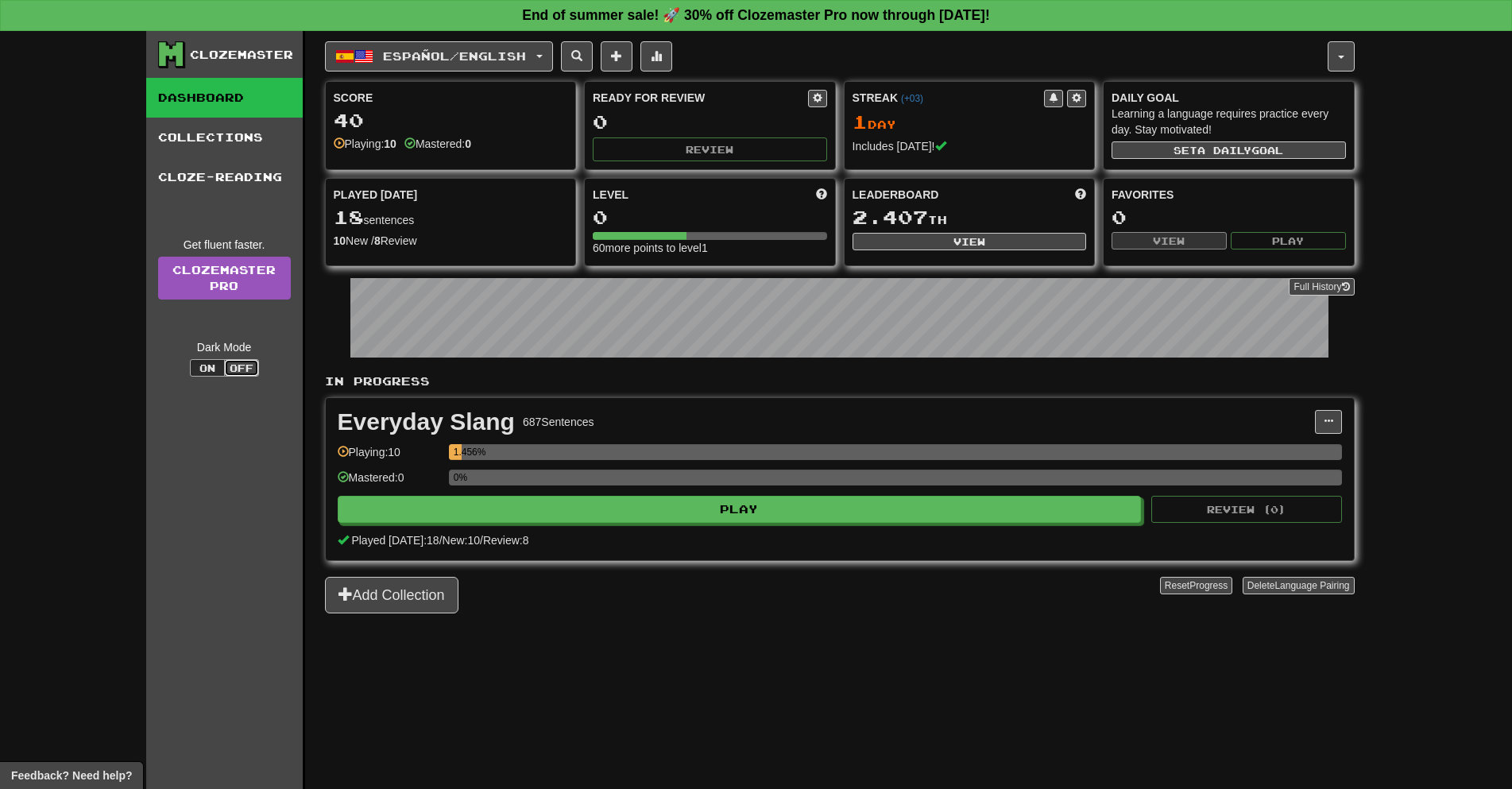
click at [238, 362] on button "Off" at bounding box center [241, 367] width 35 height 17
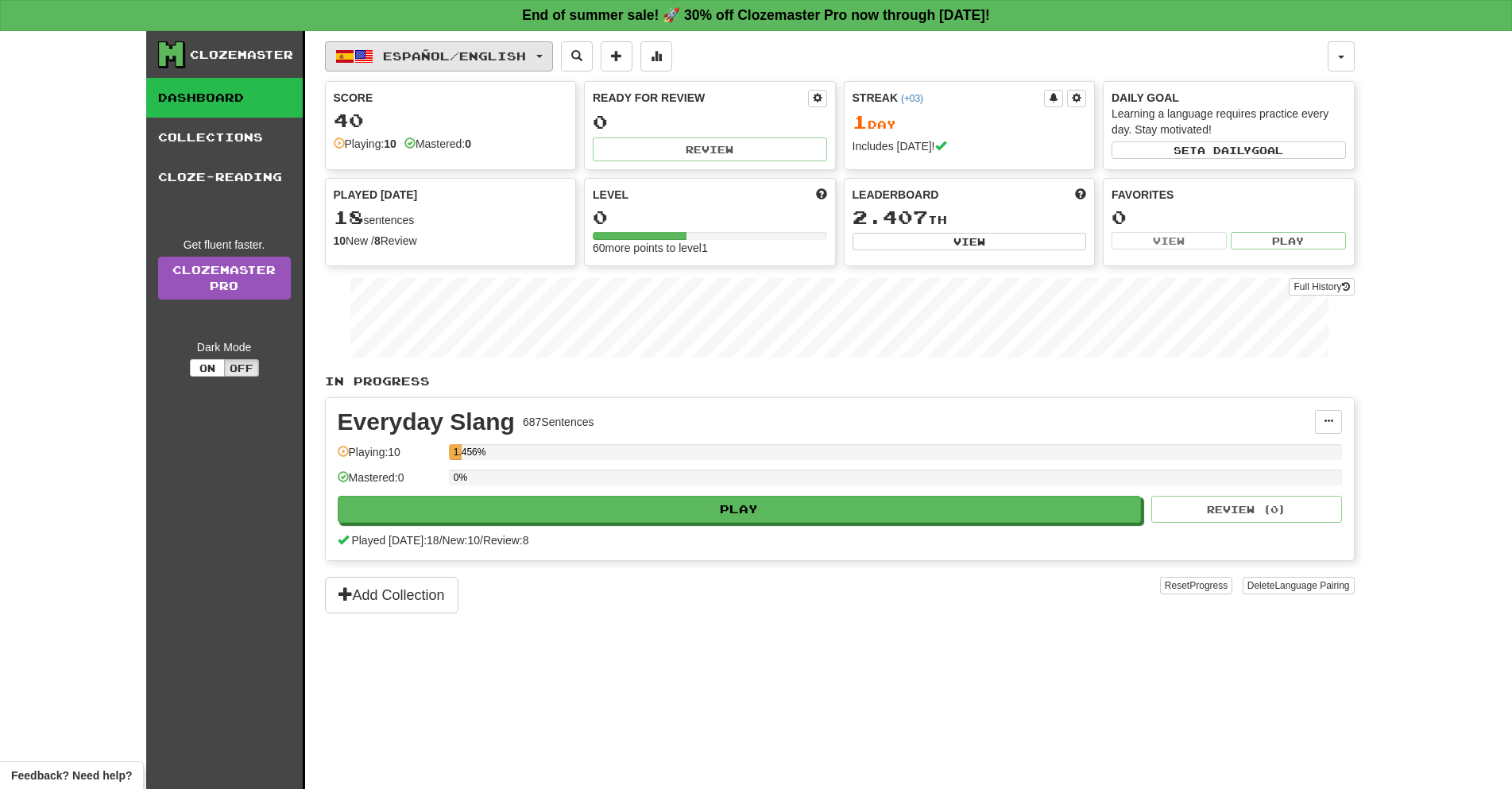
click at [542, 50] on button "Español / English" at bounding box center [440, 56] width 228 height 30
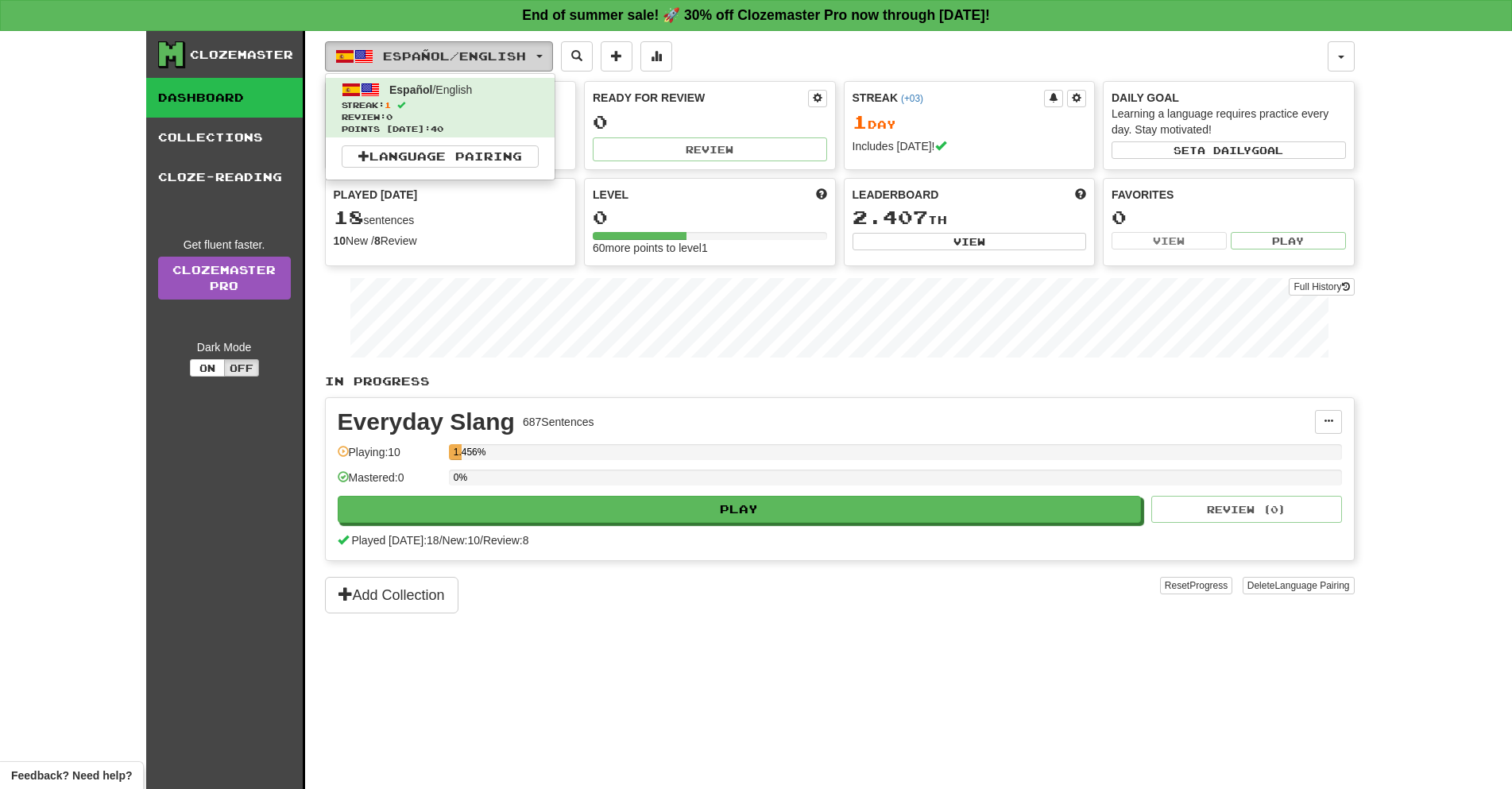
click at [542, 50] on button "Español / English" at bounding box center [440, 56] width 228 height 30
